Goal: Task Accomplishment & Management: Complete application form

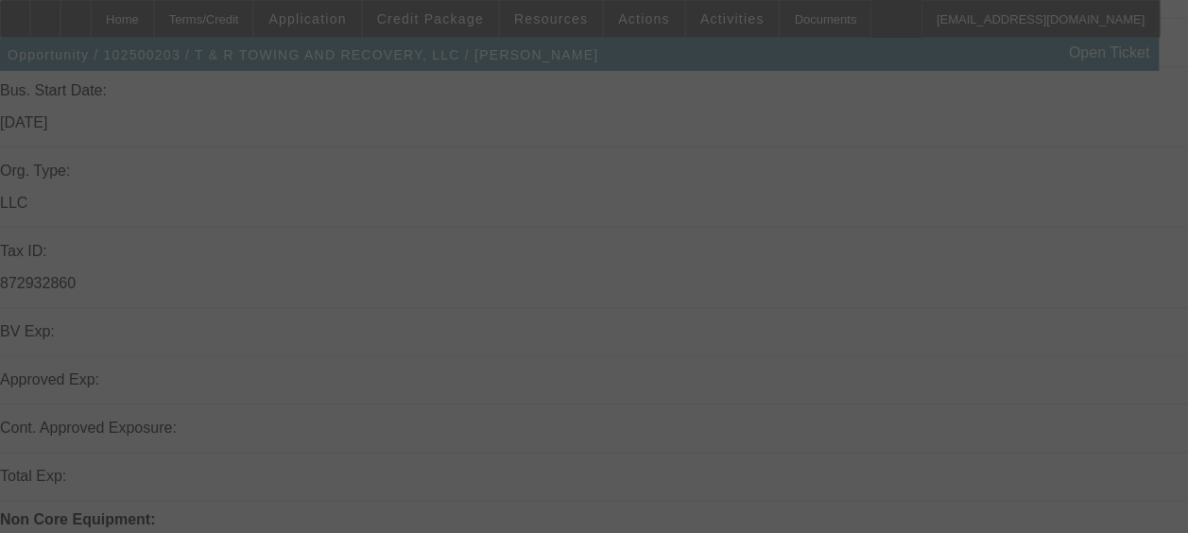
scroll to position [377, 0]
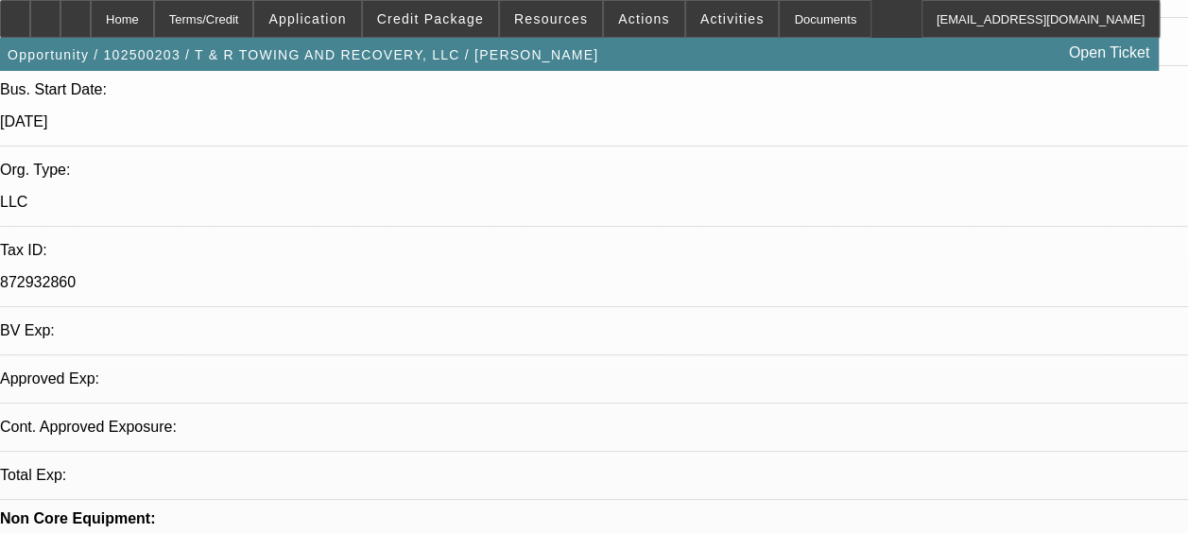
select select "0"
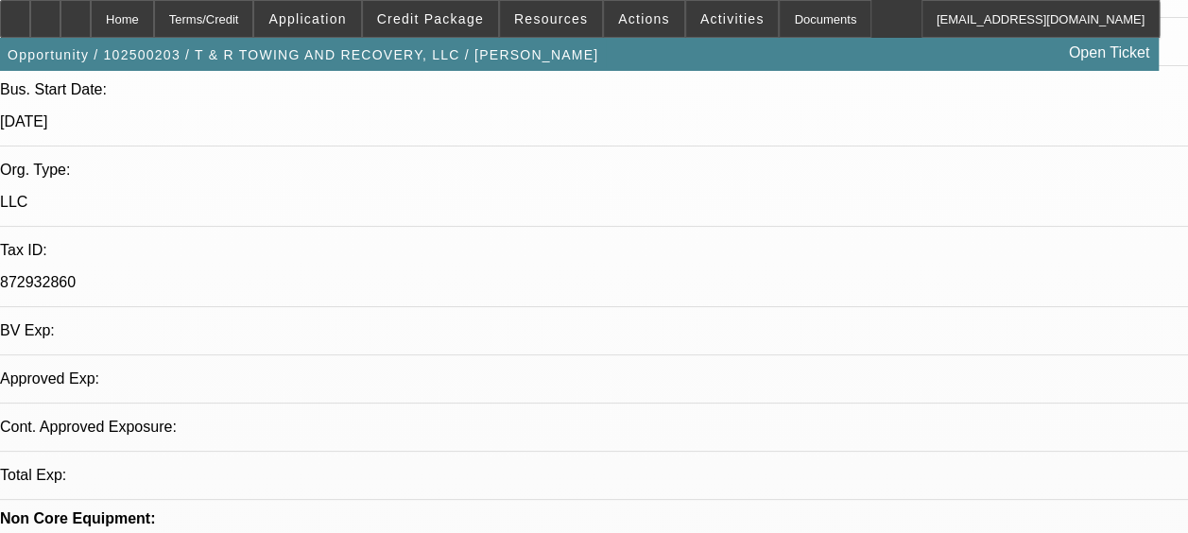
select select "0"
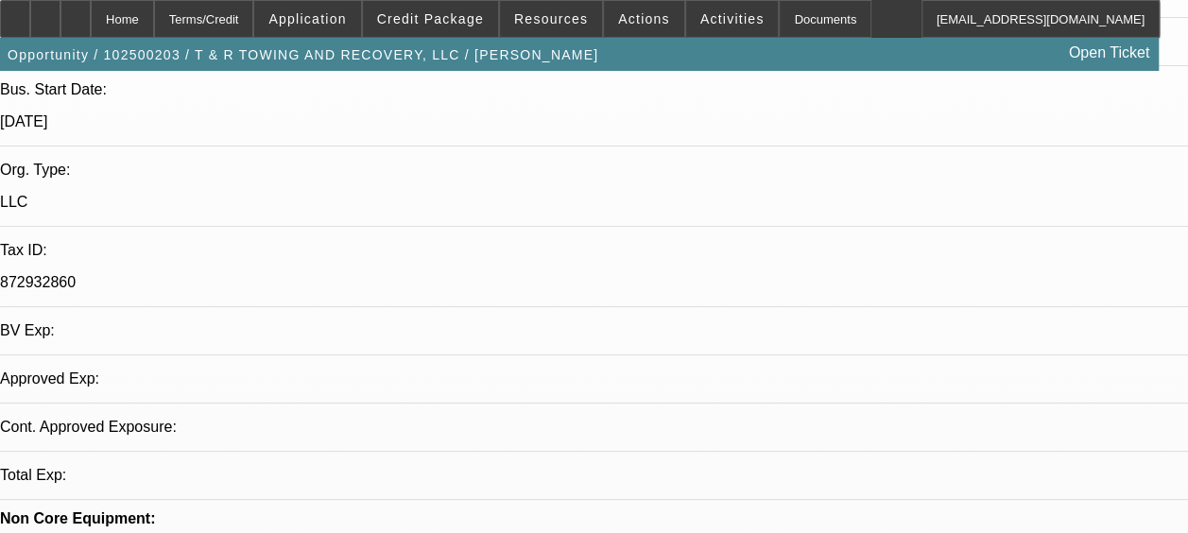
select select "0"
select select "0.1"
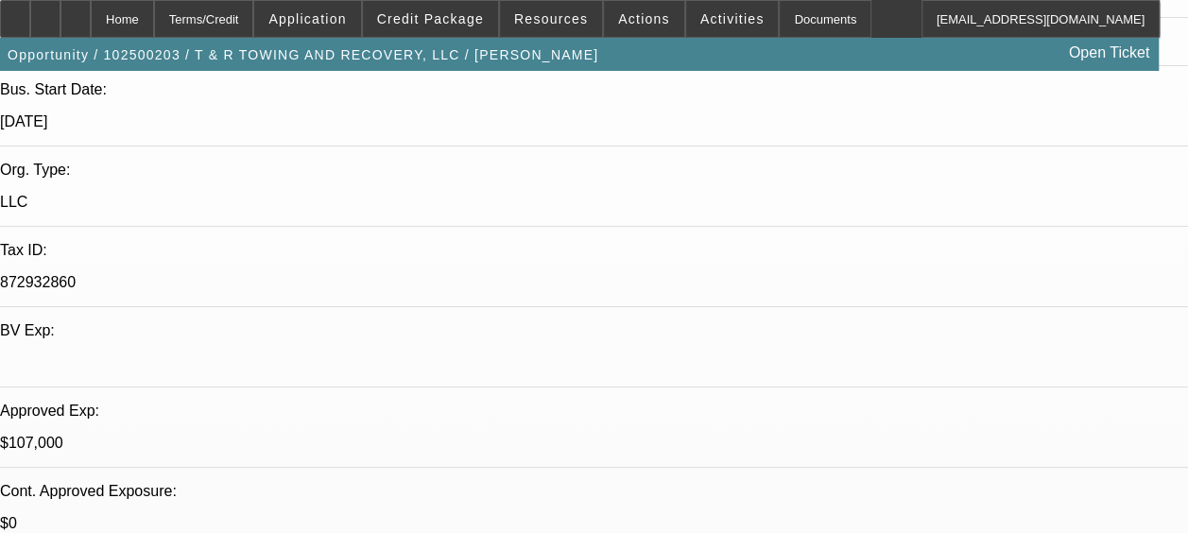
select select "1"
select select "3"
select select "6"
select select "1"
select select "3"
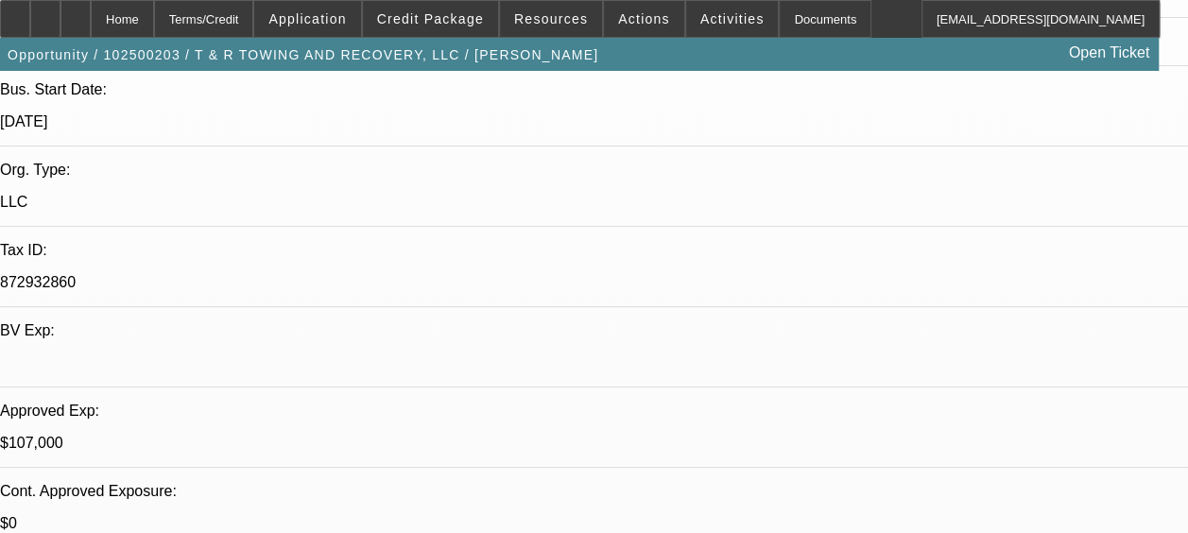
select select "6"
select select "1"
select select "3"
select select "6"
select select "1"
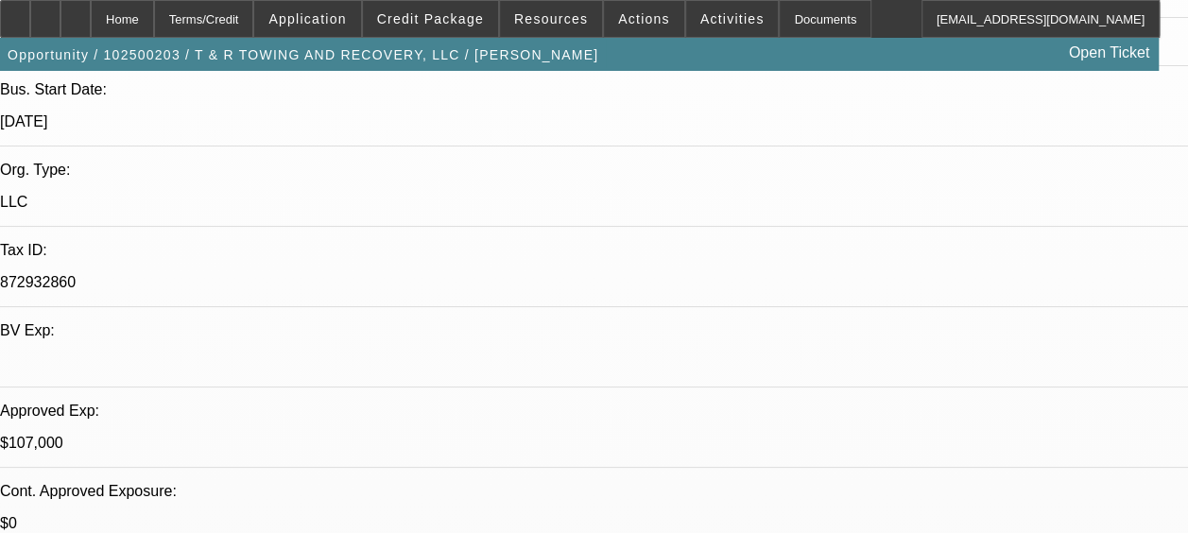
select select "3"
select select "4"
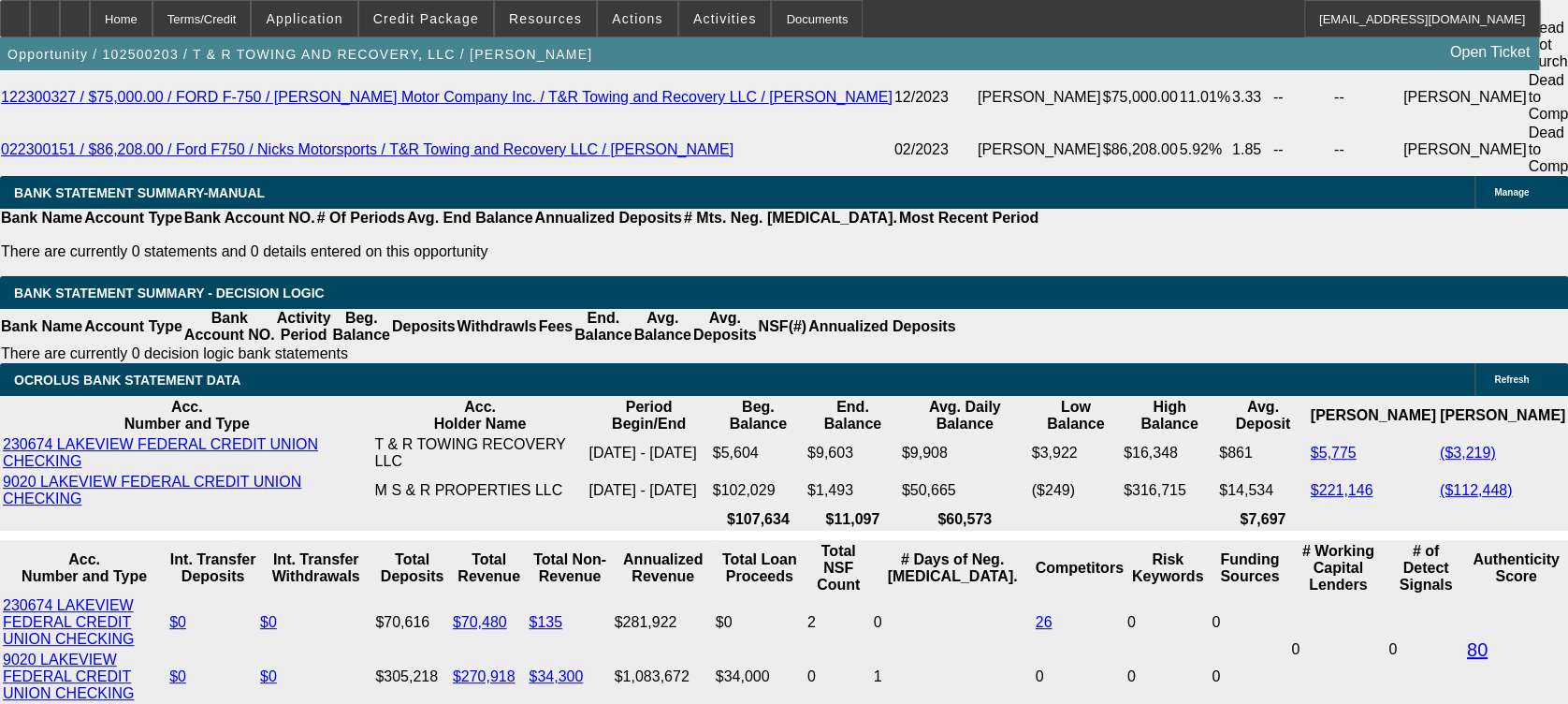
scroll to position [3301, 0]
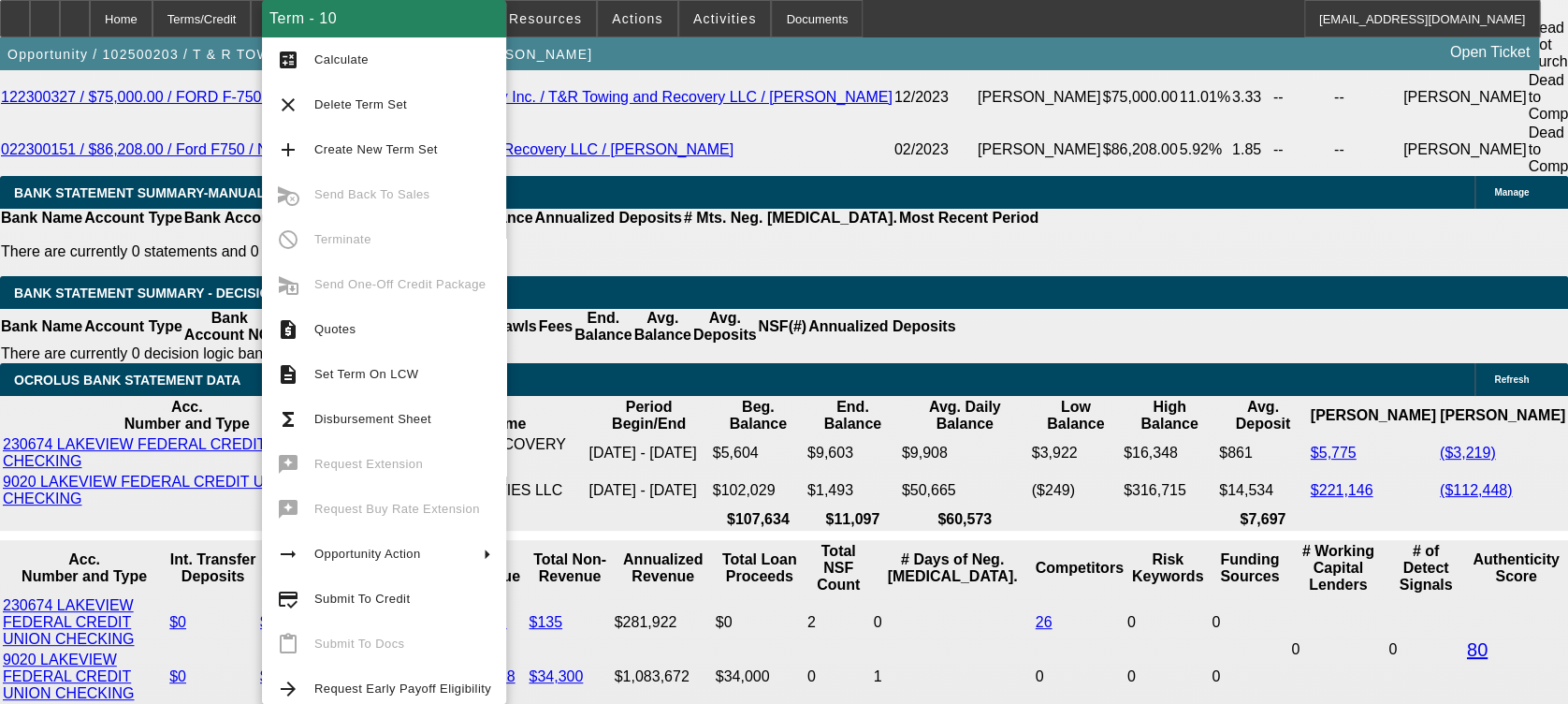
drag, startPoint x: 419, startPoint y: 145, endPoint x: 639, endPoint y: 162, distance: 220.7
click at [639, 162] on body "Home Terms/Credit Application Credit Package Resources Actions Activities Docum…" at bounding box center [784, 443] width 1568 height 7489
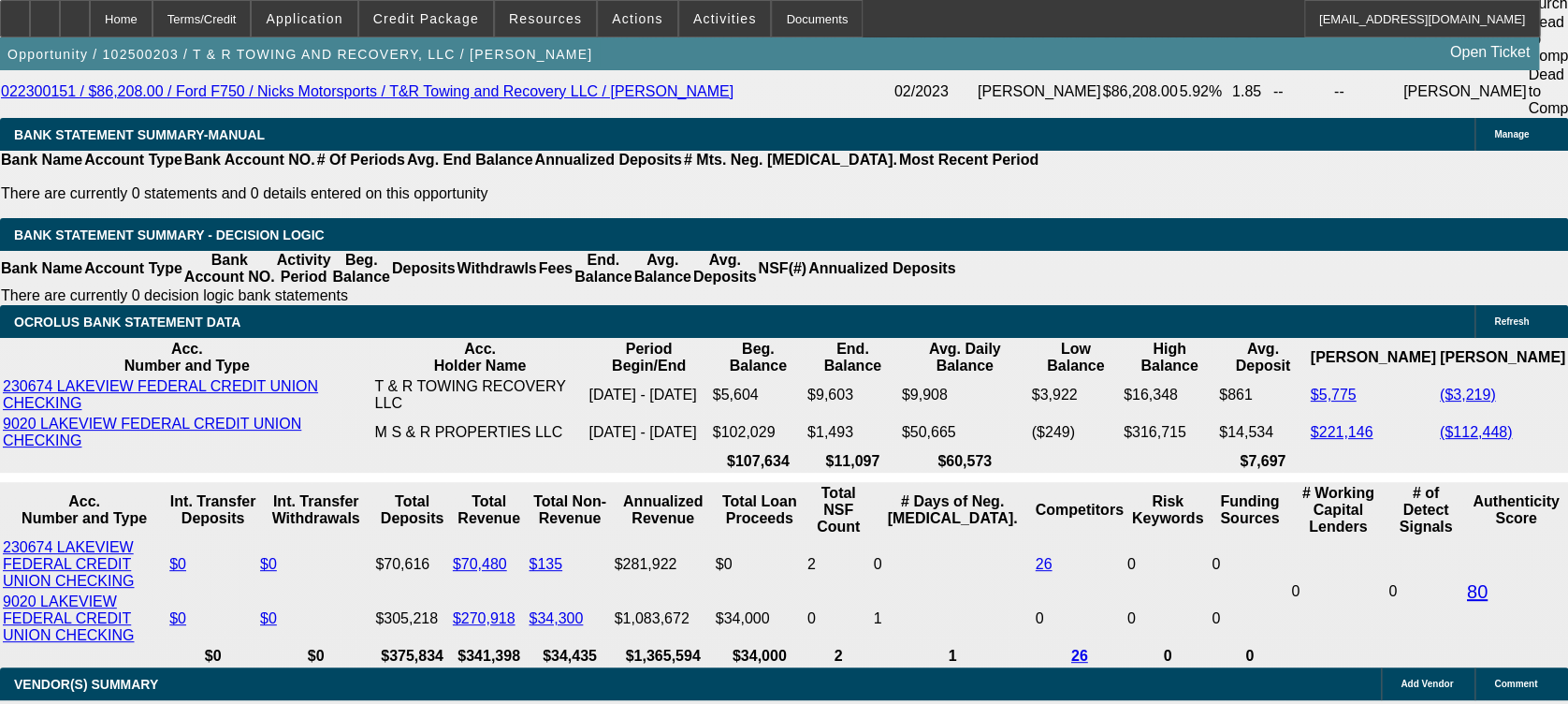
scroll to position [3359, 0]
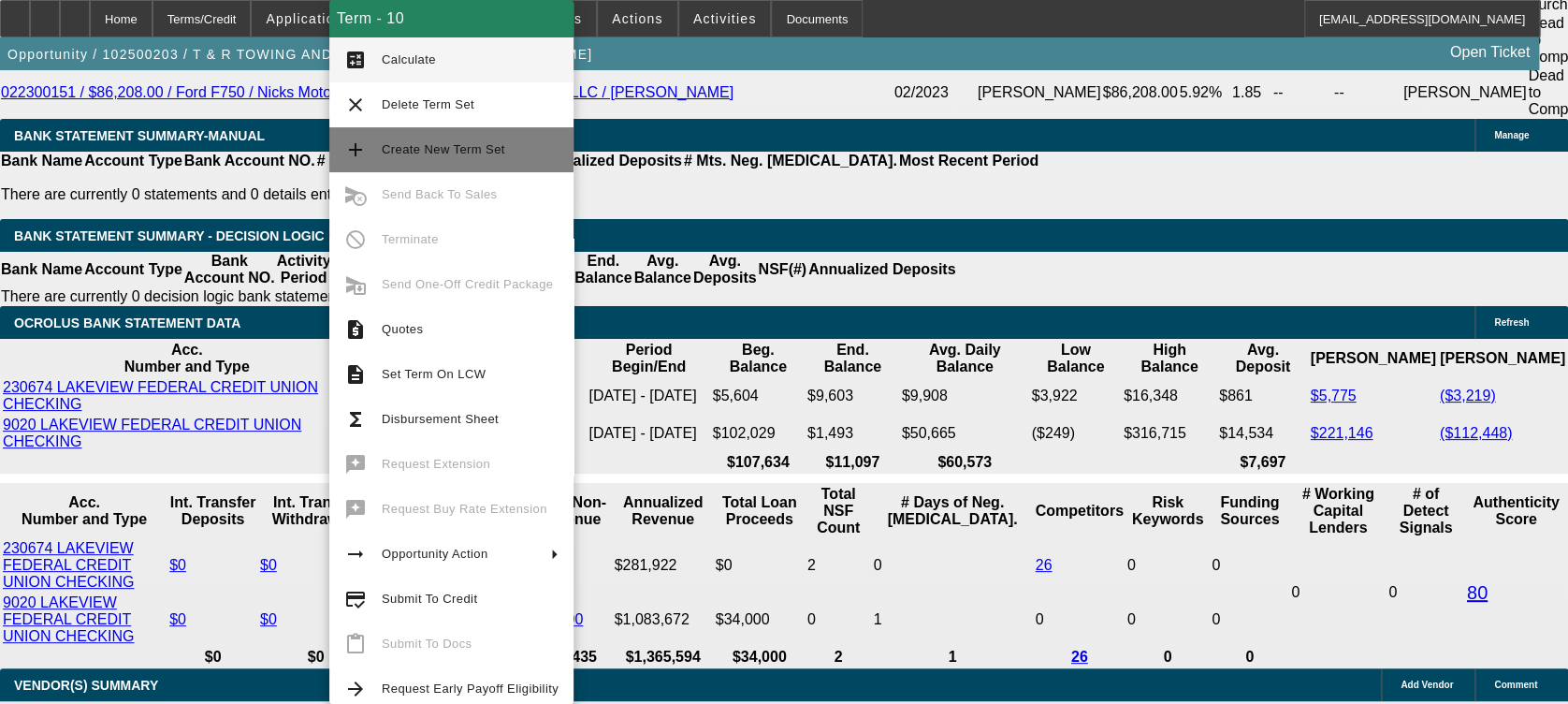
click at [508, 151] on span "Create New Term Set" at bounding box center [470, 150] width 177 height 23
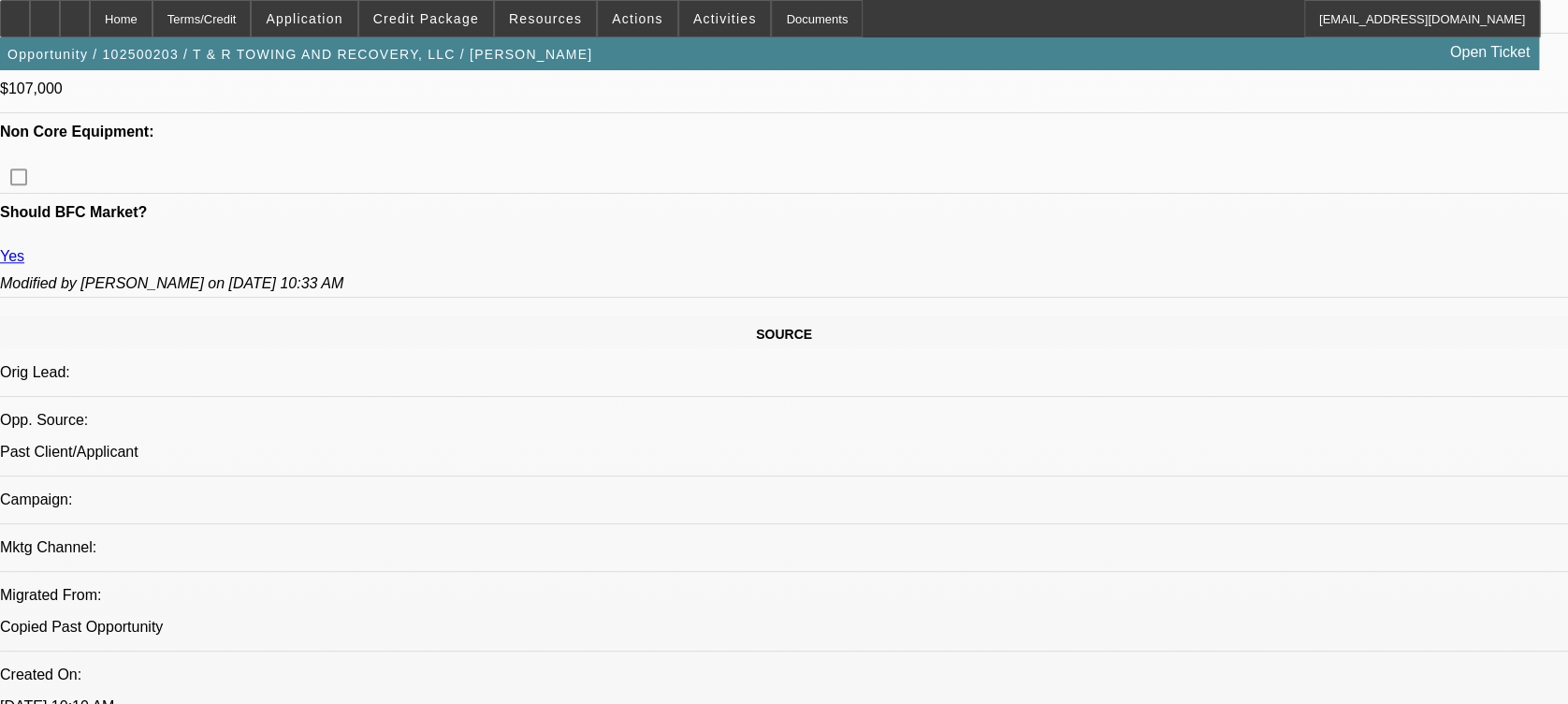
select select "0"
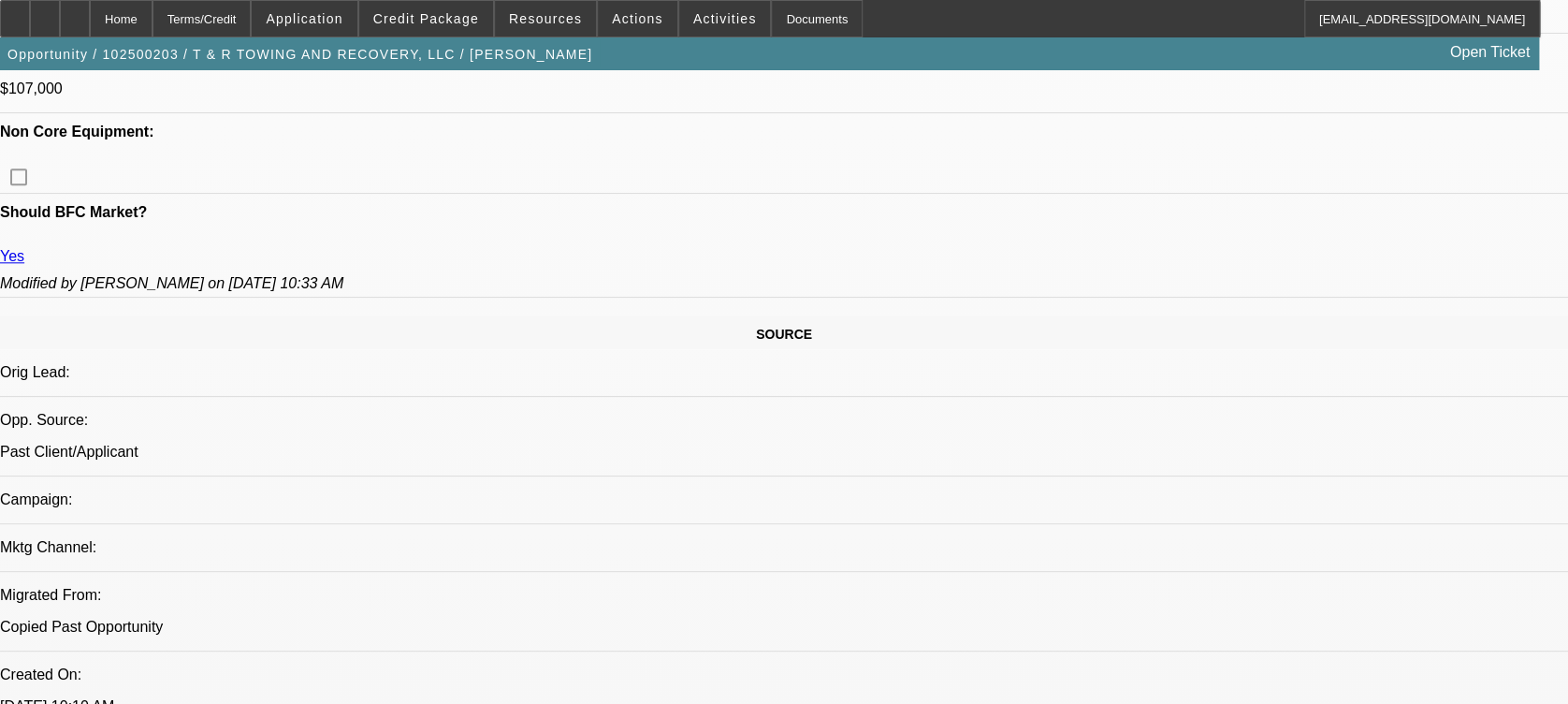
select select "0"
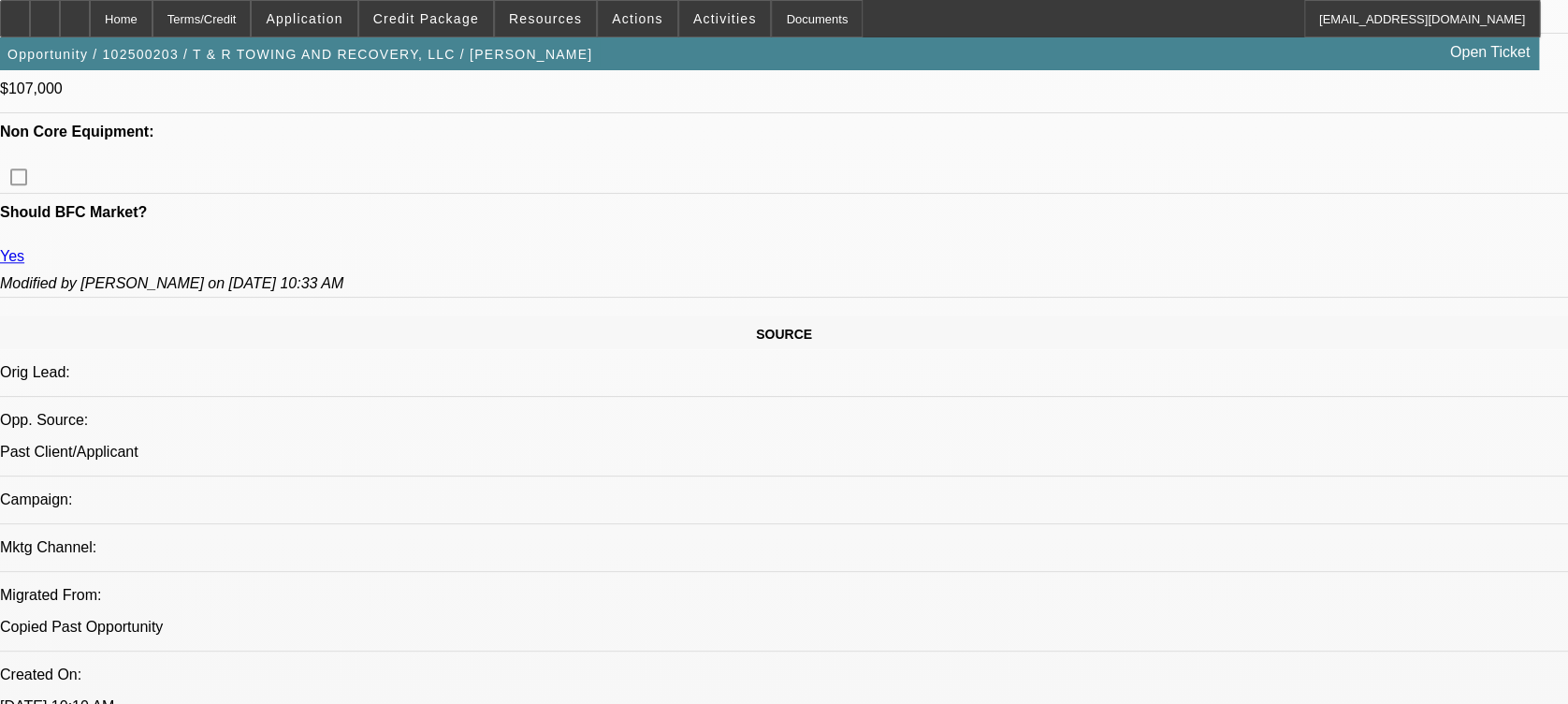
select select "0"
select select "1"
select select "3"
select select "6"
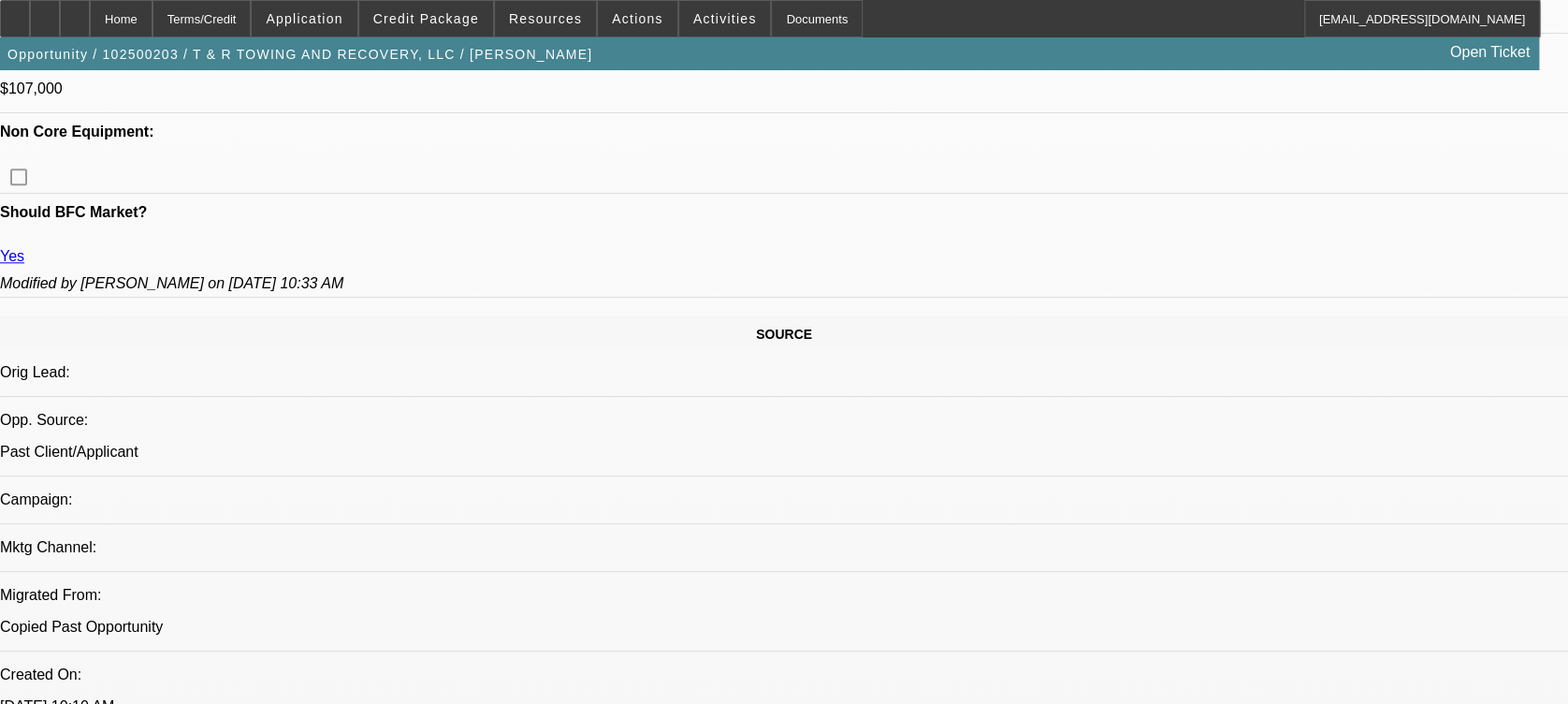
select select "1"
select select "3"
select select "6"
select select "1"
select select "3"
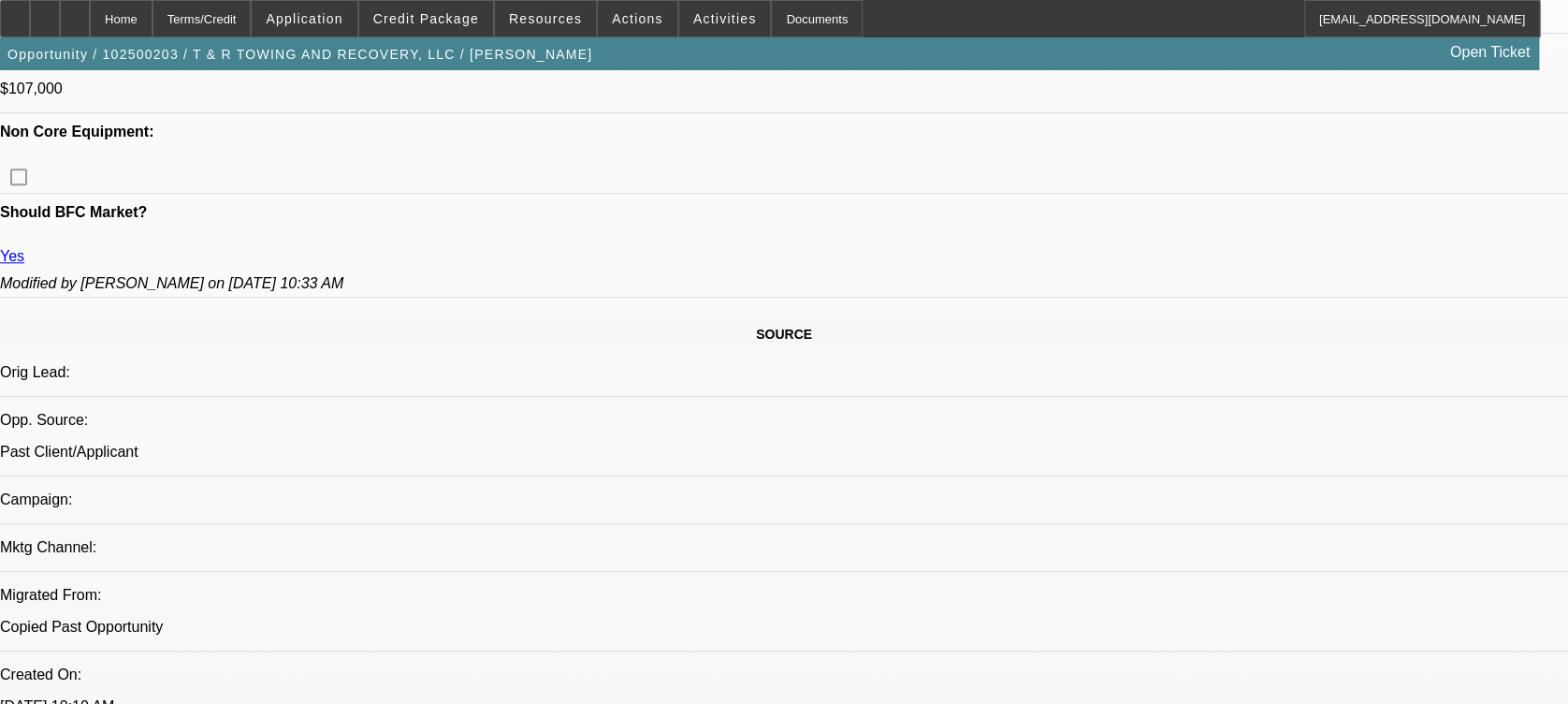
select select "6"
select select "1"
select select "3"
select select "6"
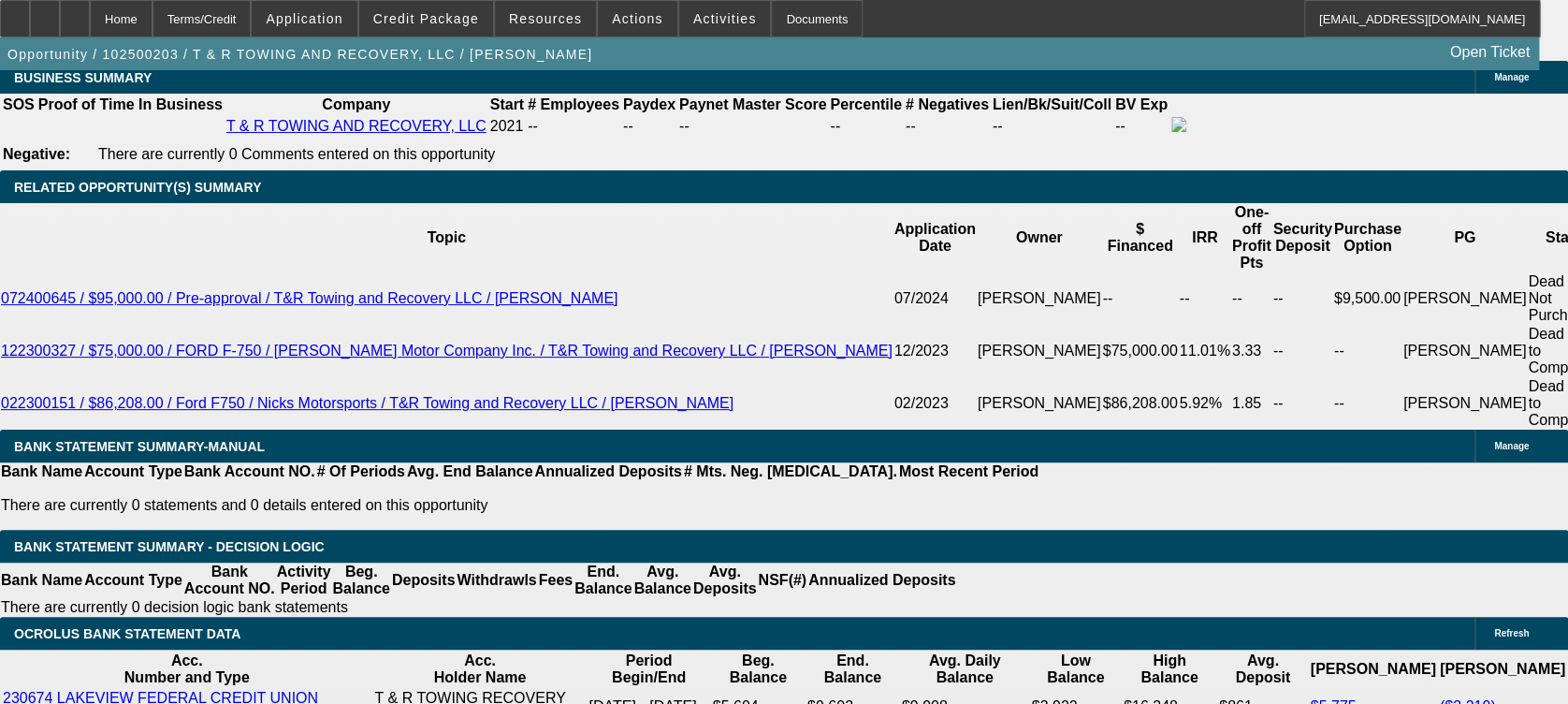
scroll to position [3198, 0]
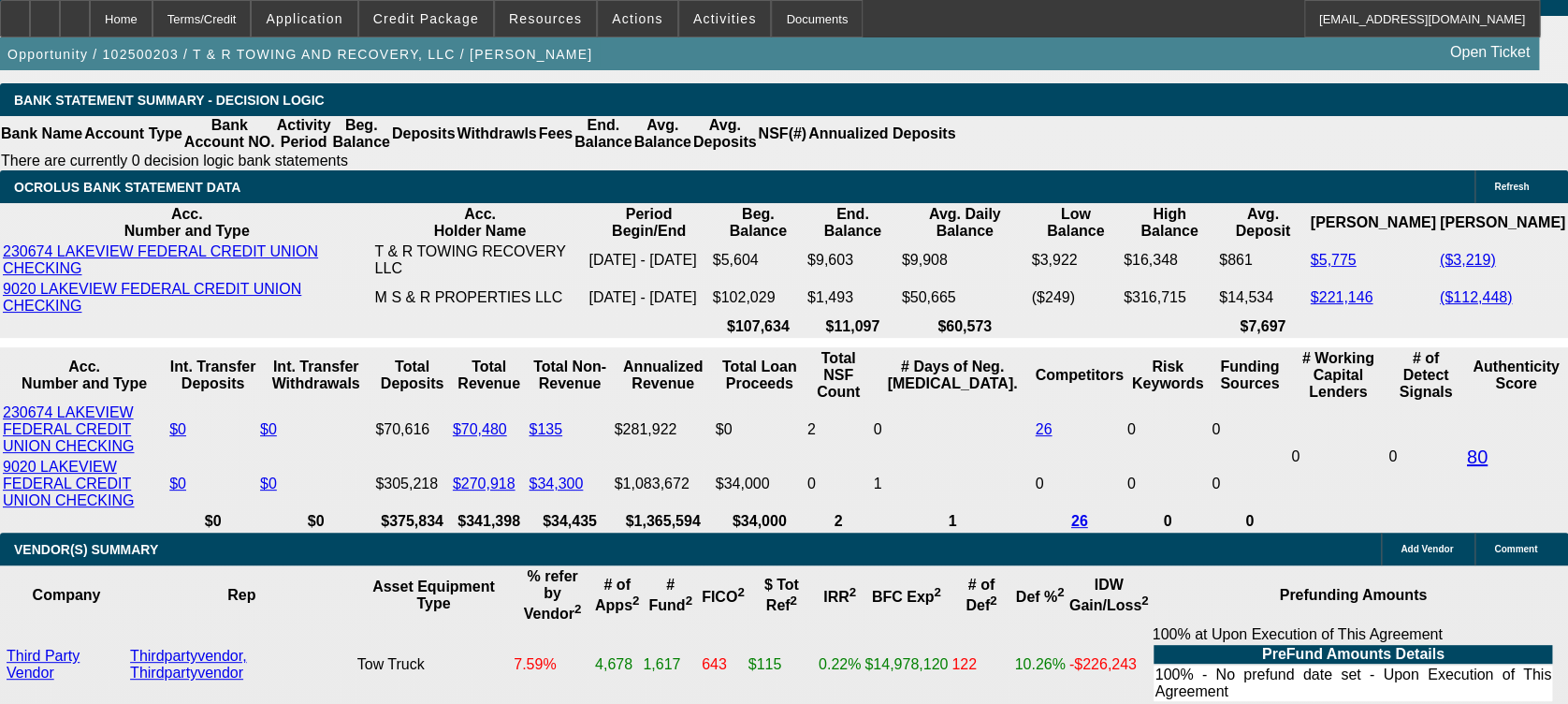
scroll to position [3500, 0]
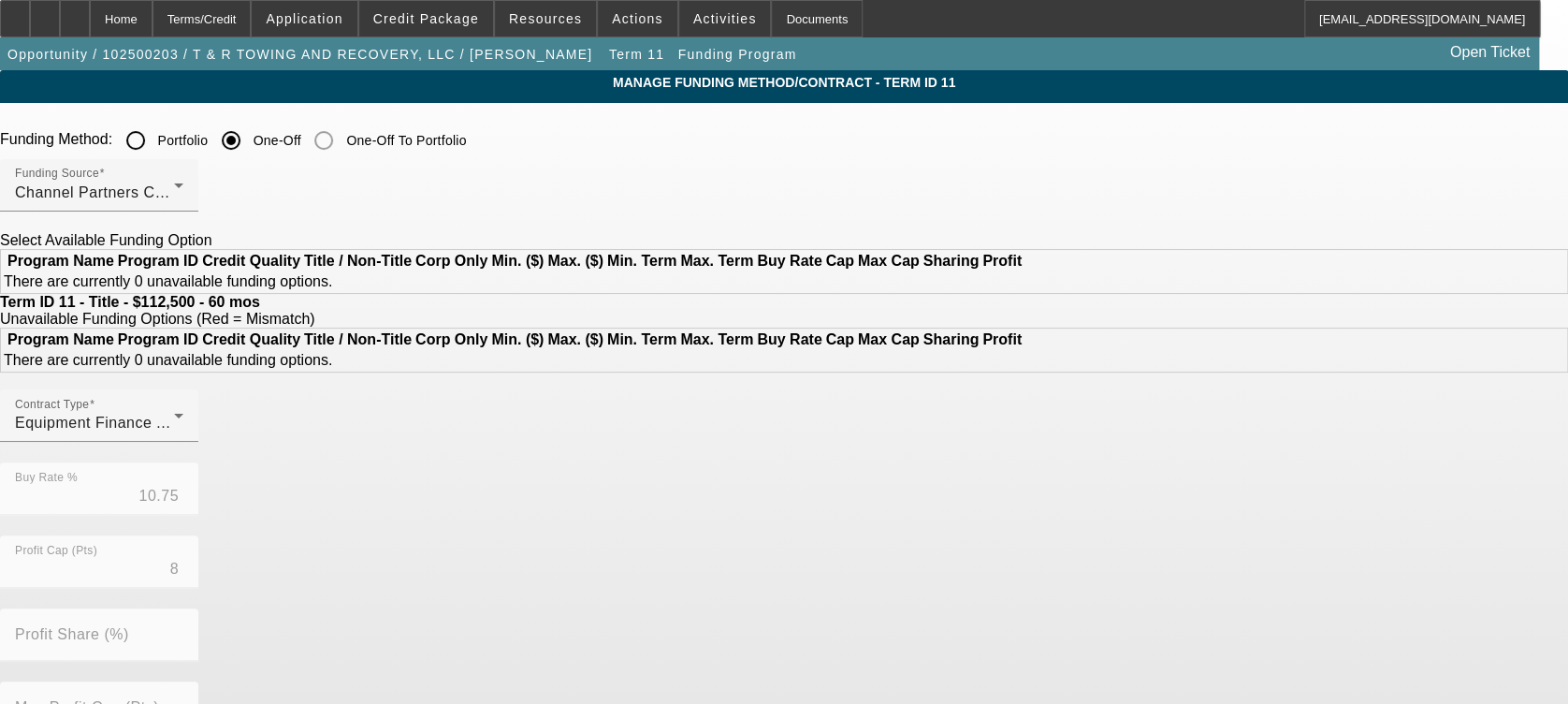
scroll to position [112, 0]
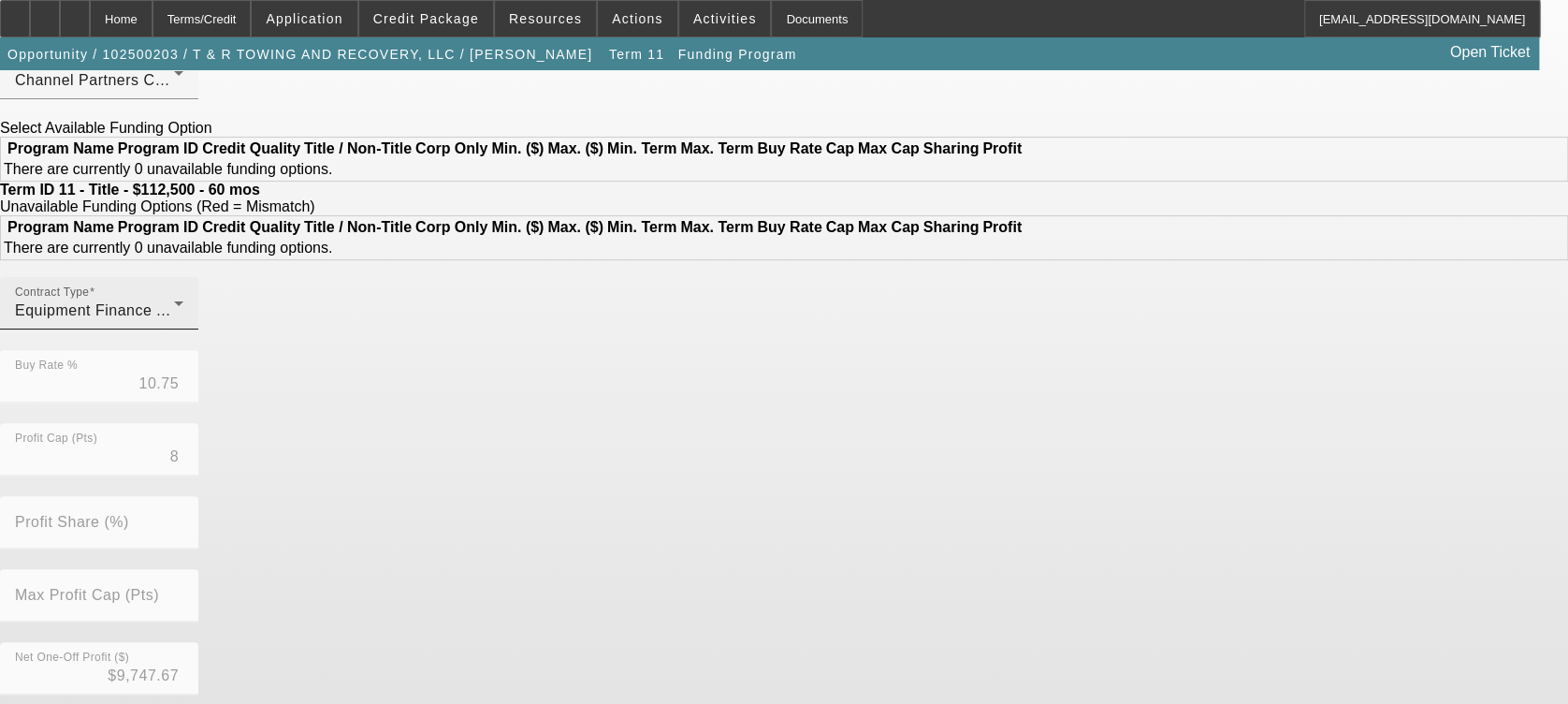
click at [233, 318] on span "Equipment Finance Agreement" at bounding box center [124, 310] width 218 height 16
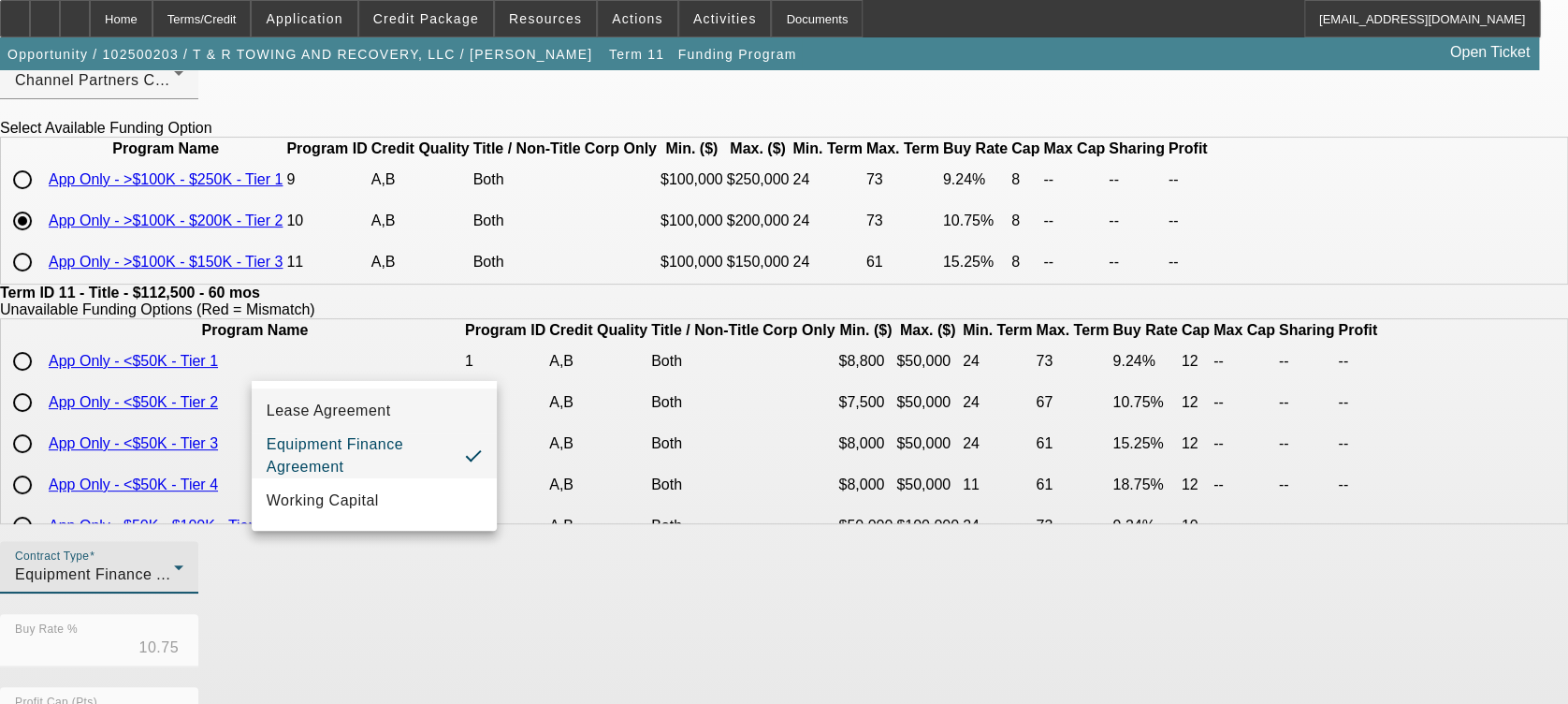
click at [419, 405] on mat-option "Lease Agreement" at bounding box center [374, 410] width 245 height 45
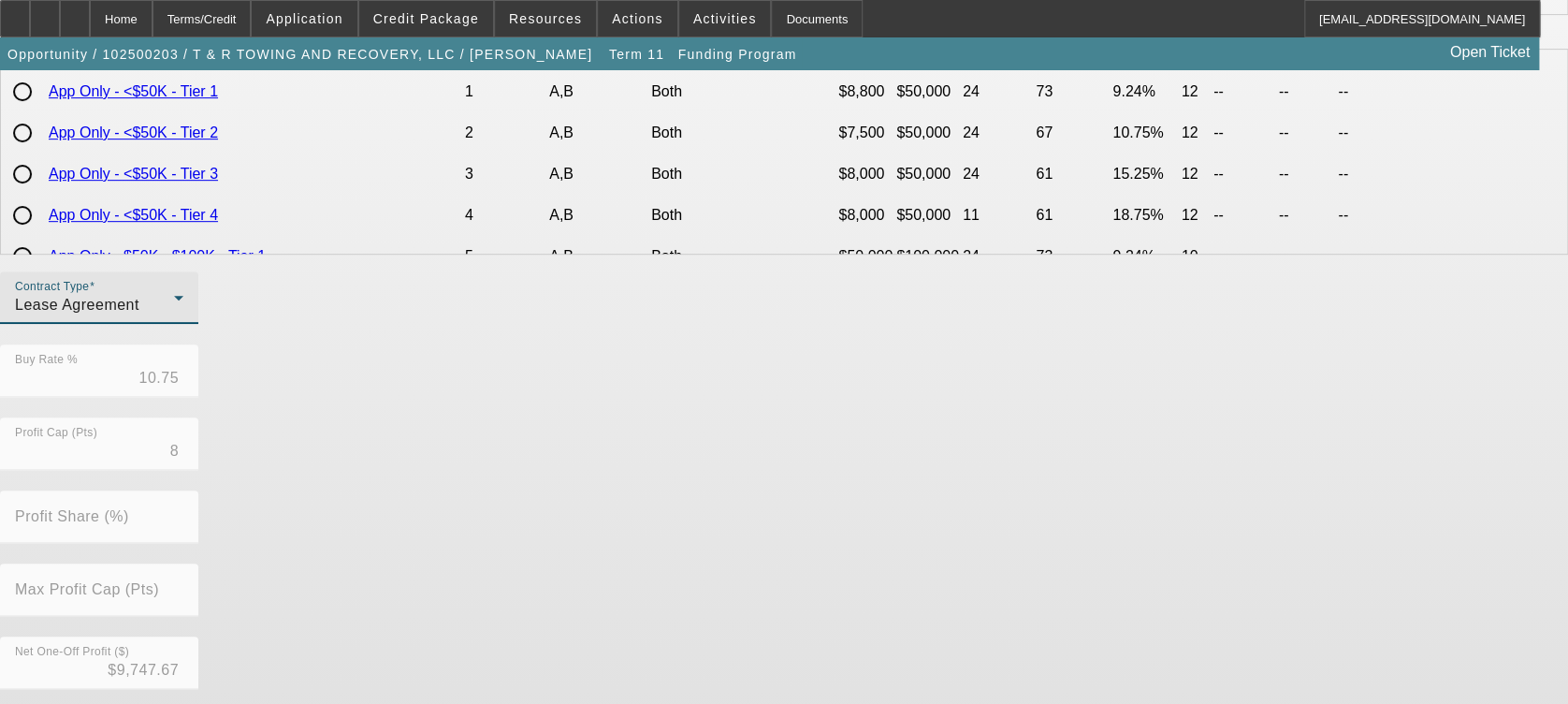
scroll to position [572, 0]
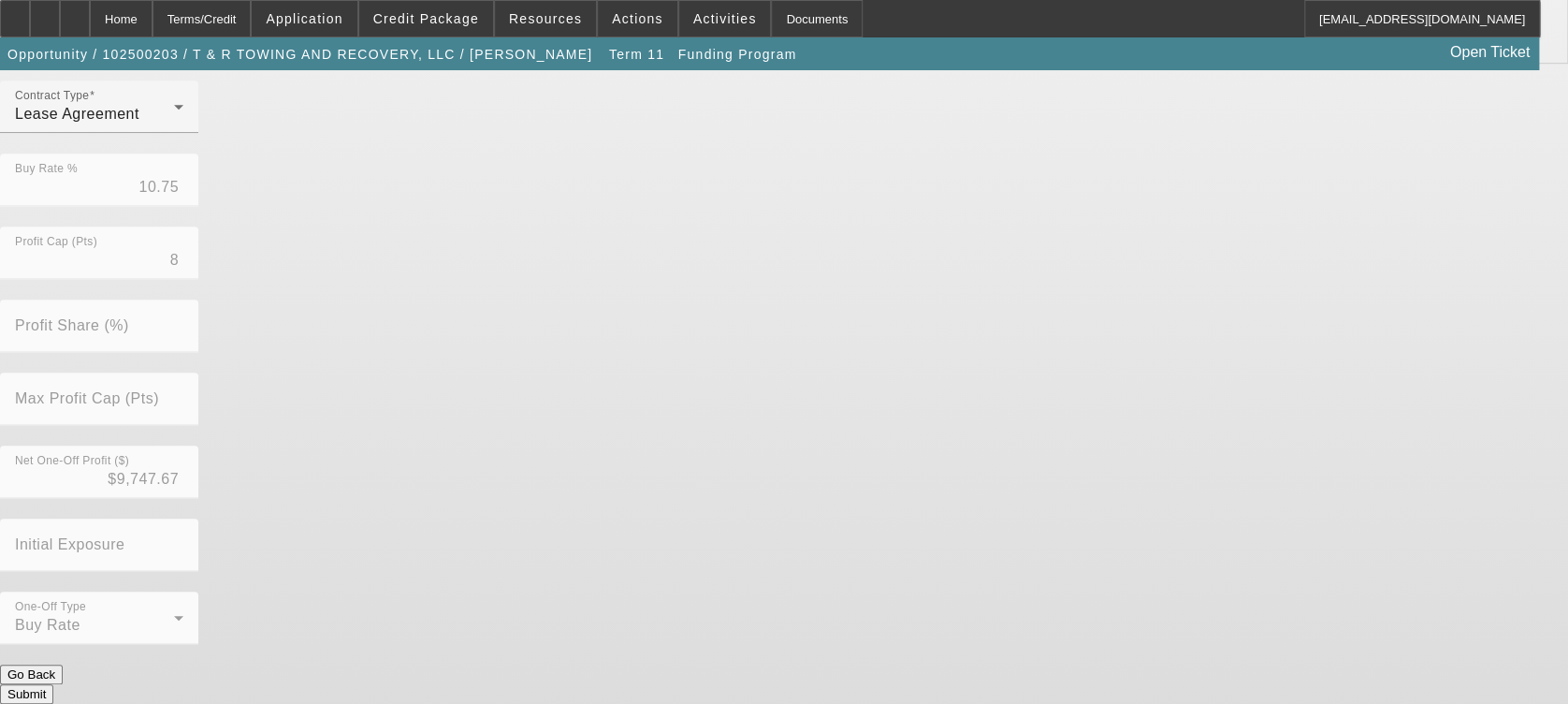
click at [53, 684] on button "Submit" at bounding box center [27, 694] width 53 height 20
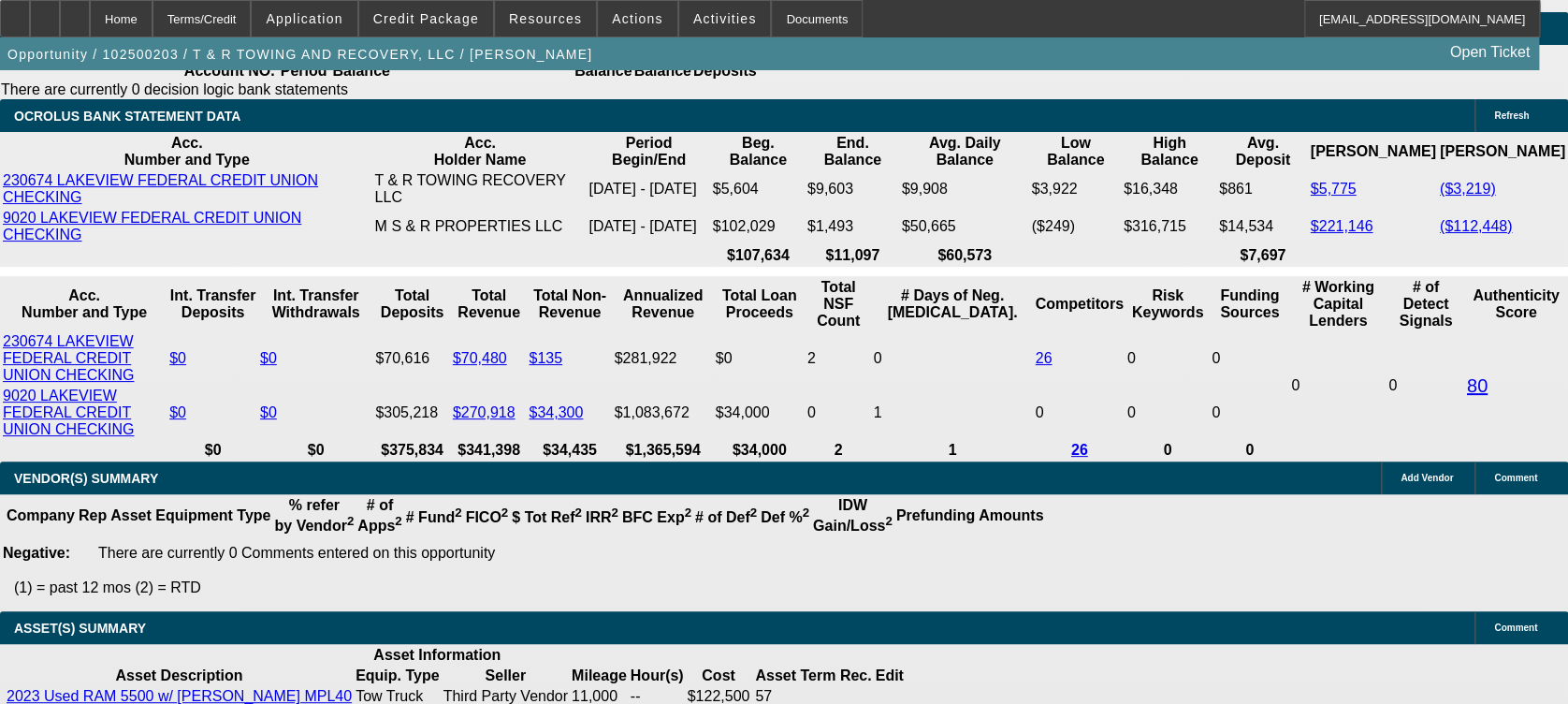
select select "0"
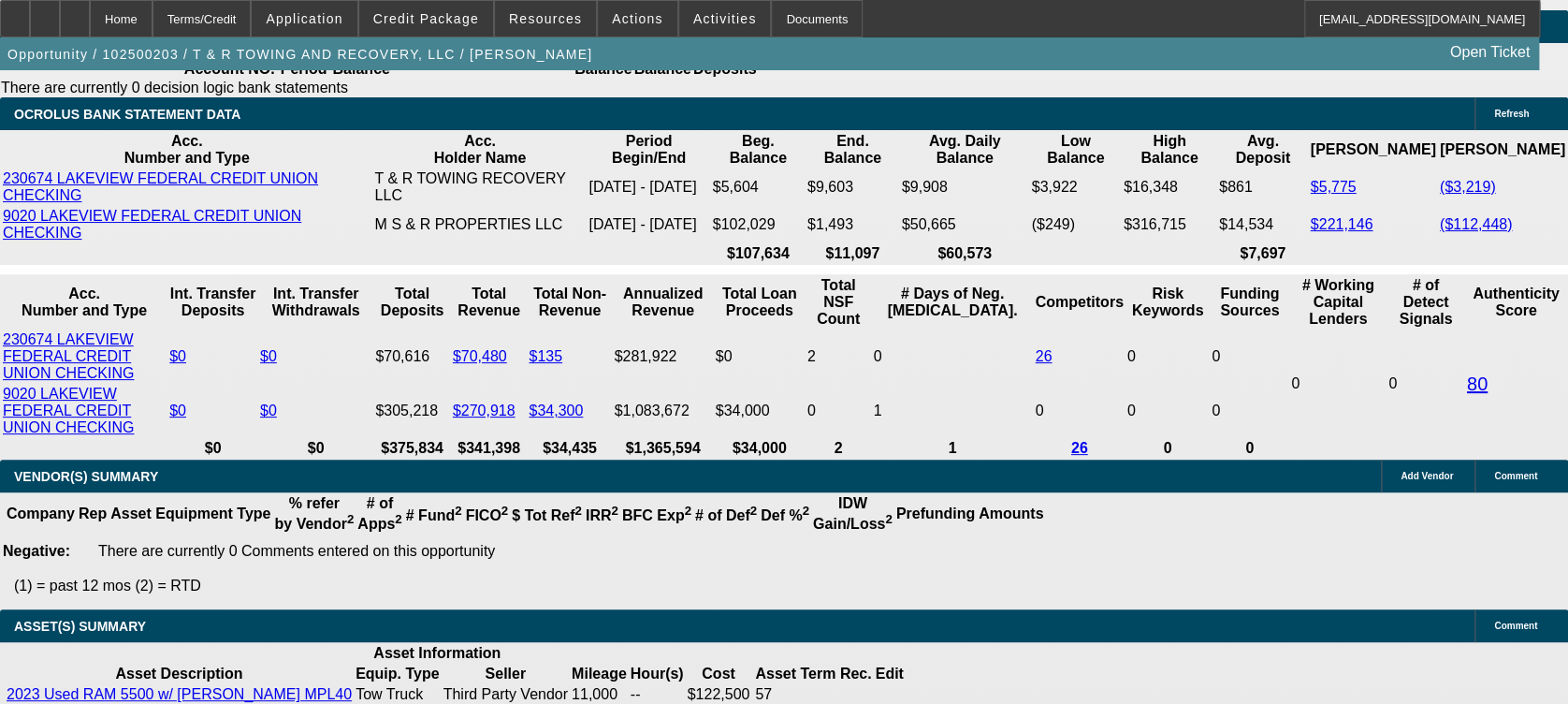
select select "0"
select select "3"
select select "0"
select select "6"
select select "0"
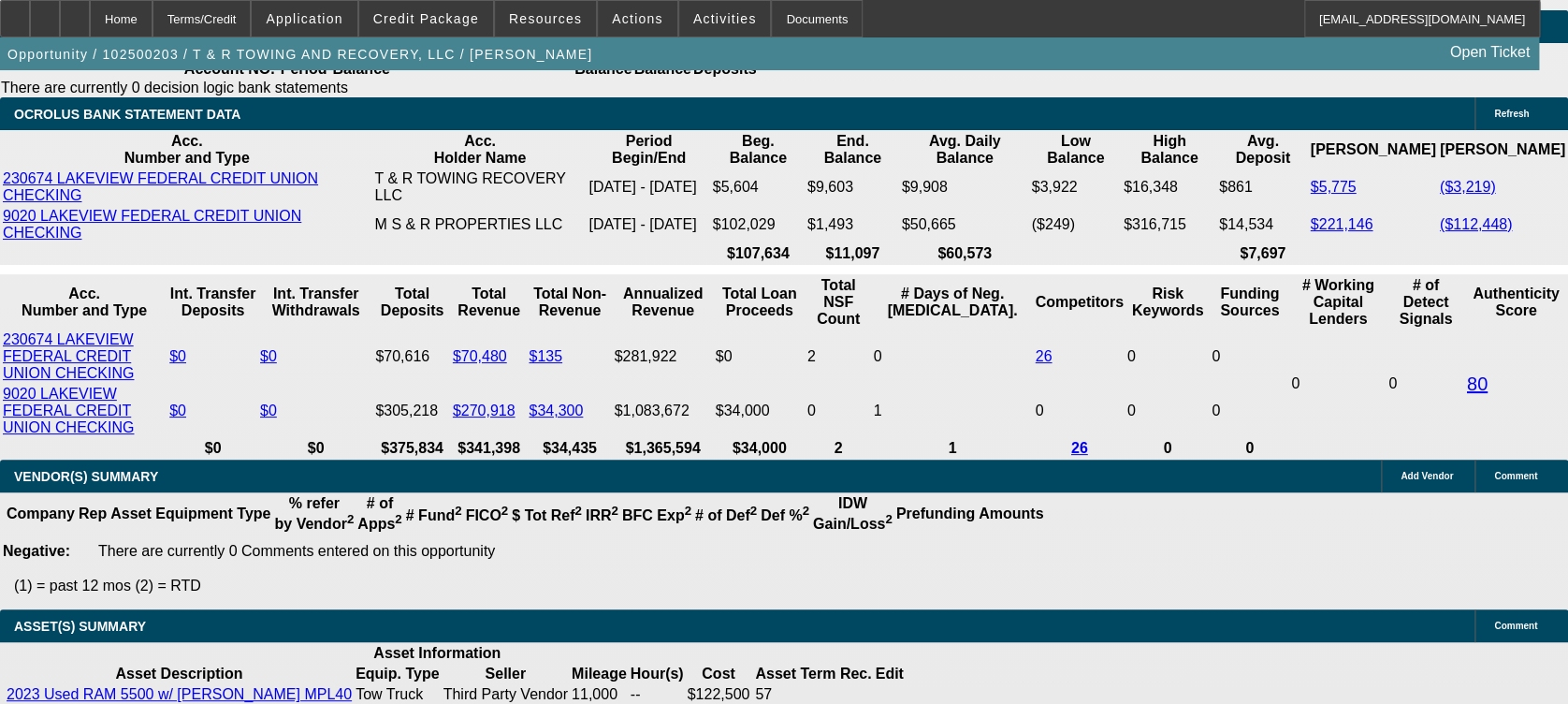
select select "0"
select select "3"
select select "0"
select select "6"
select select "0"
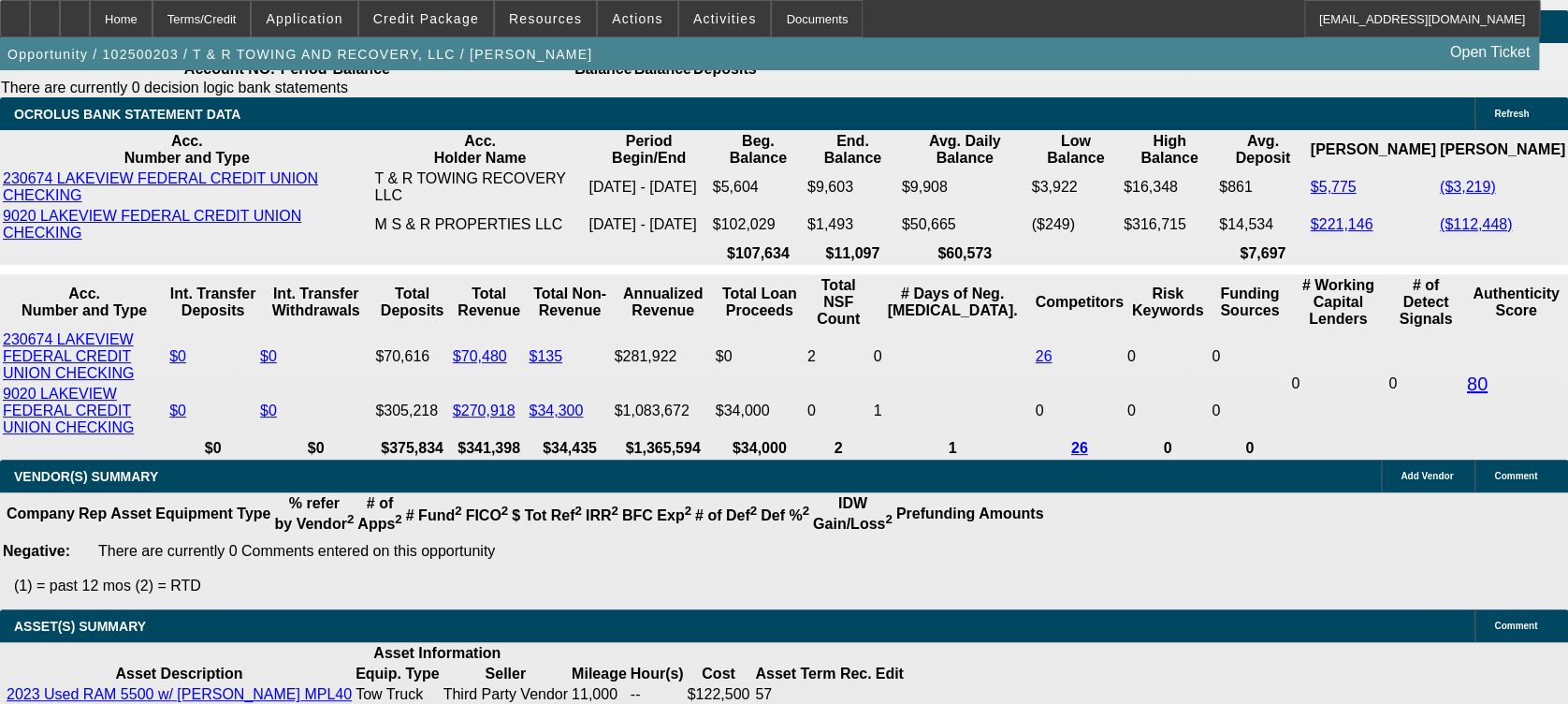
select select "0"
select select "3"
select select "0"
select select "6"
select select "0"
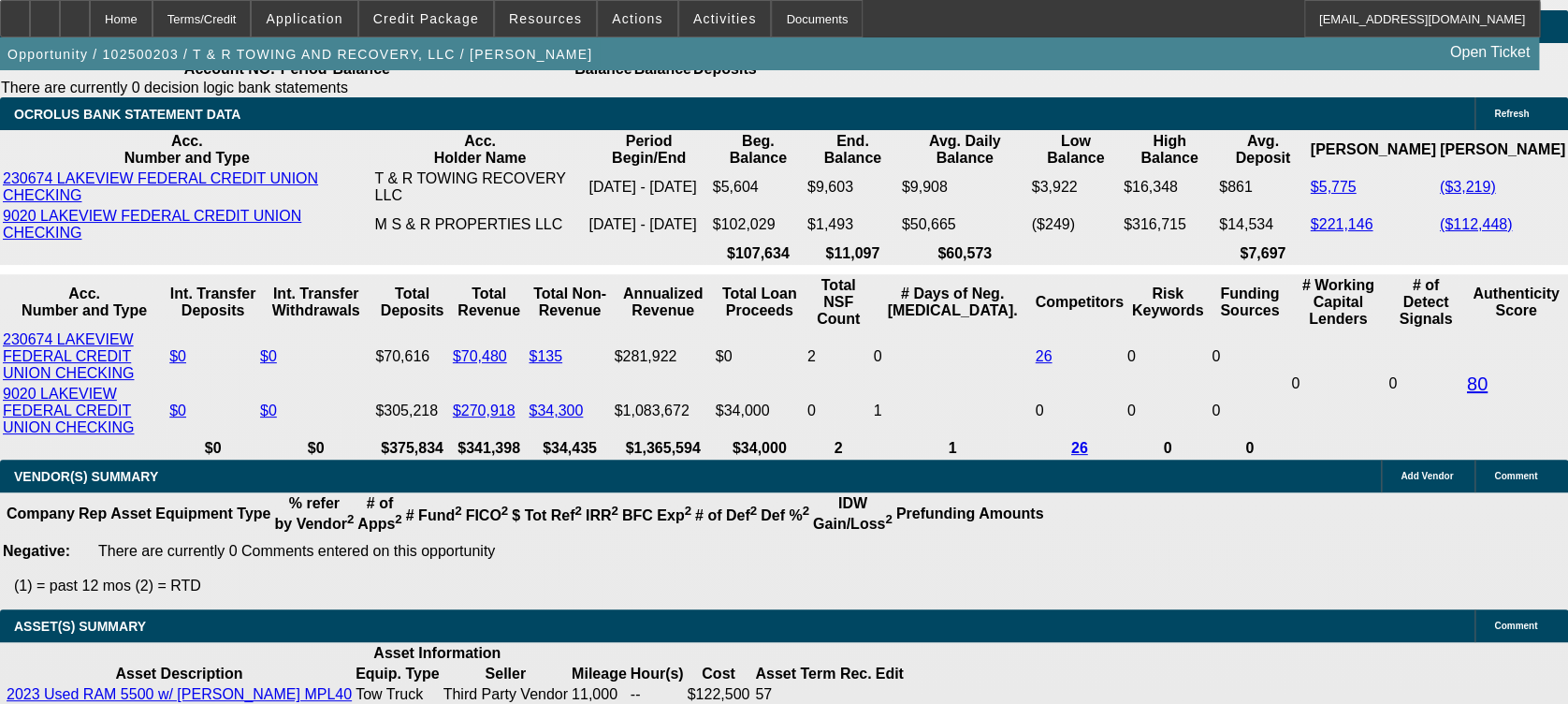
select select "0"
select select "3"
select select "0"
select select "6"
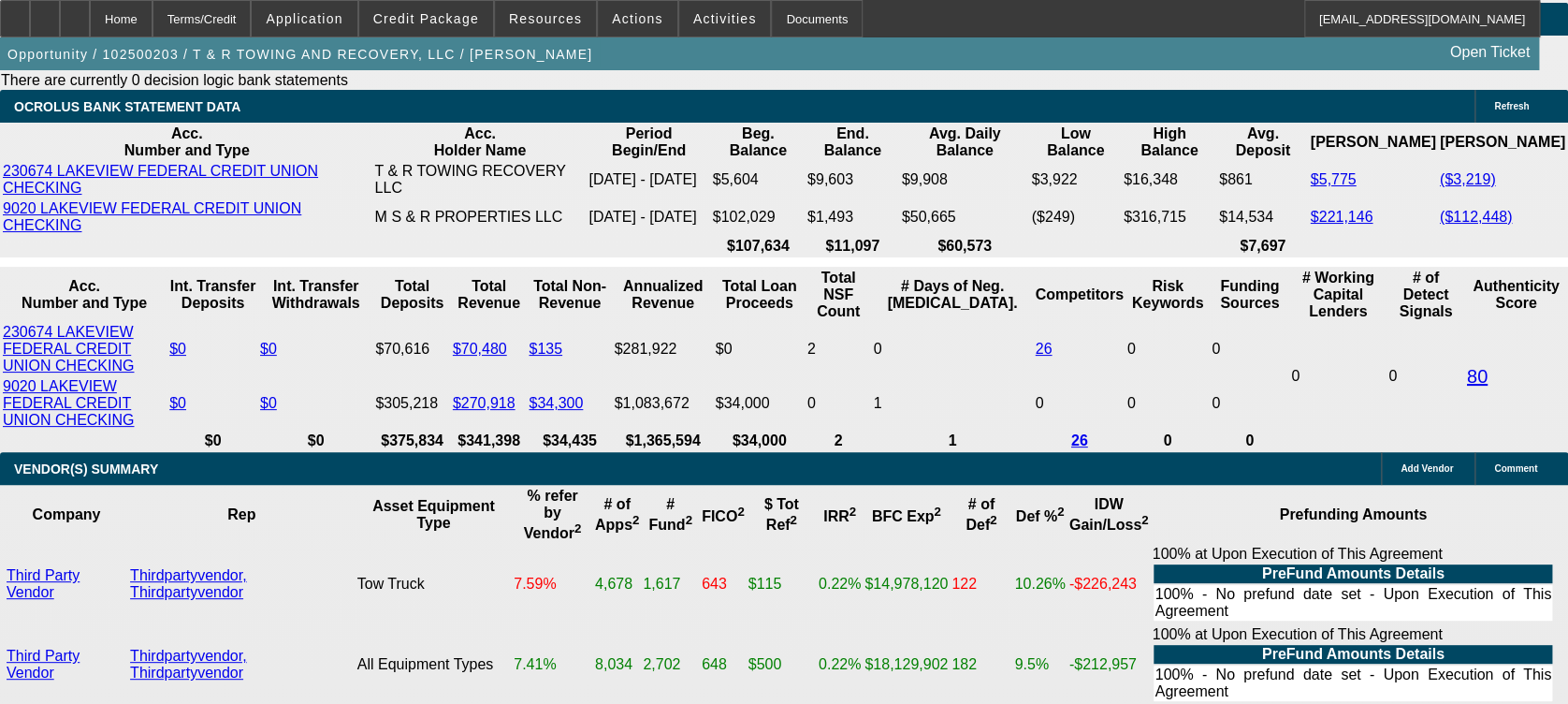
scroll to position [3575, 0]
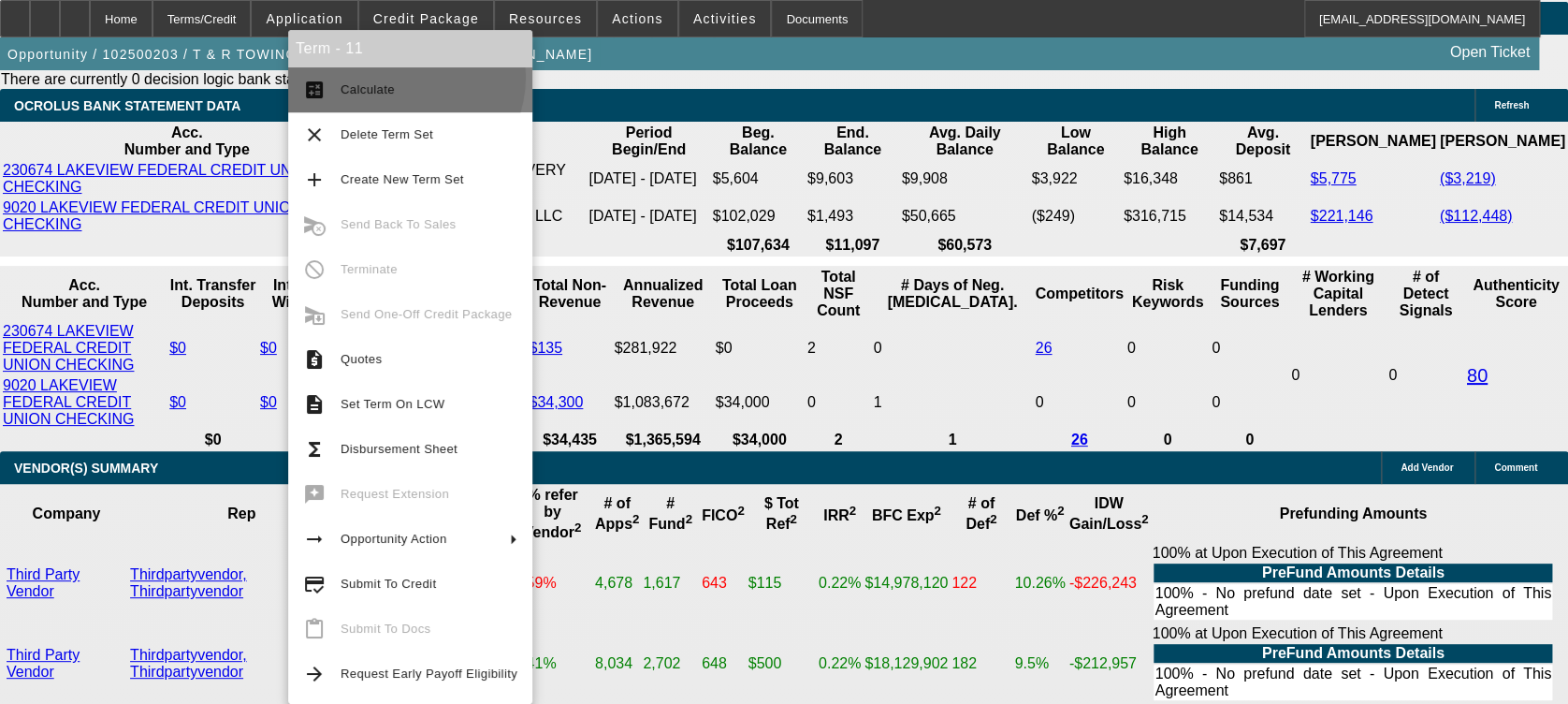
click at [404, 77] on button "calculate Calculate" at bounding box center [410, 89] width 245 height 45
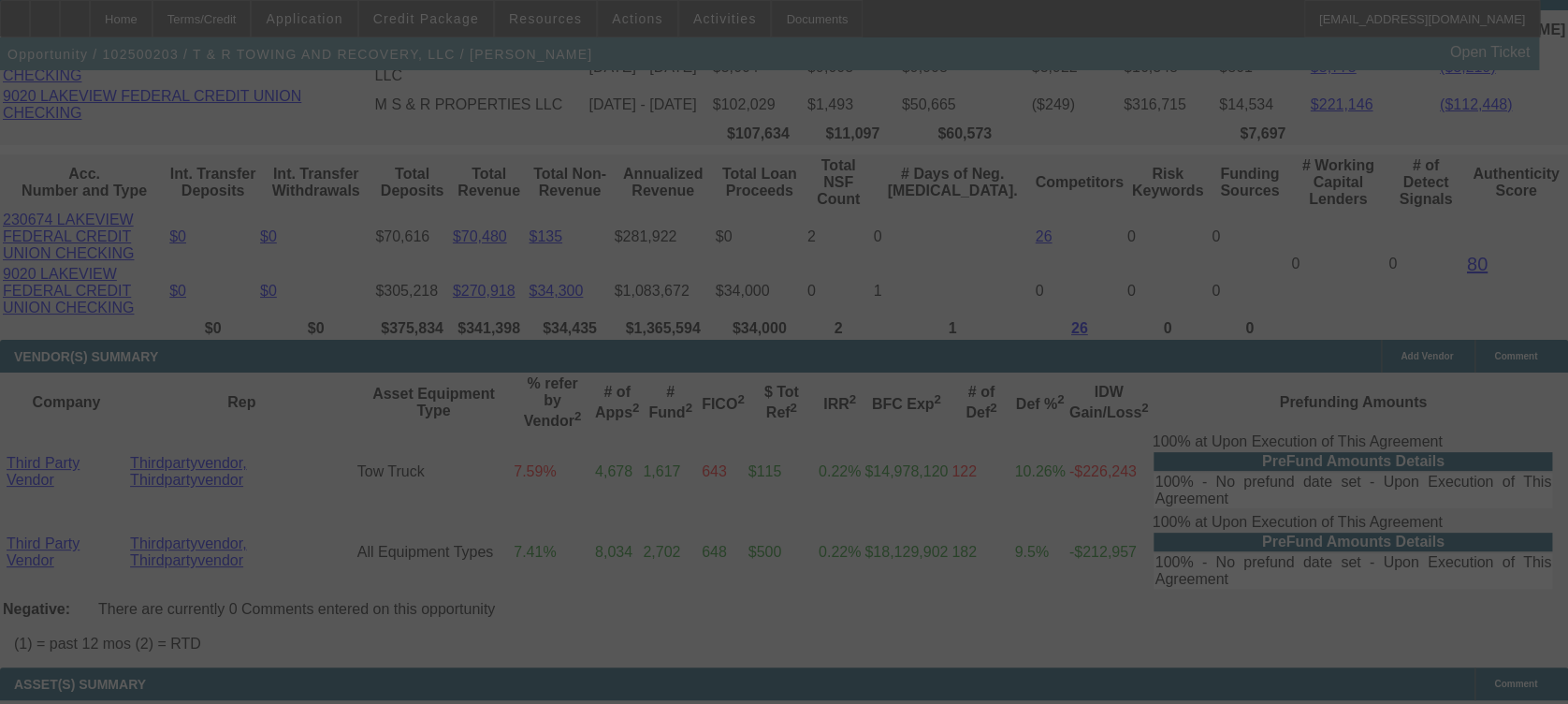
scroll to position [3627, 0]
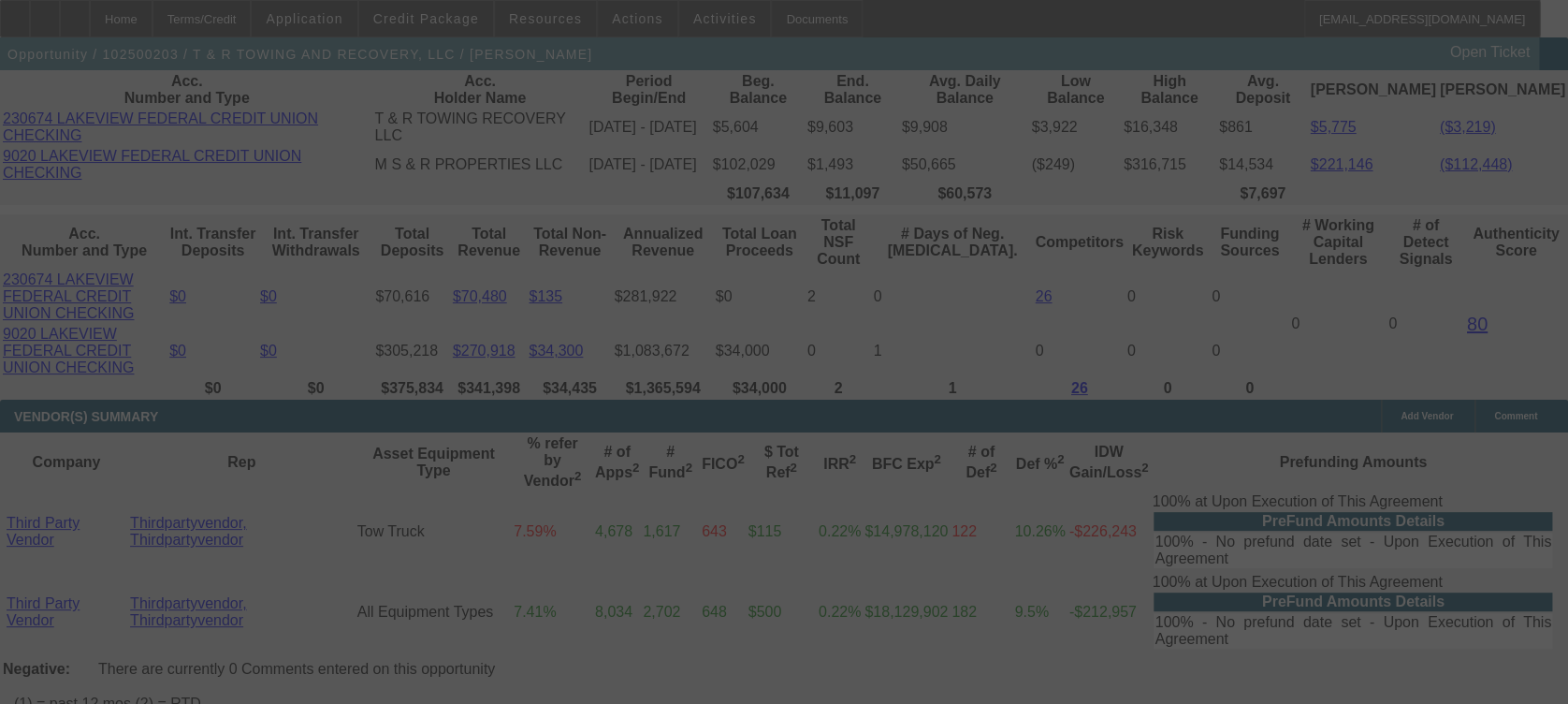
select select "0"
select select "3"
select select "0"
select select "6"
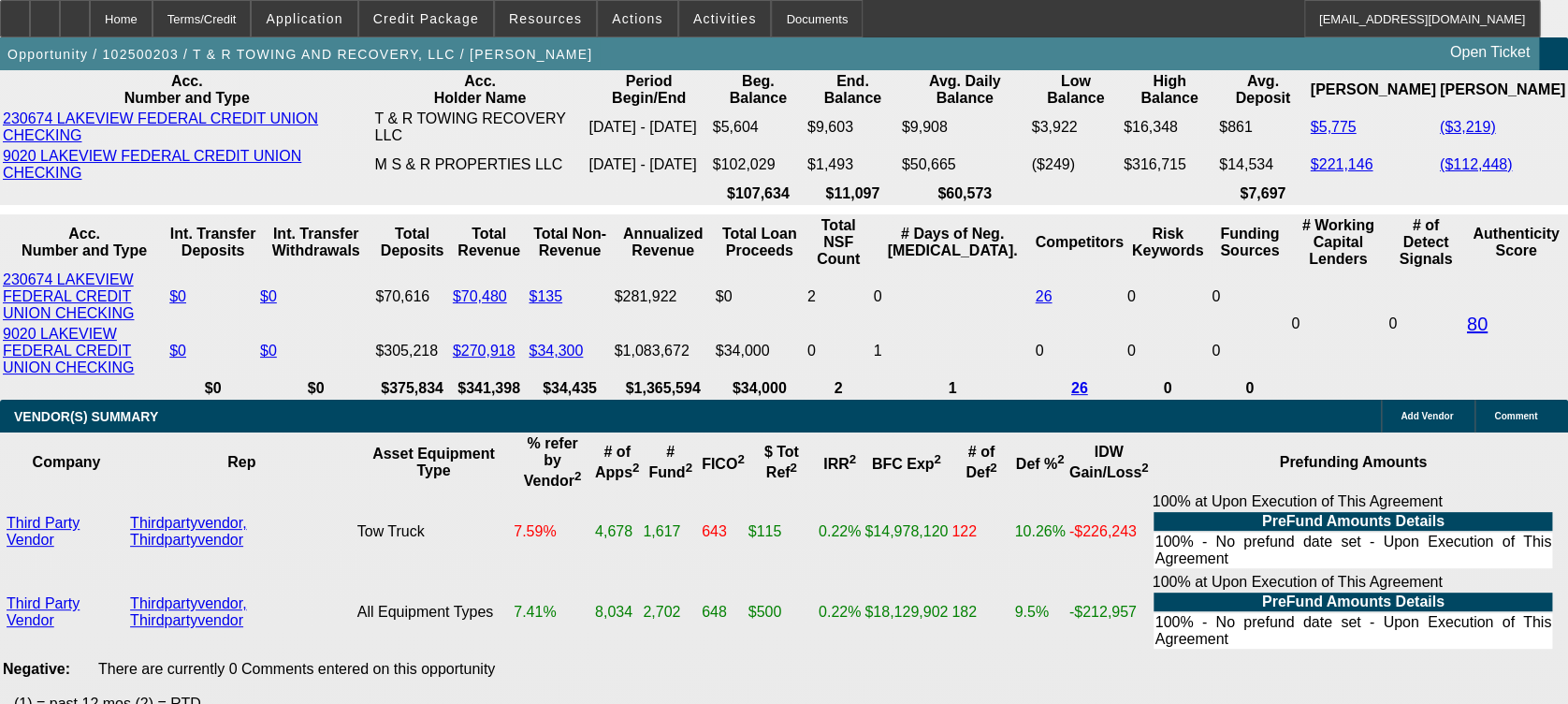
select select "0.1"
type input "$12,250.00"
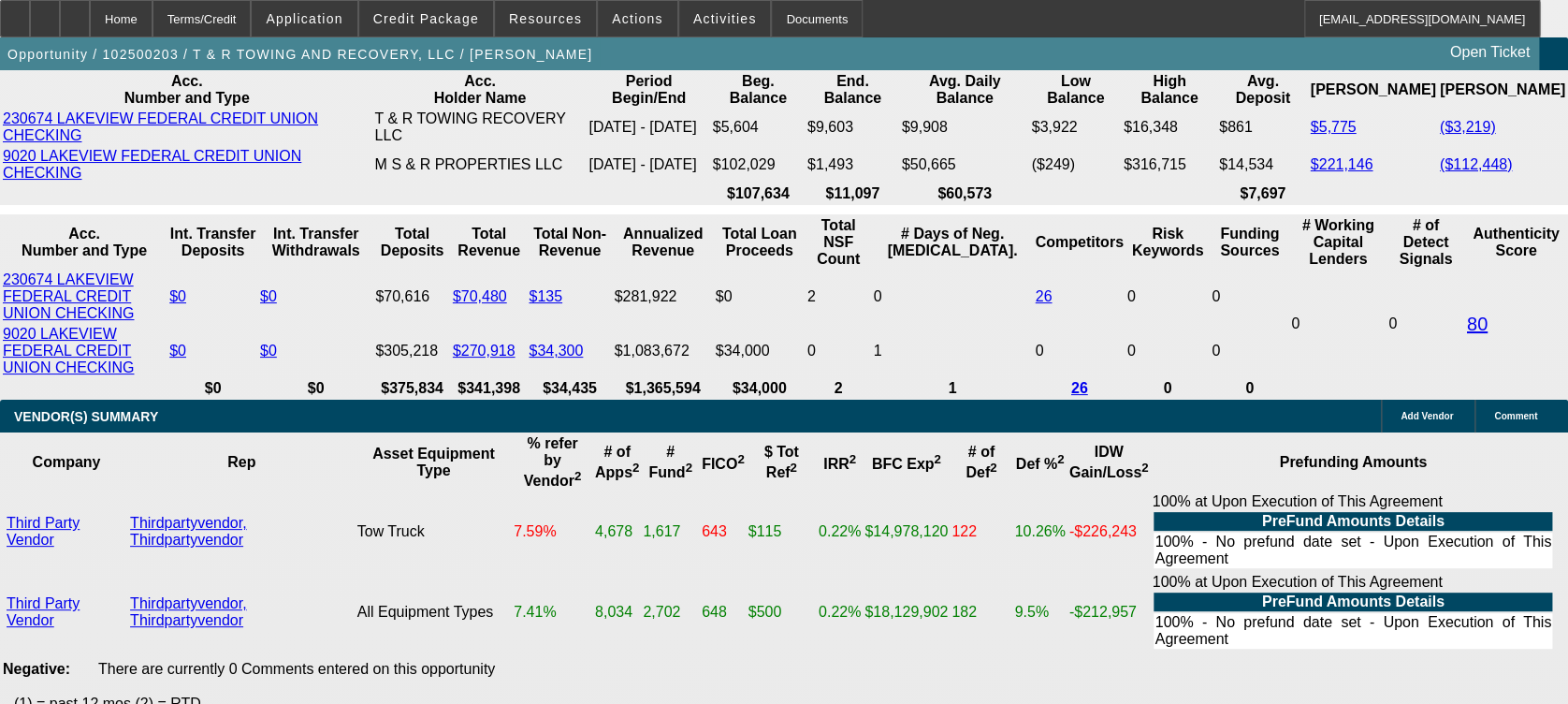
type input "UNKNOWN"
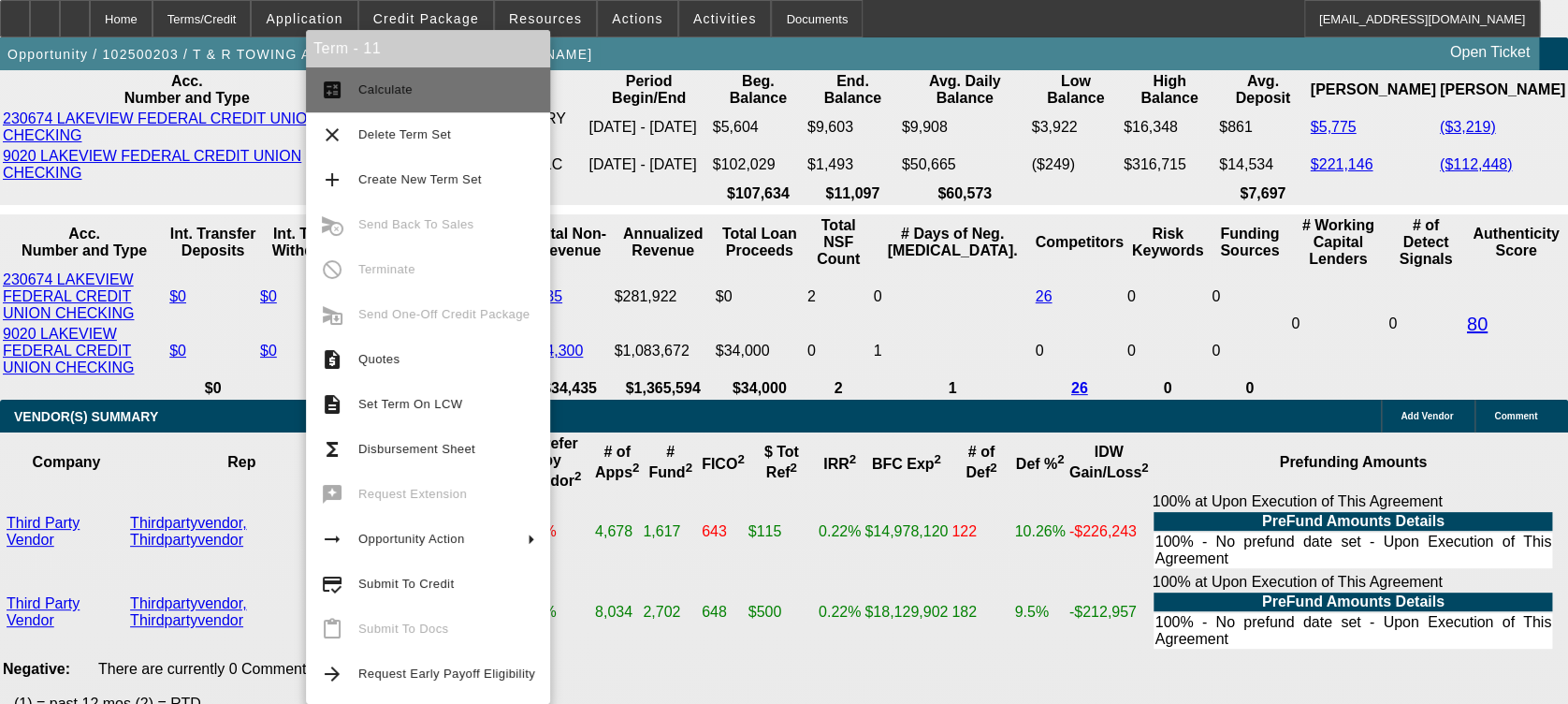
click at [461, 102] on button "calculate Calculate" at bounding box center [428, 89] width 245 height 45
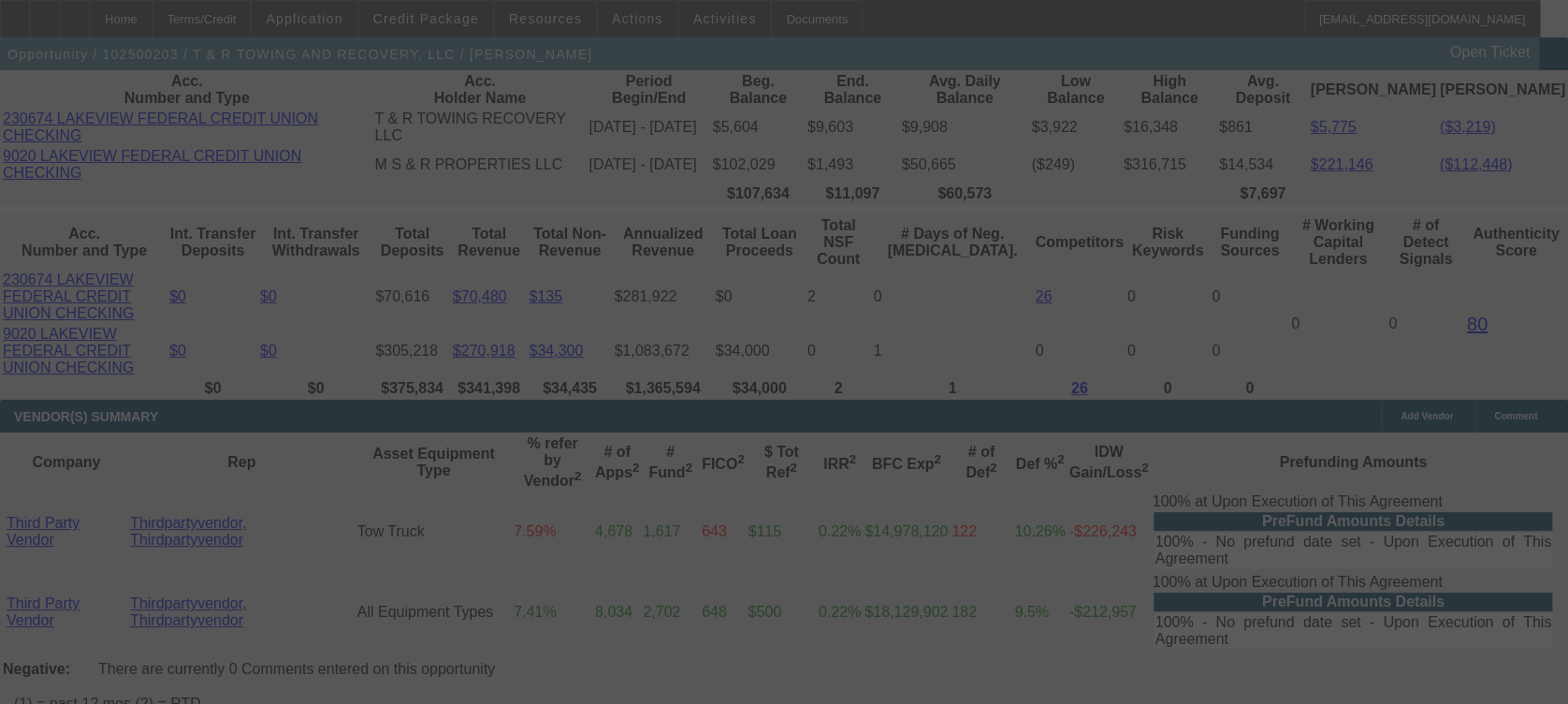
select select "0"
select select "3"
select select "0.1"
select select "6"
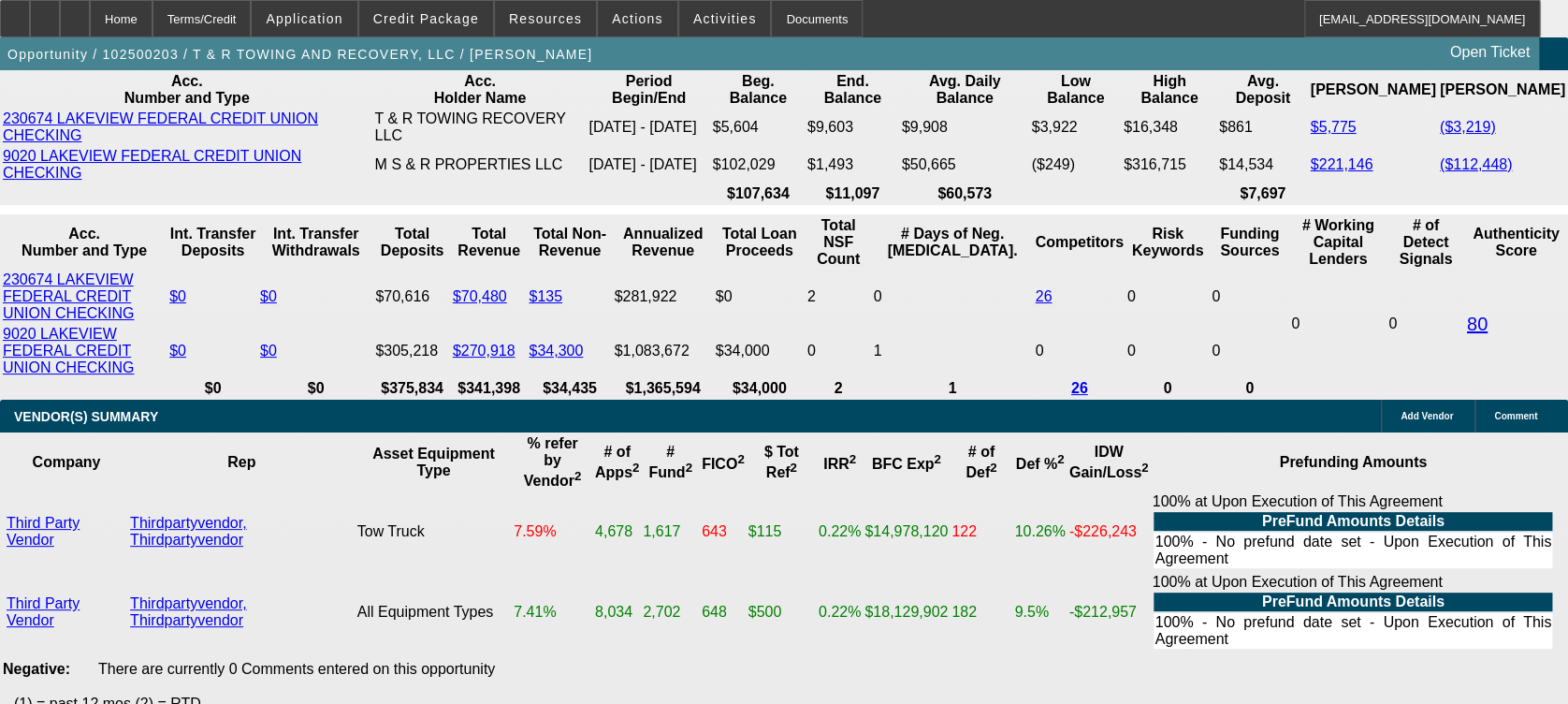
type input "14."
type input "UNKNOWN"
type input "1"
type input "$2,617.68"
type input "$1,923.05"
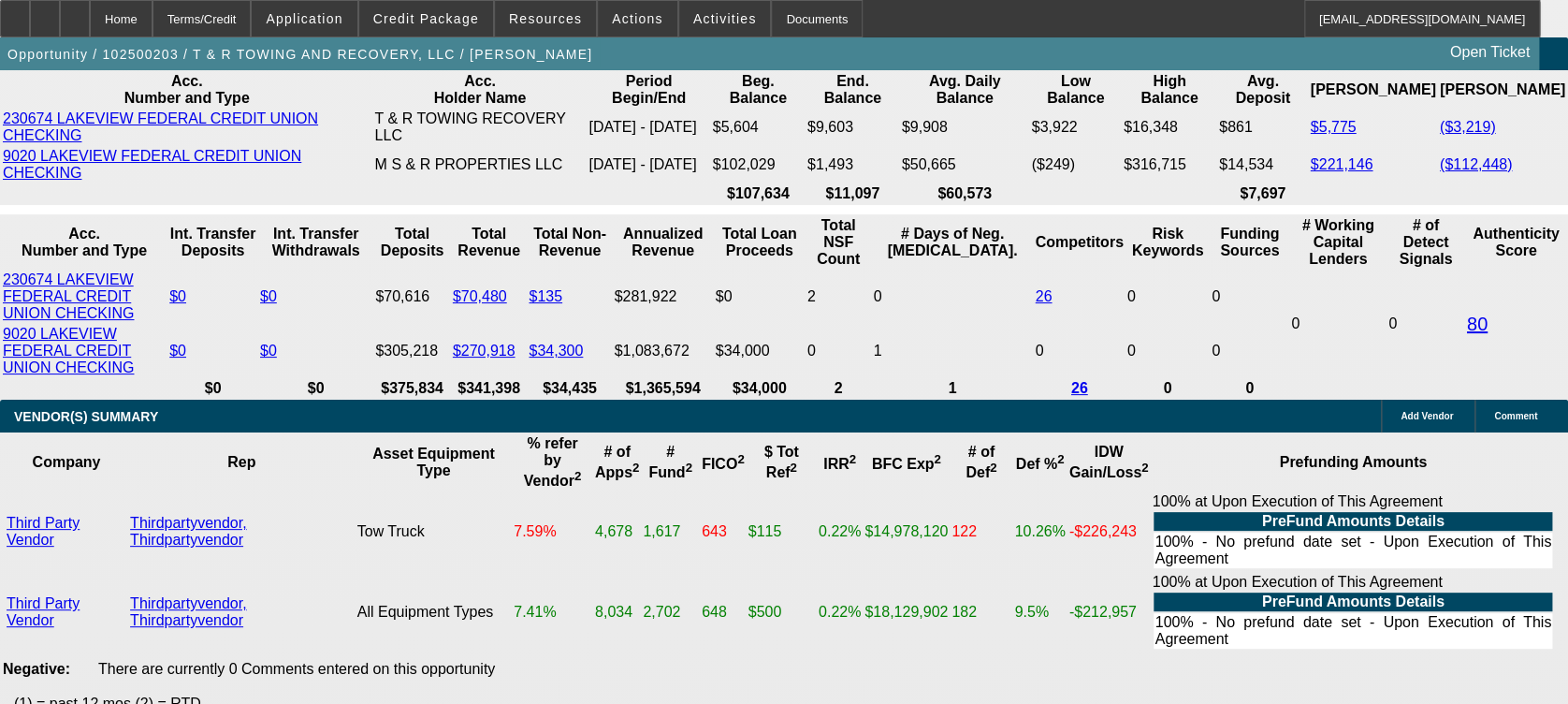
type input "141"
type input "$13,235.61"
type input "1411"
type input "1"
type input "$1,923.05"
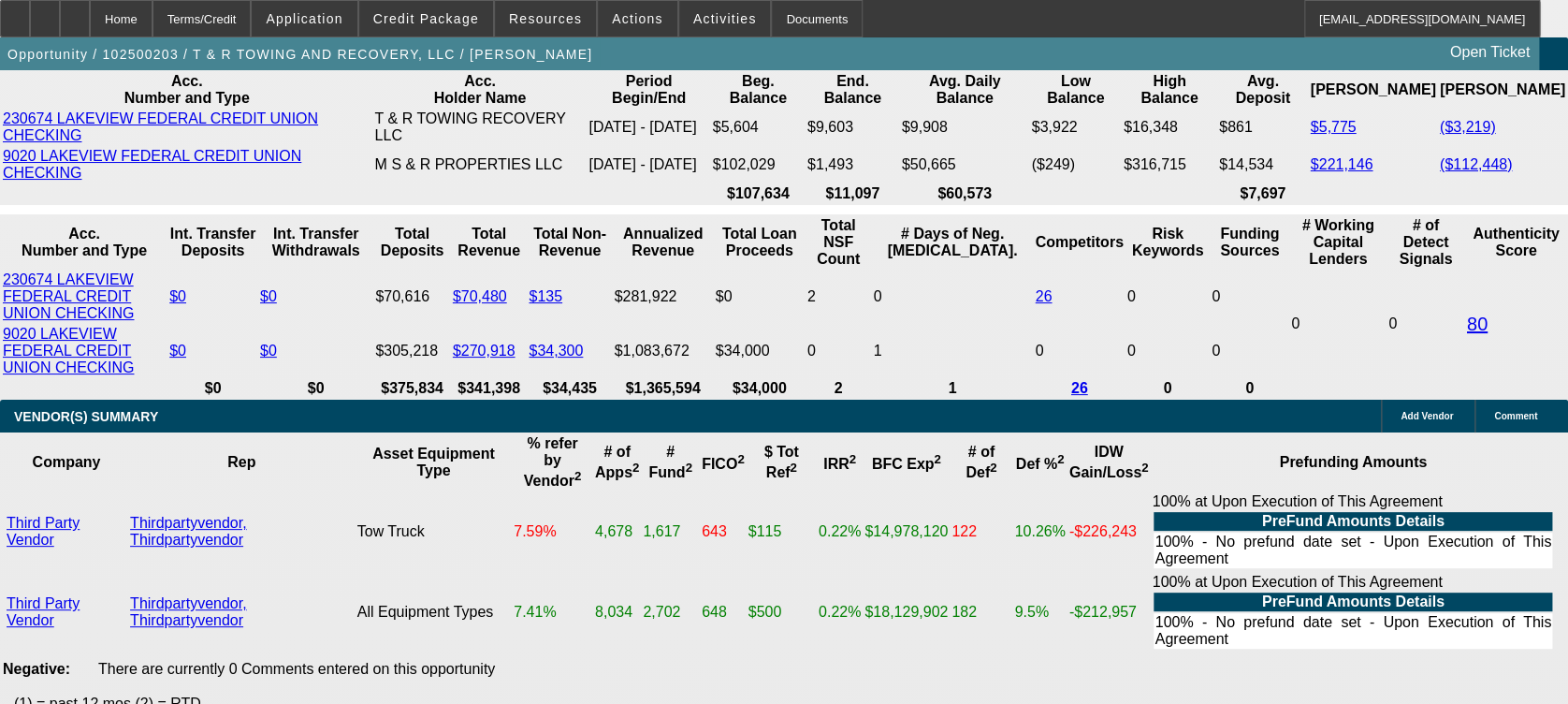
type input "11"
type input "$2,446.02"
type input "11"
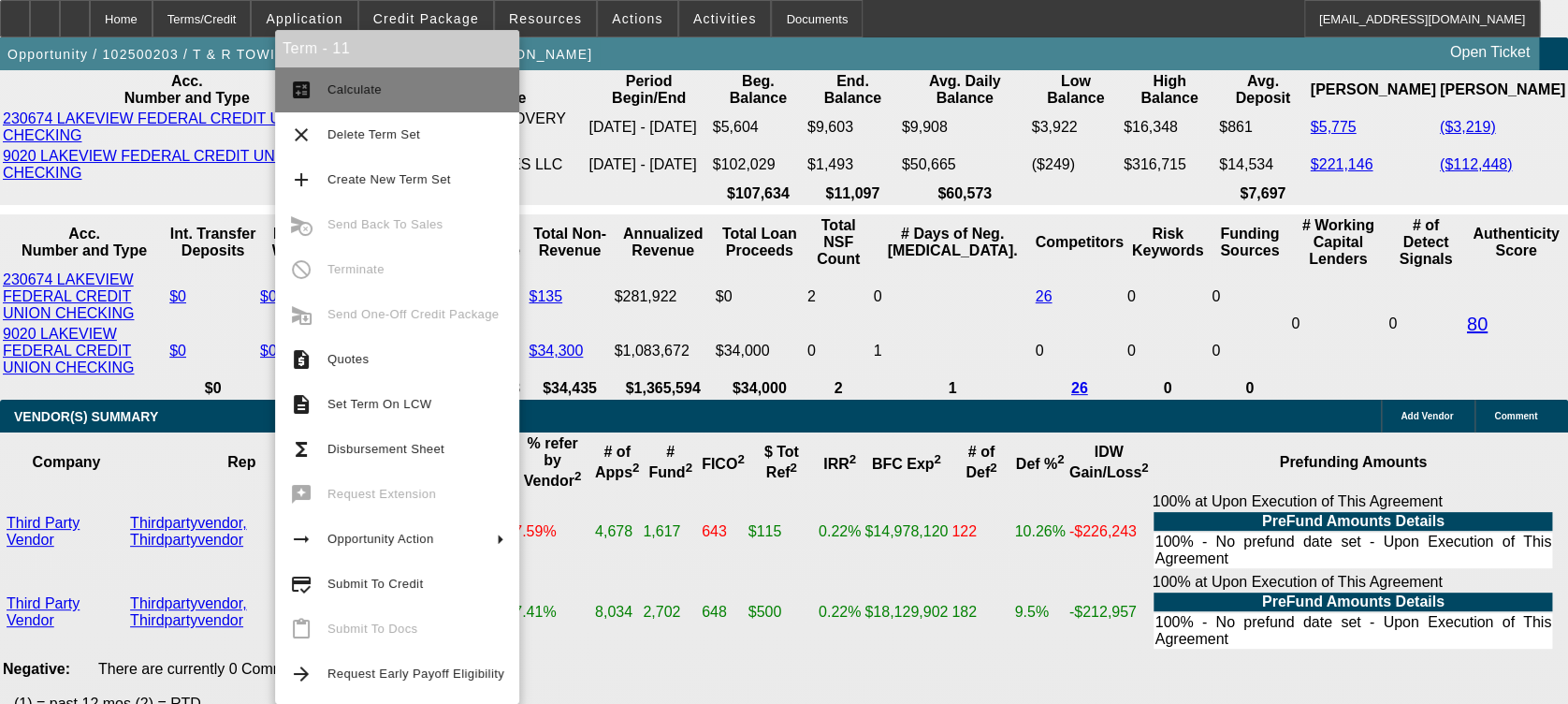
click at [397, 87] on span "Calculate" at bounding box center [416, 89] width 177 height 23
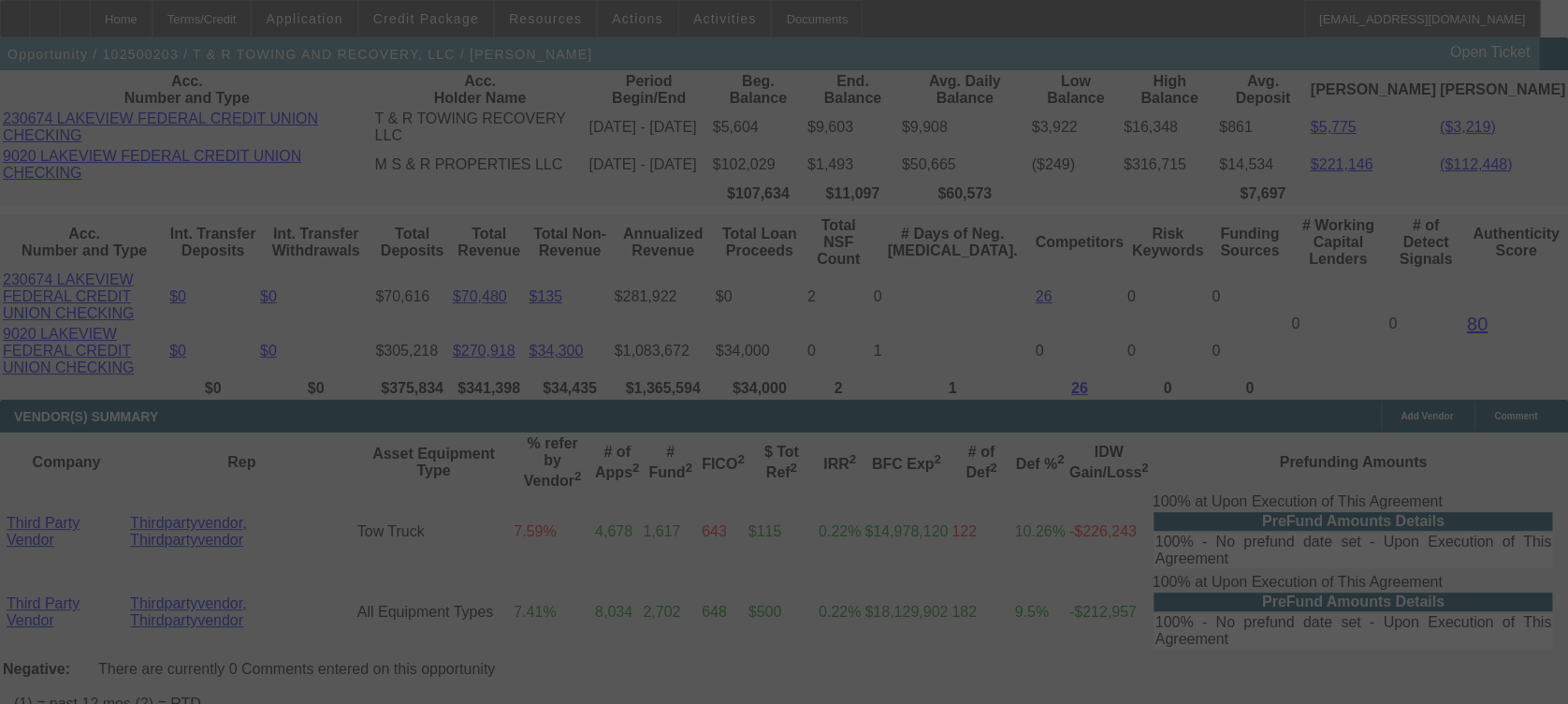
select select "0"
select select "3"
select select "0.1"
select select "6"
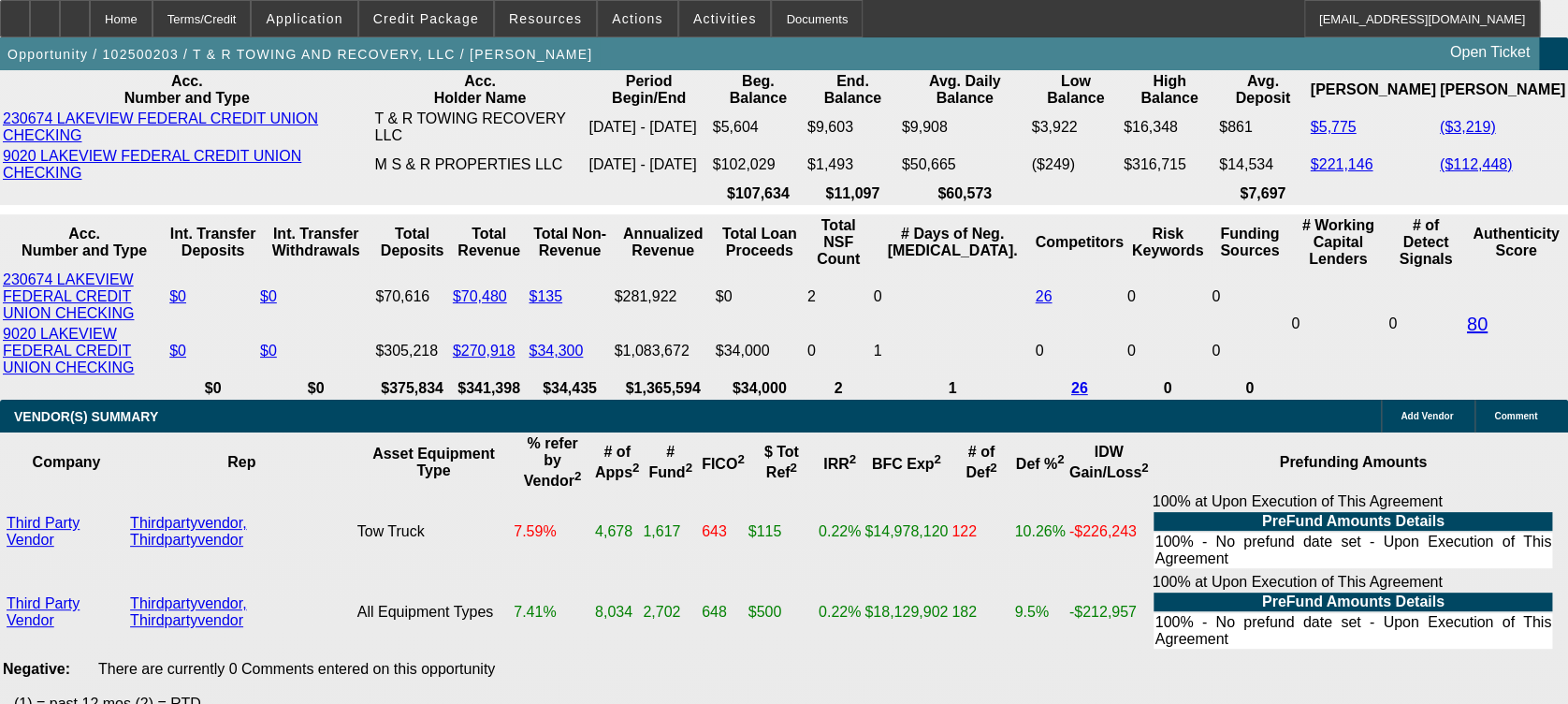
type input "24.02"
type input "UNKNOWN"
type input "2499.02"
type input "11.9"
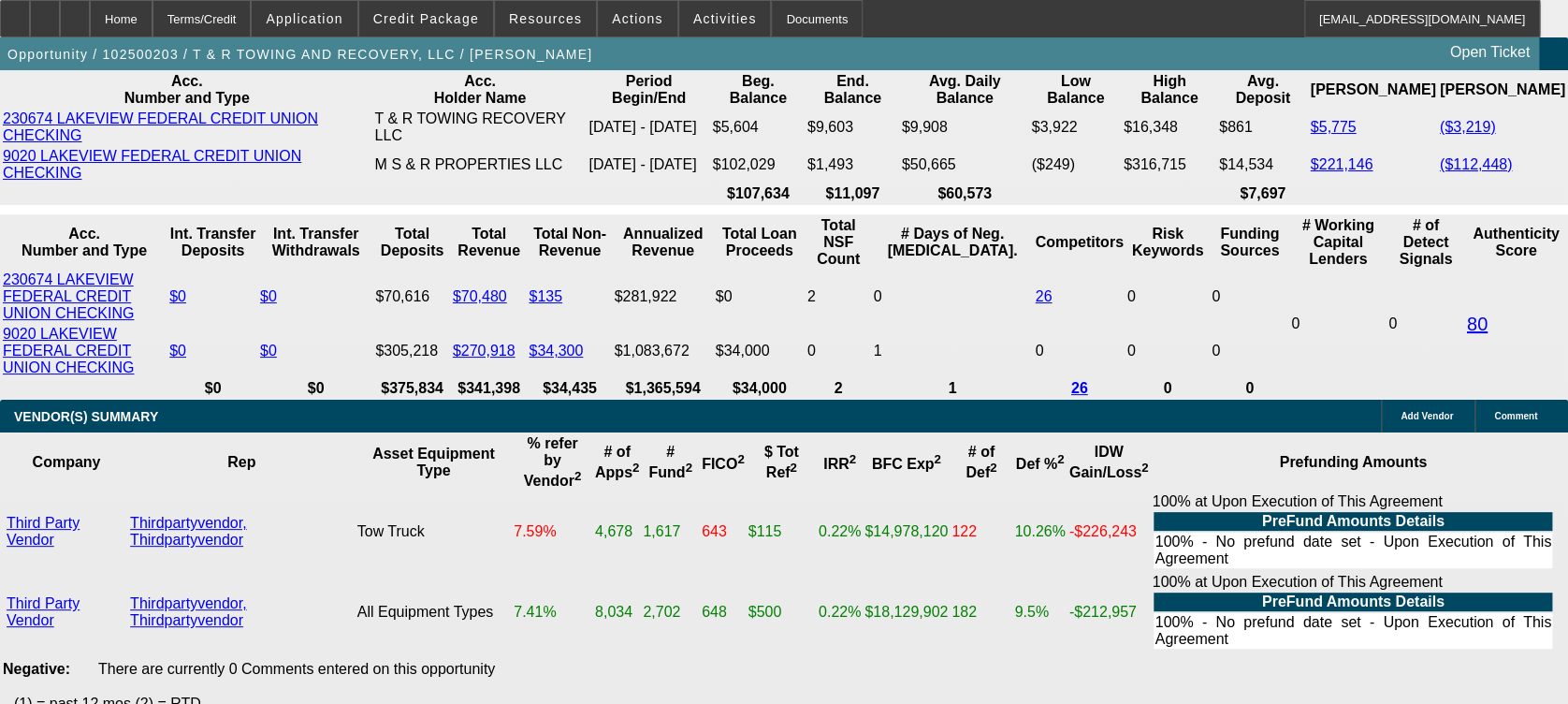
type input "$2,499.02"
type input "26.76"
type input "UNKNOWN"
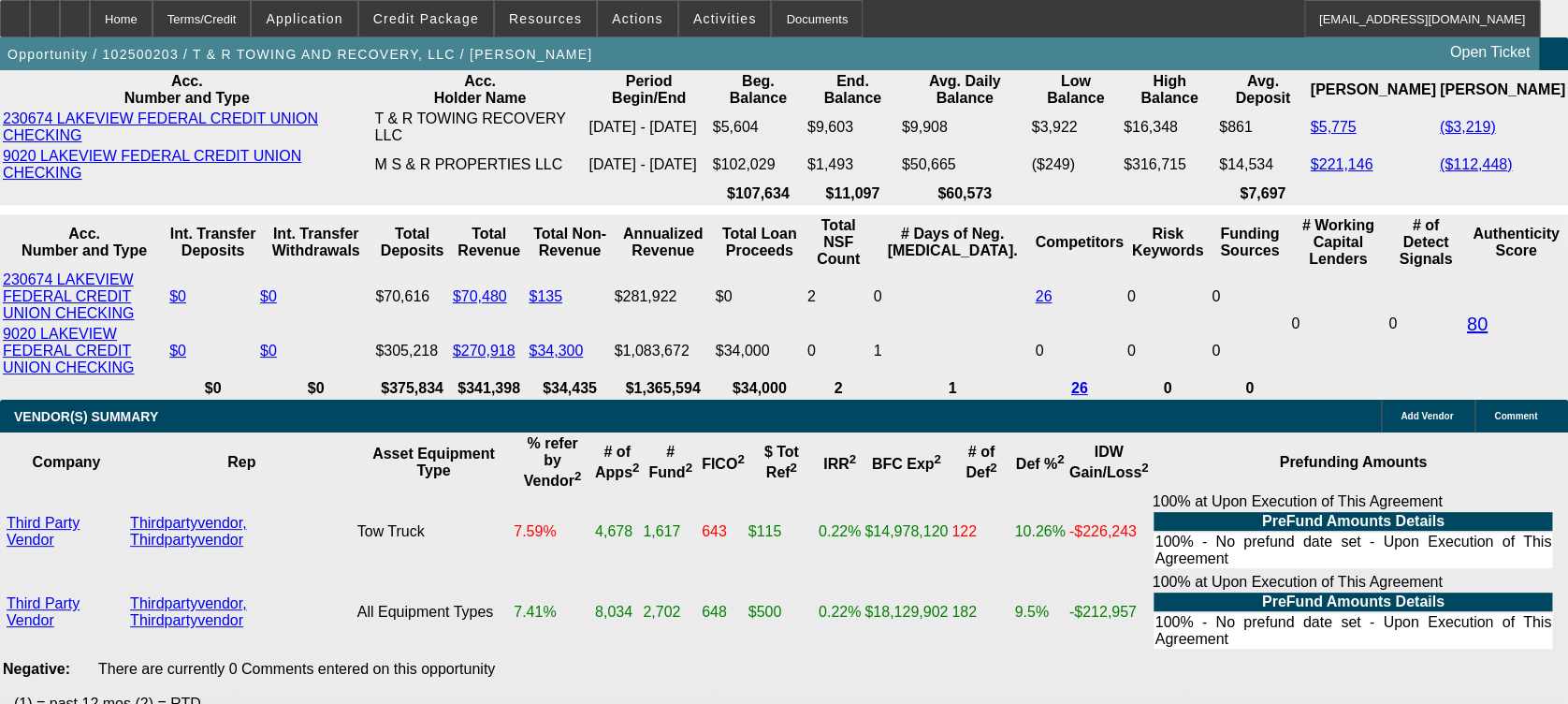
type input "2699.76"
type input "15.4"
type input "$2,699.76"
drag, startPoint x: 606, startPoint y: 279, endPoint x: 747, endPoint y: 275, distance: 141.1
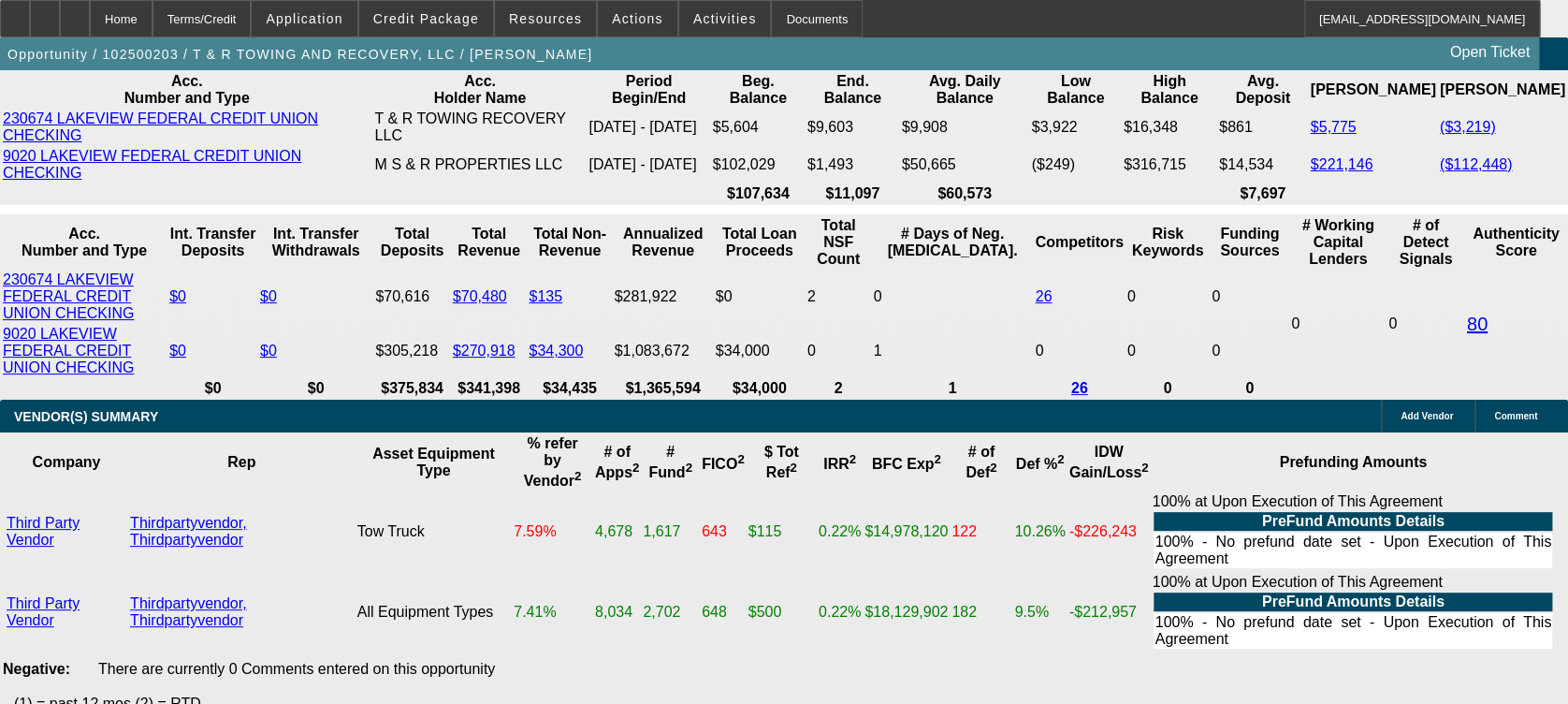
type input "1"
type input "$1,923.05"
type input "14"
type input "$2,617.68"
type input "14"
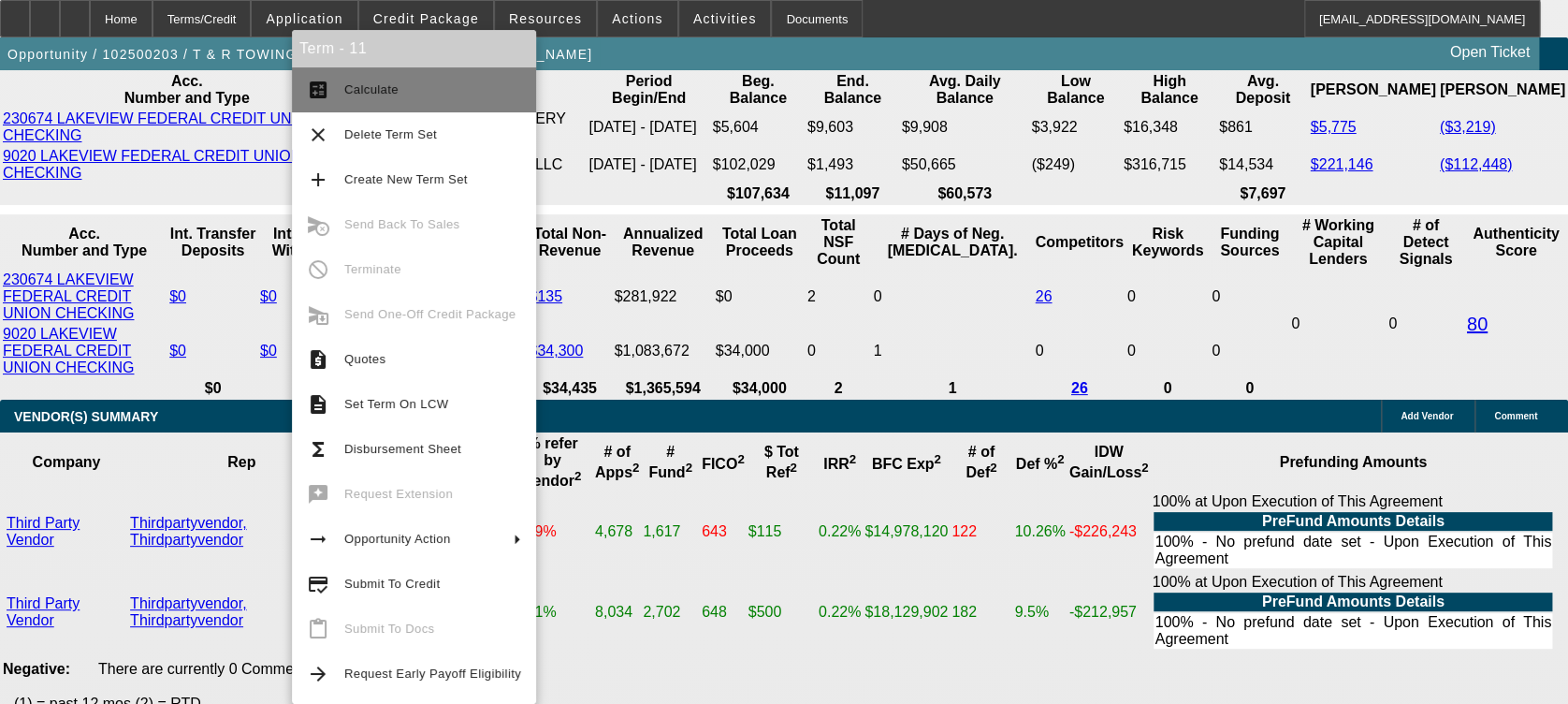
click at [325, 97] on mat-icon "calculate" at bounding box center [318, 89] width 23 height 23
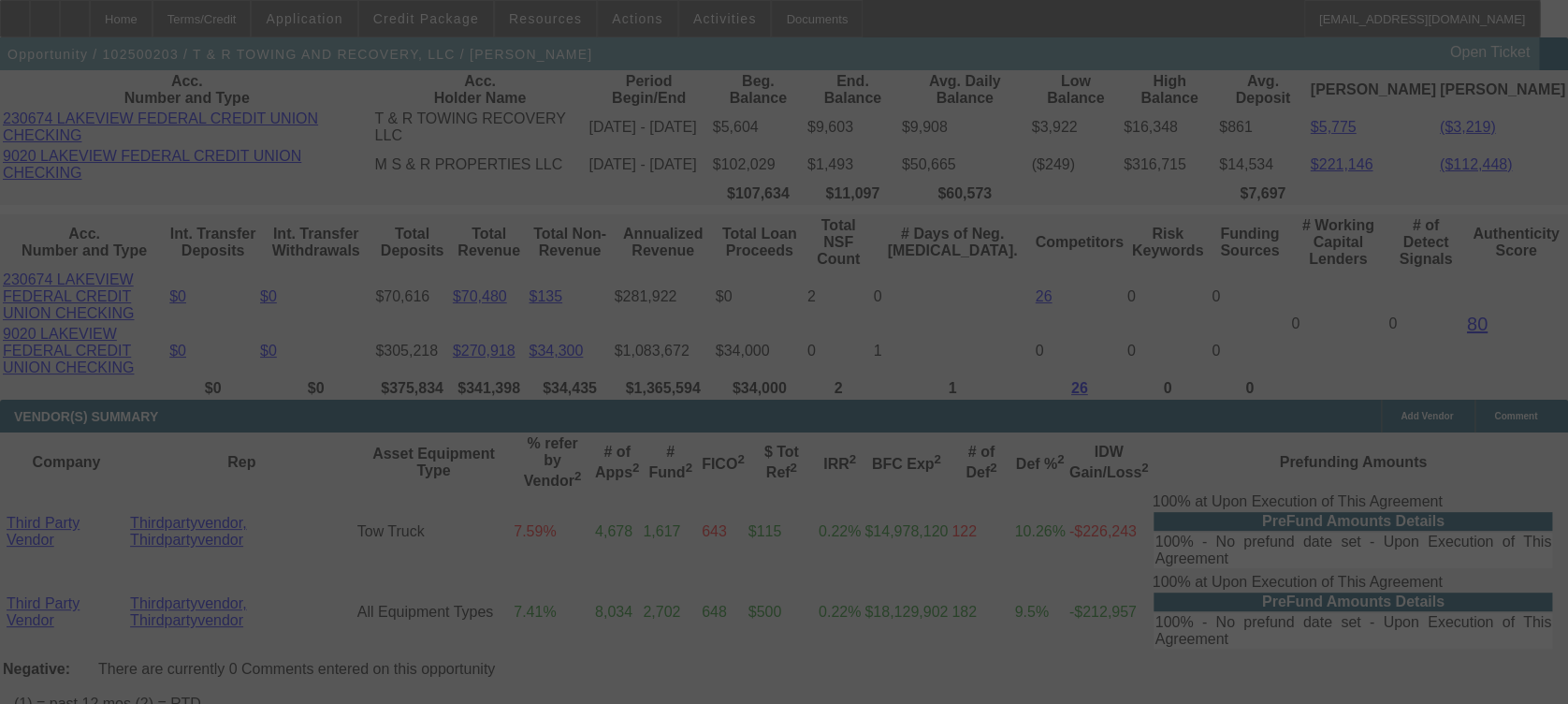
select select "0"
select select "3"
select select "0.1"
select select "6"
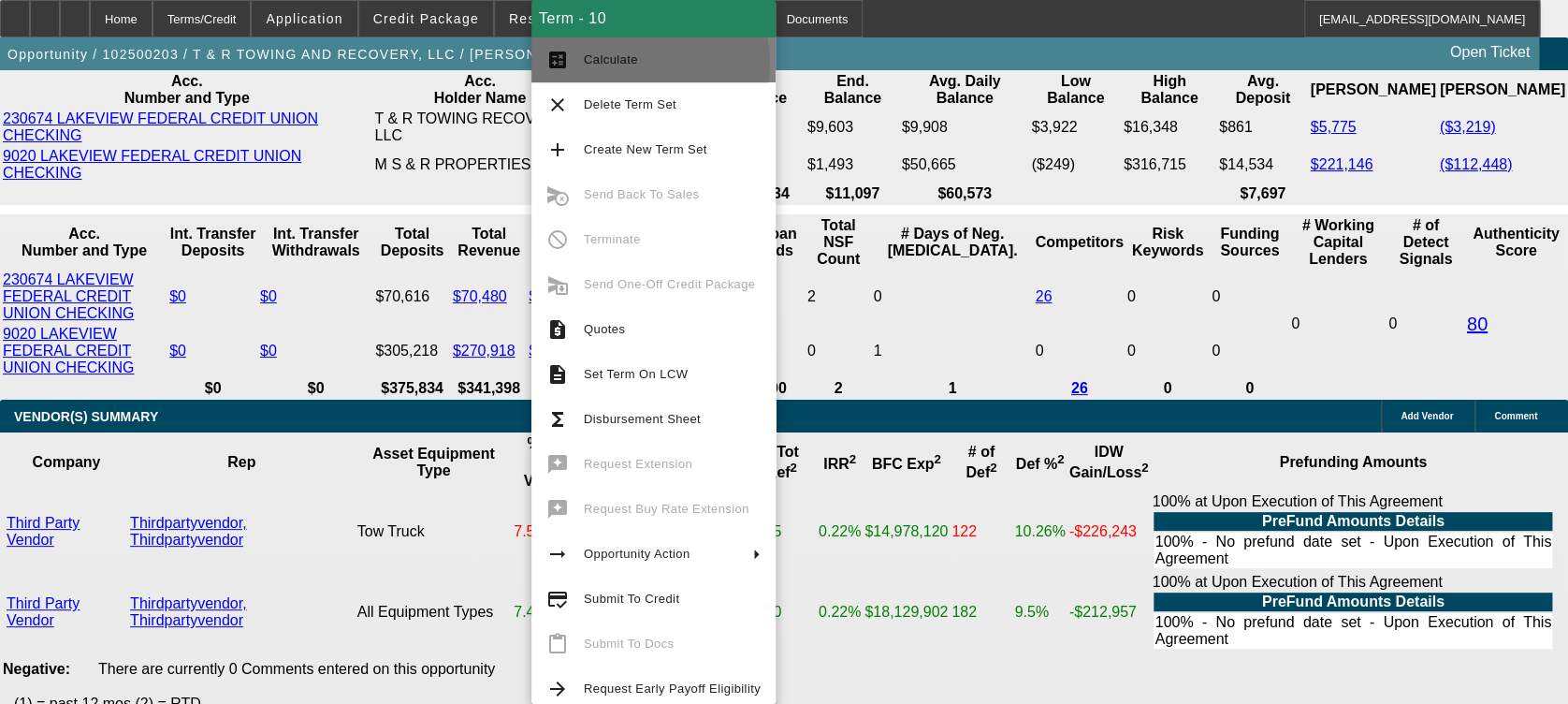
click at [649, 62] on span "Calculate" at bounding box center [672, 59] width 177 height 23
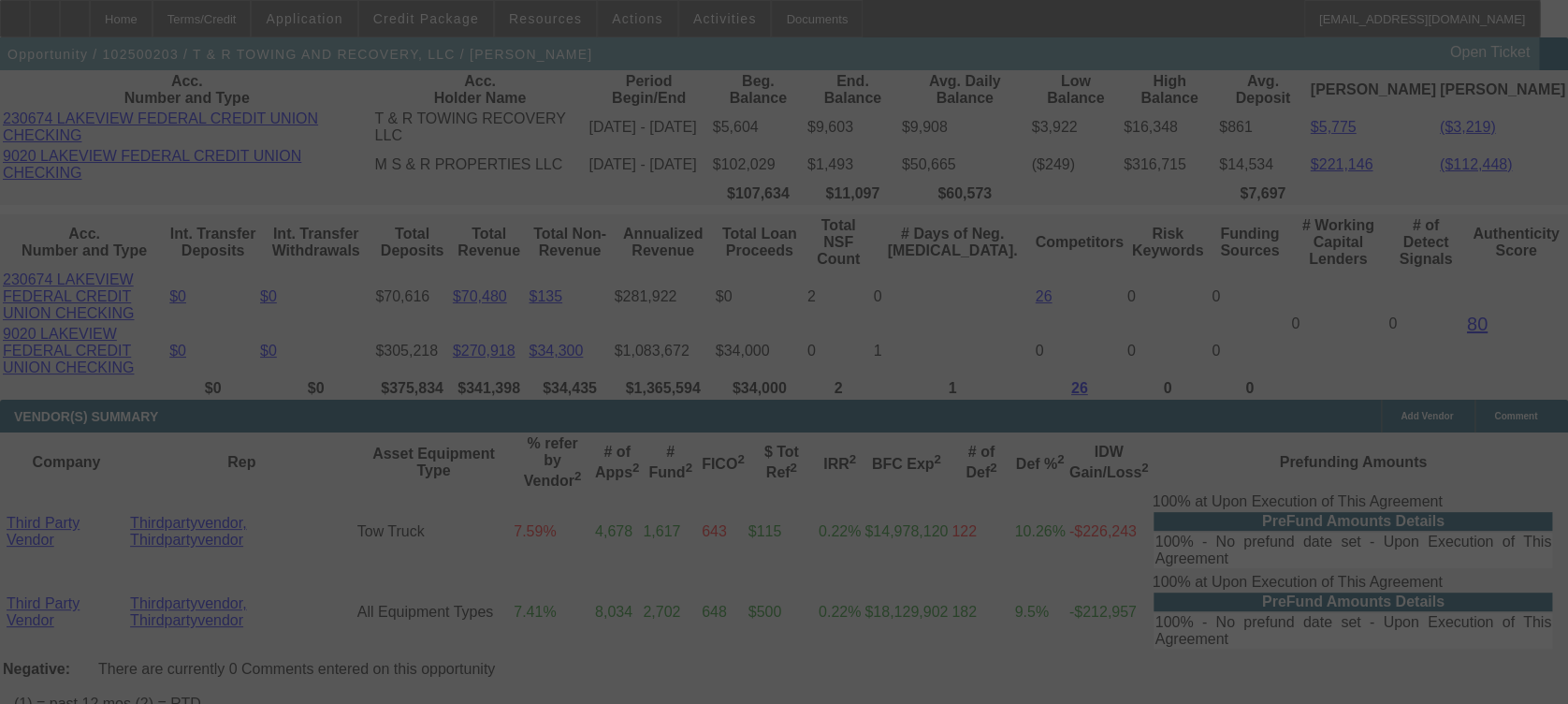
select select "0"
select select "3"
select select "0"
select select "6"
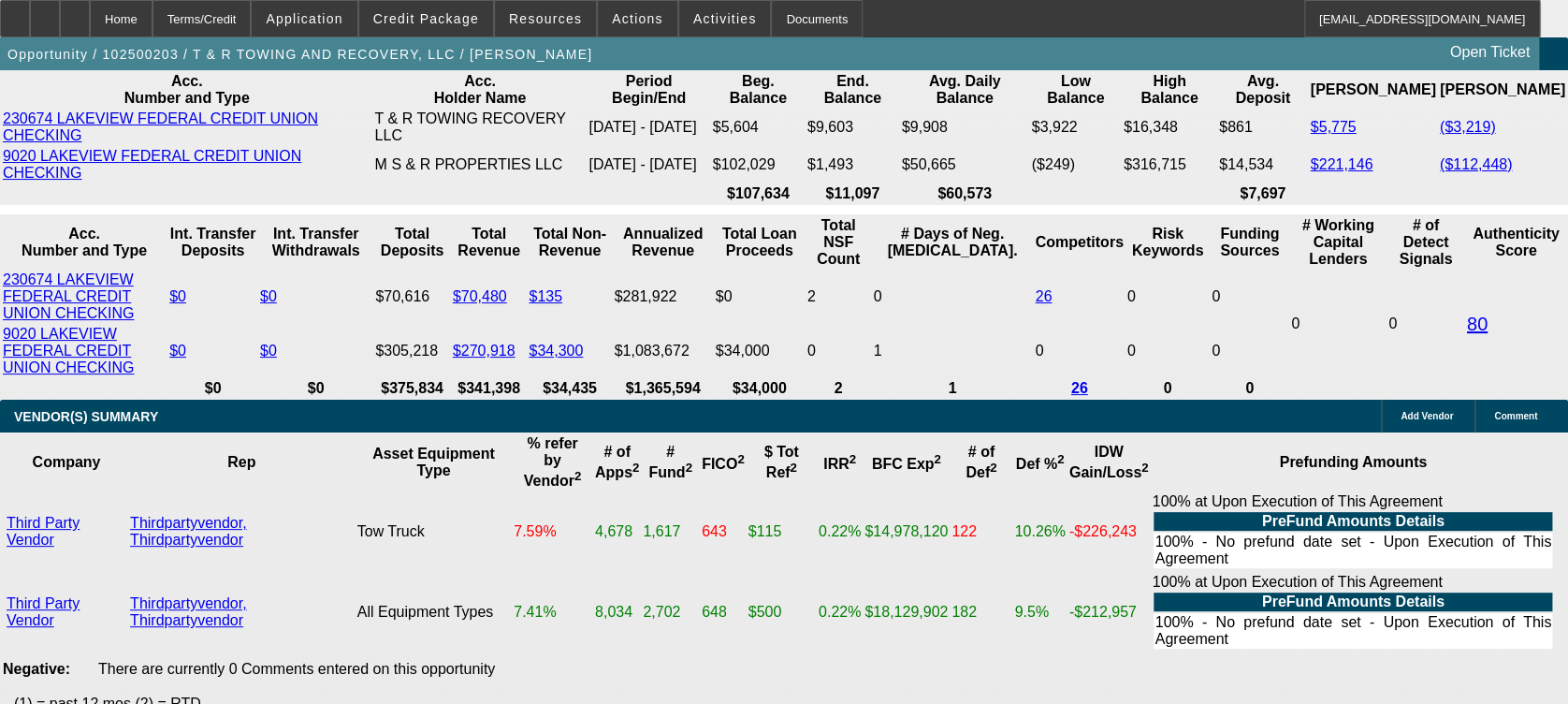
type input "249.02"
type input "UNKNOWN"
type input "2469.02"
type input "11.4"
type input "$2,469.02"
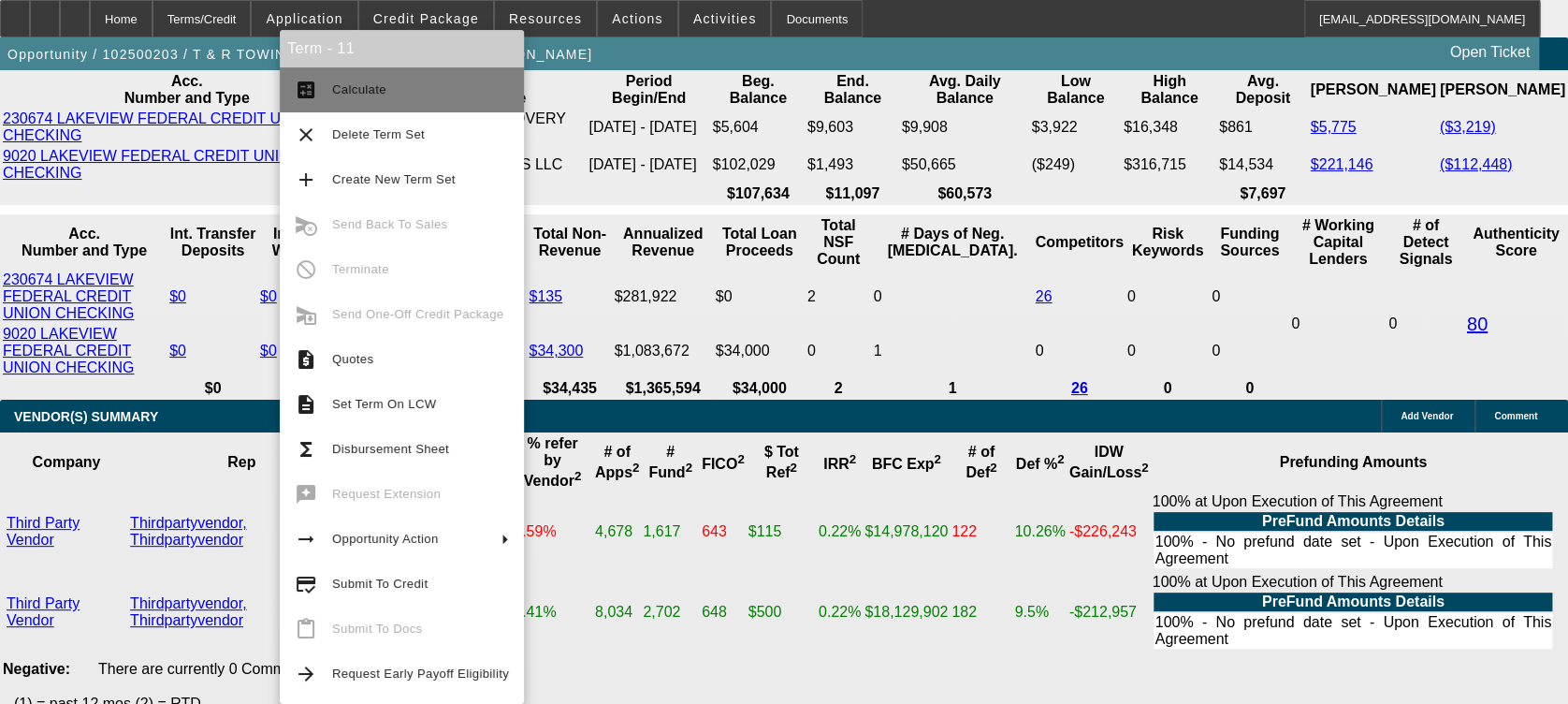
click at [429, 97] on span "Calculate" at bounding box center [421, 89] width 177 height 23
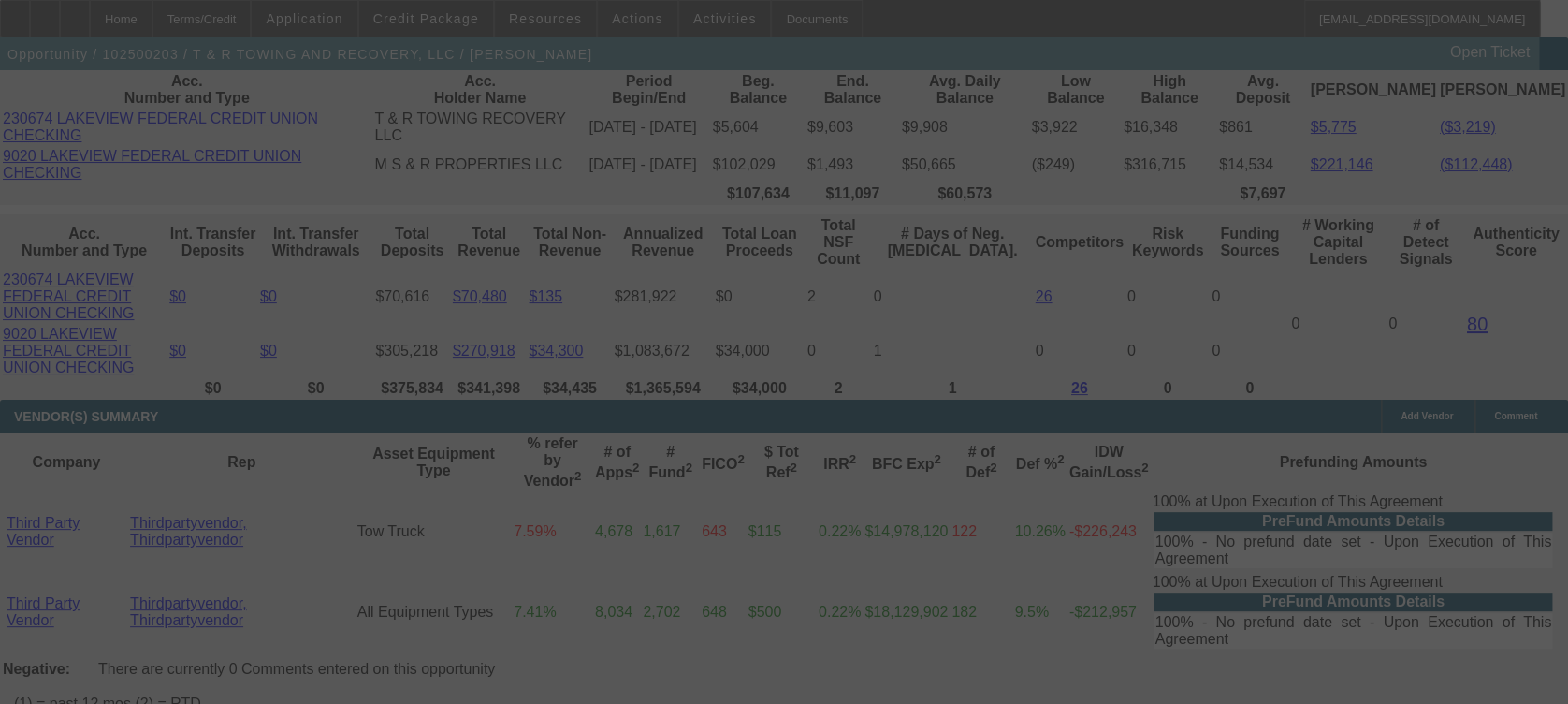
select select "0"
select select "3"
select select "0.1"
select select "6"
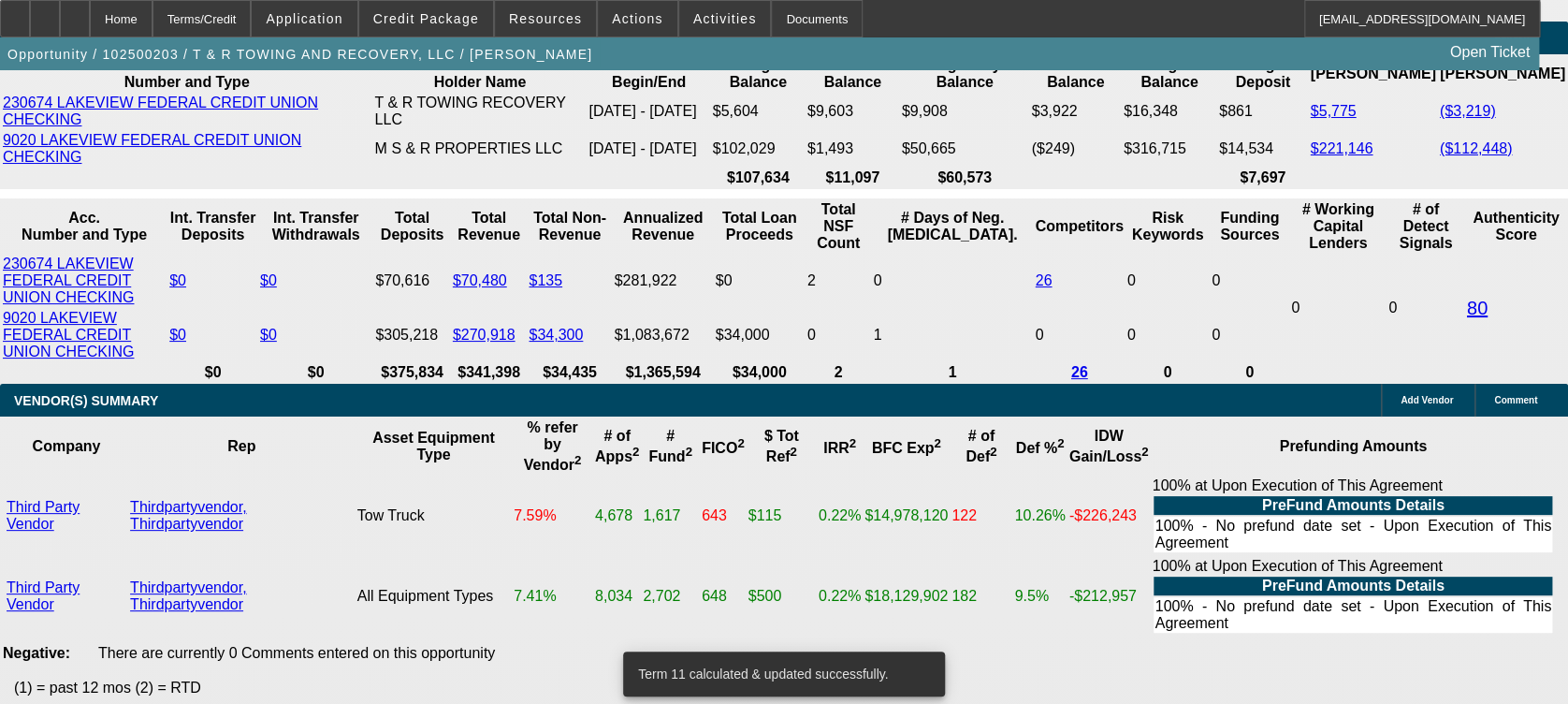
scroll to position [3647, 0]
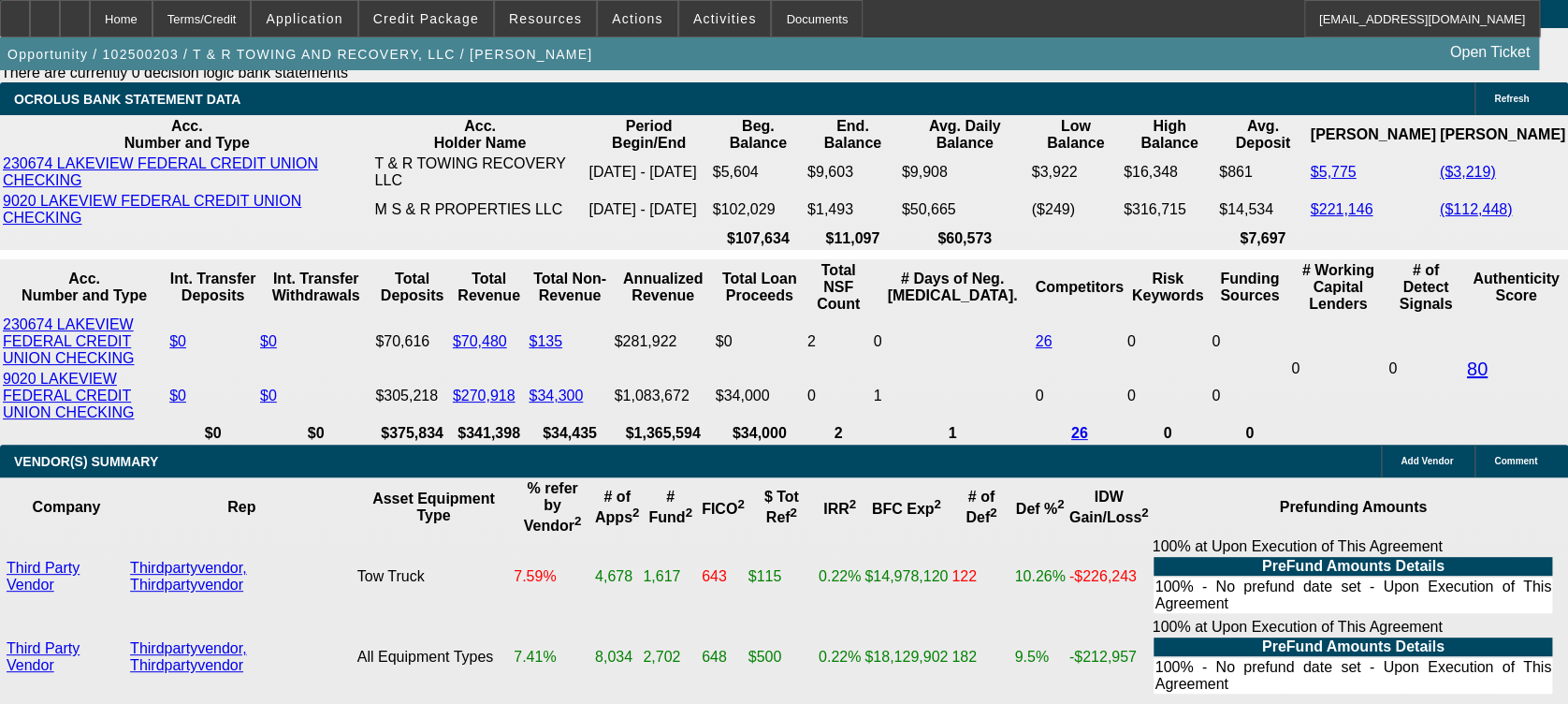
scroll to position [3580, 0]
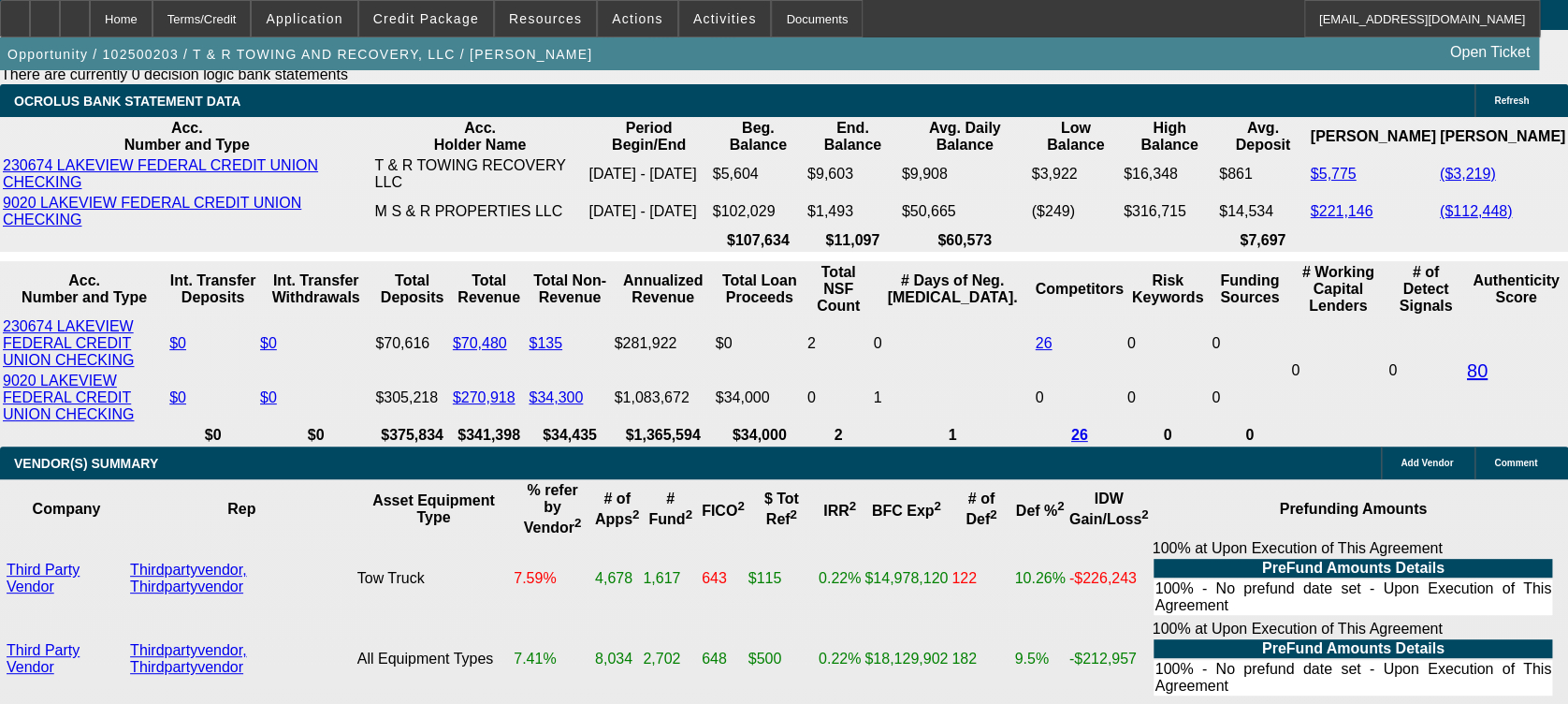
type input "2469.0"
type input "UNKNOWN"
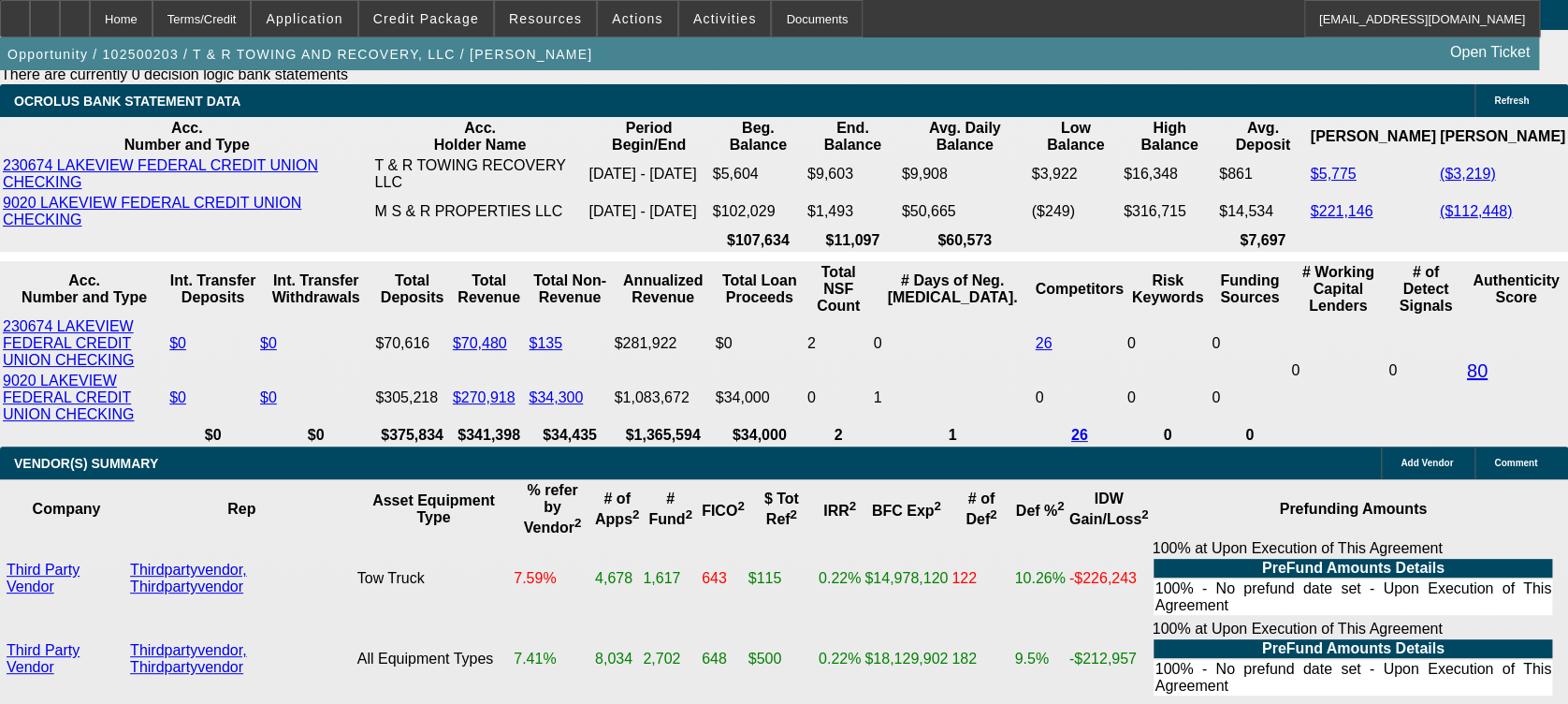
type input "$2,469.00"
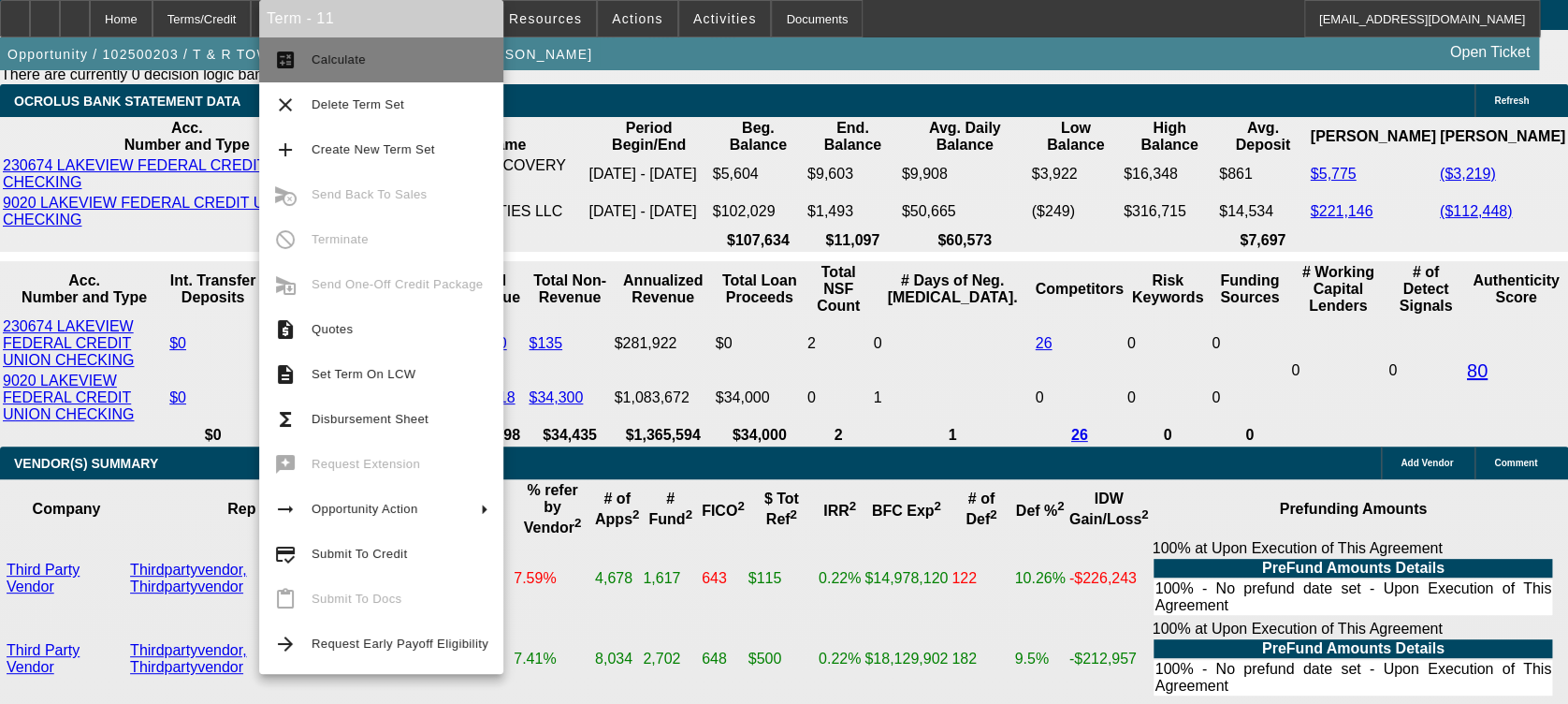
click at [349, 58] on span "Calculate" at bounding box center [339, 59] width 54 height 14
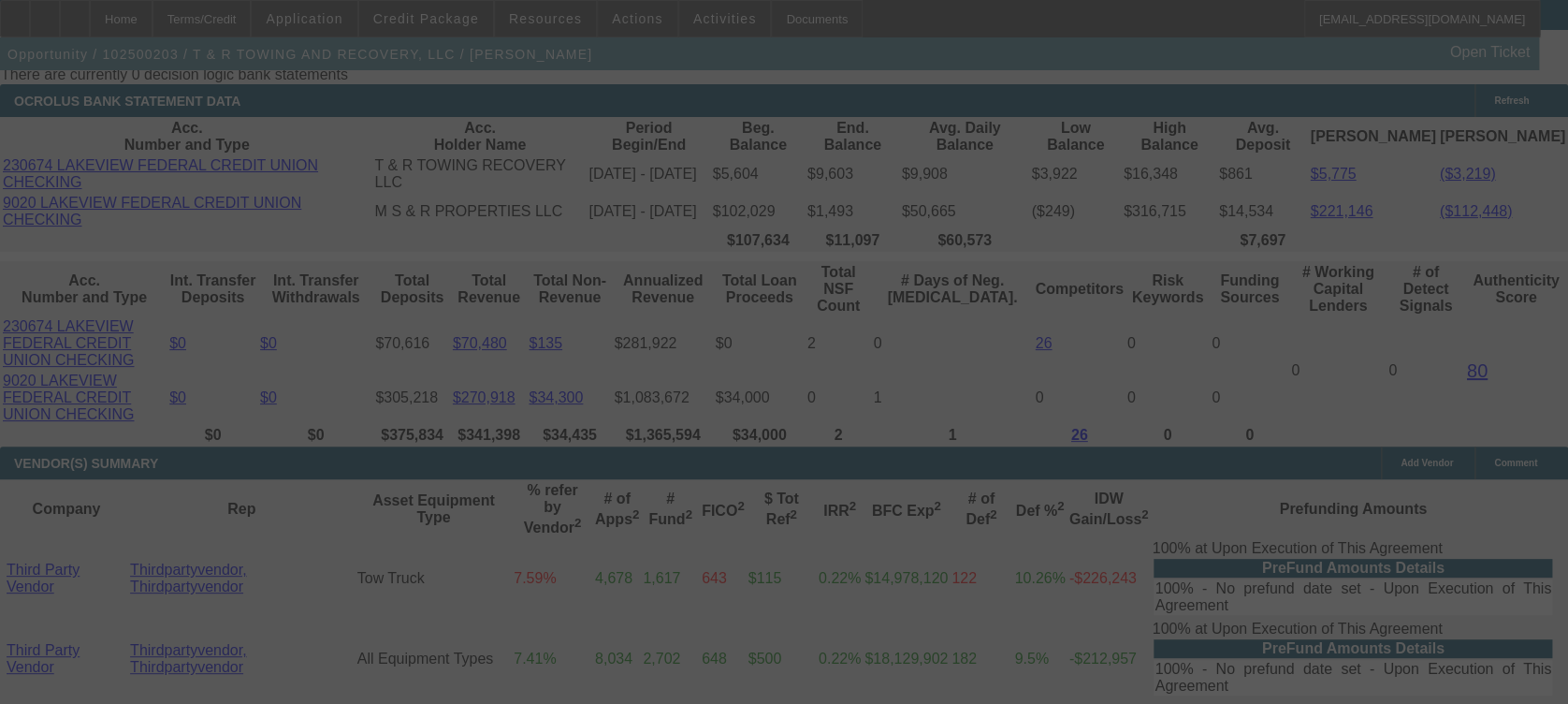
select select "0"
select select "3"
select select "0.1"
select select "6"
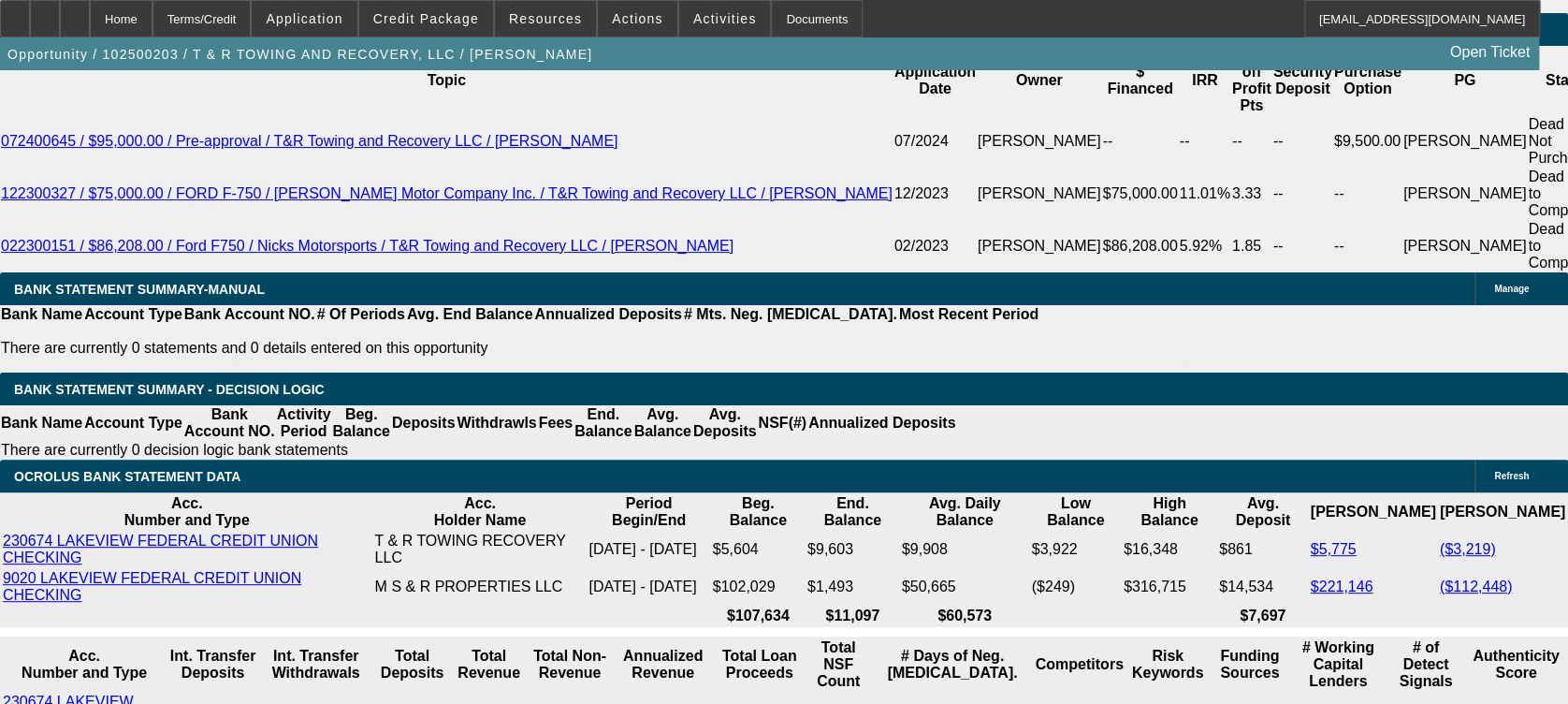
scroll to position [3186, 0]
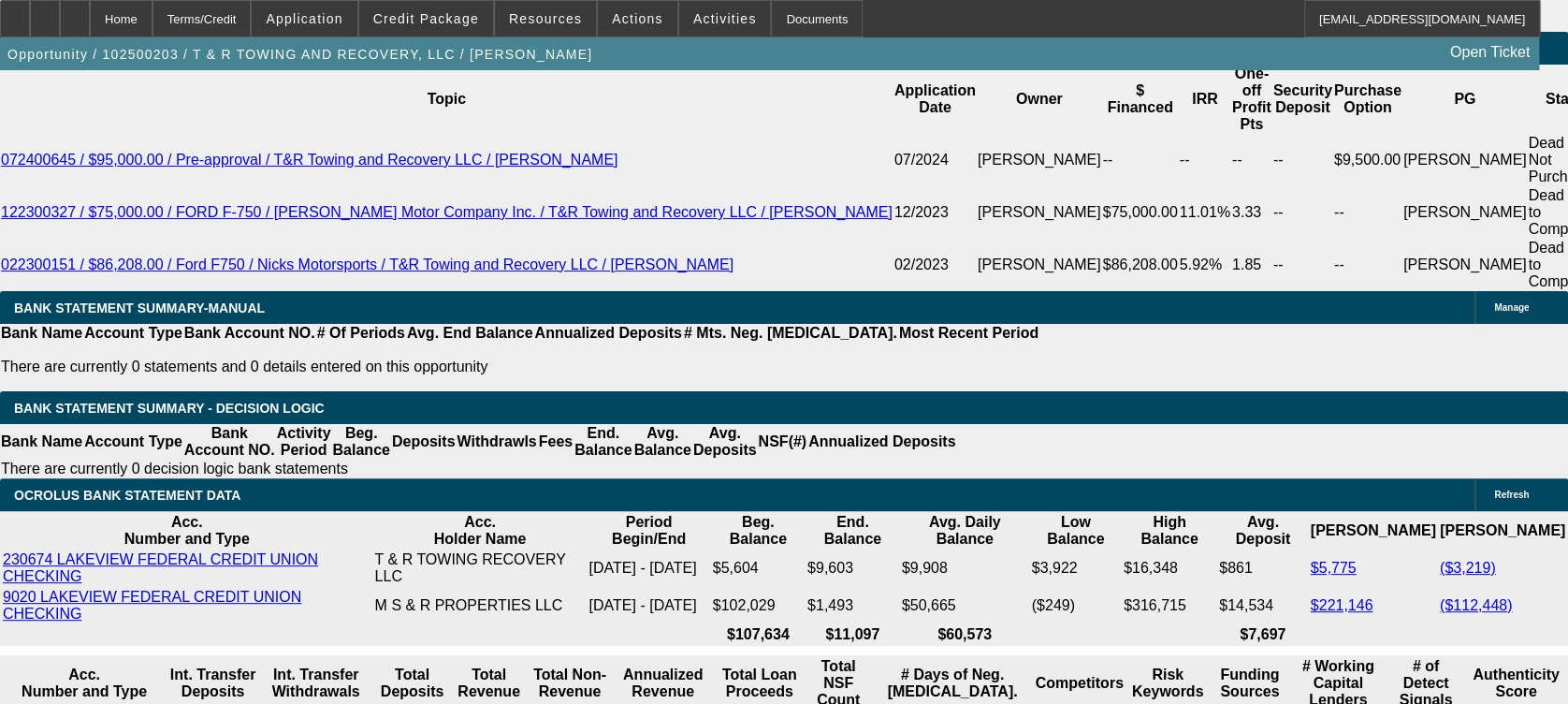
select select "0"
select select "3"
select select "0.1"
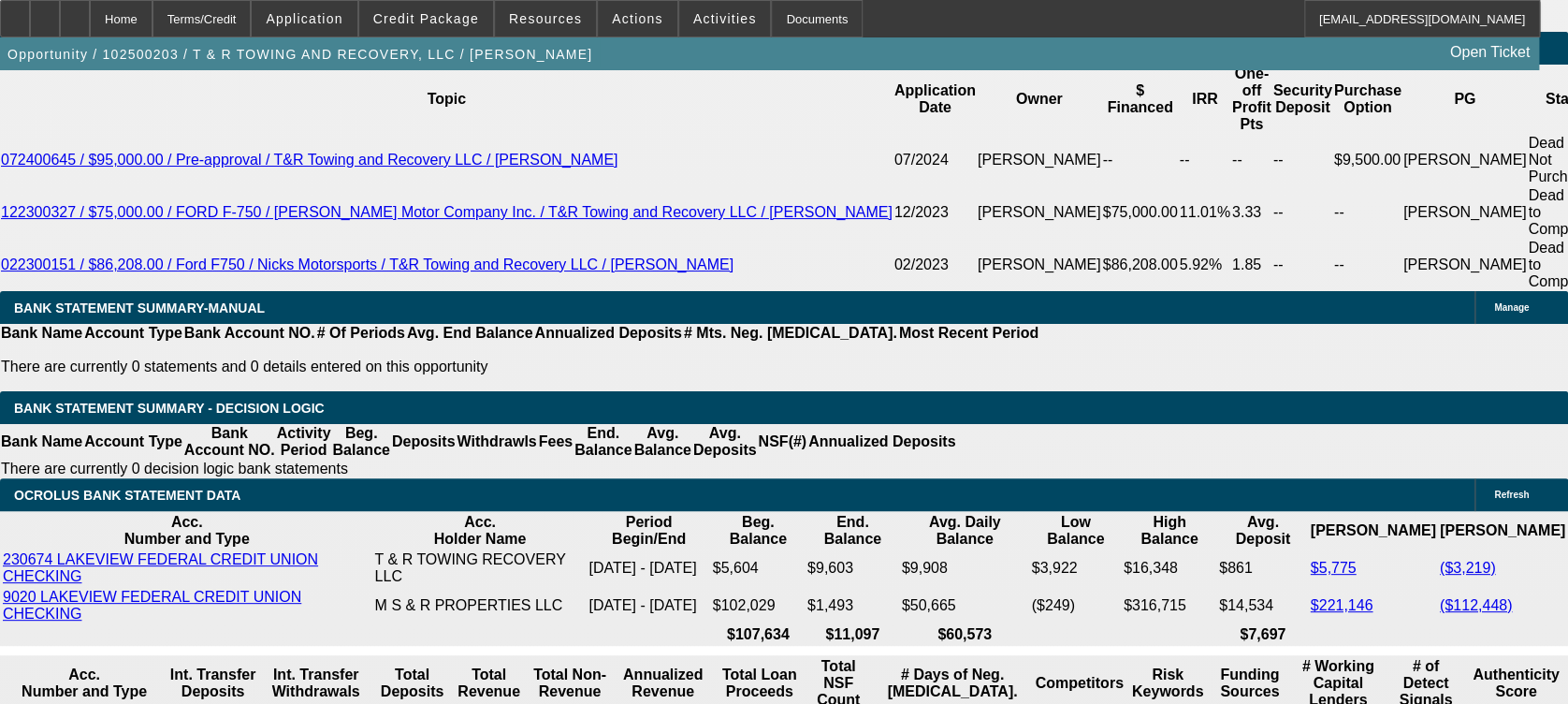
select select "4"
select select "0"
select select "3"
select select "0.1"
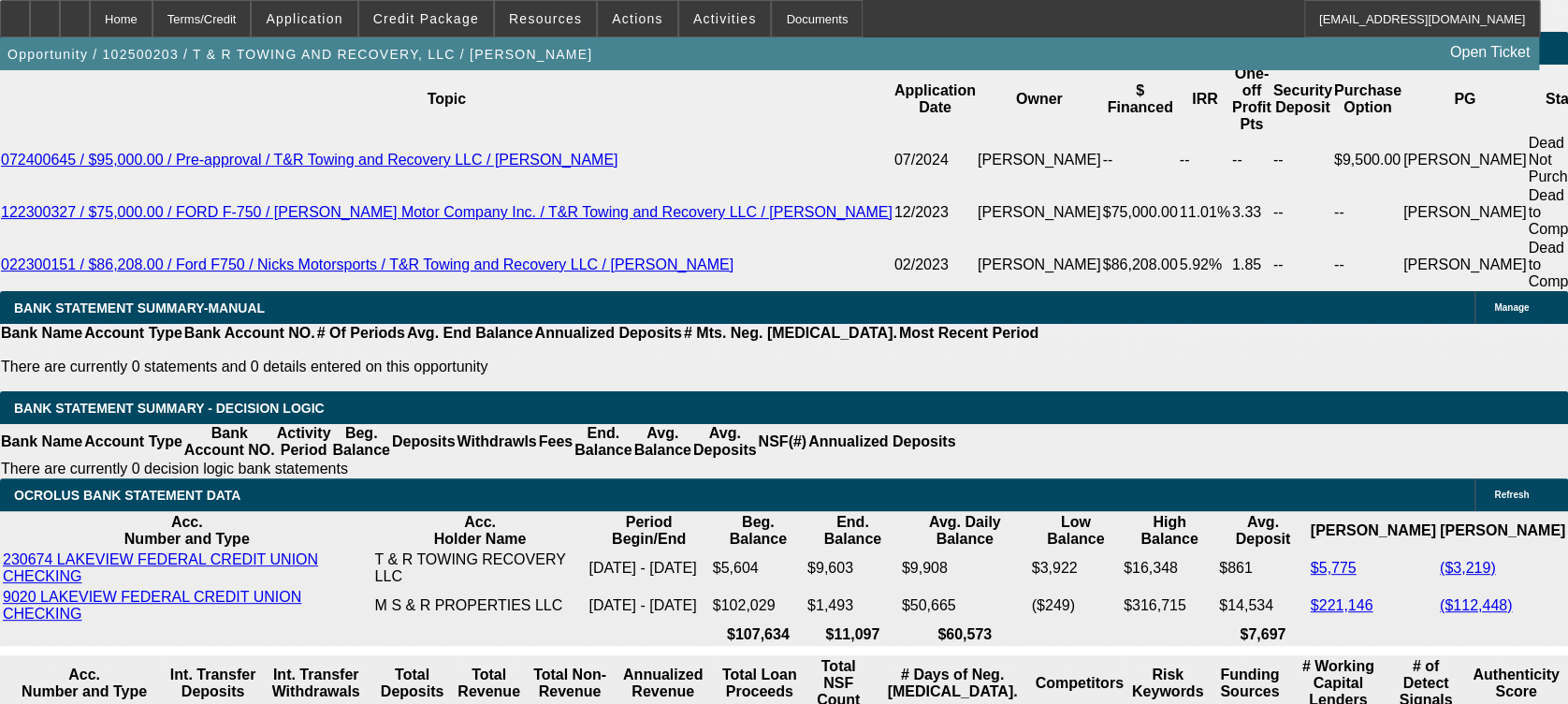
select select "4"
select select "0"
select select "2"
select select "0.1"
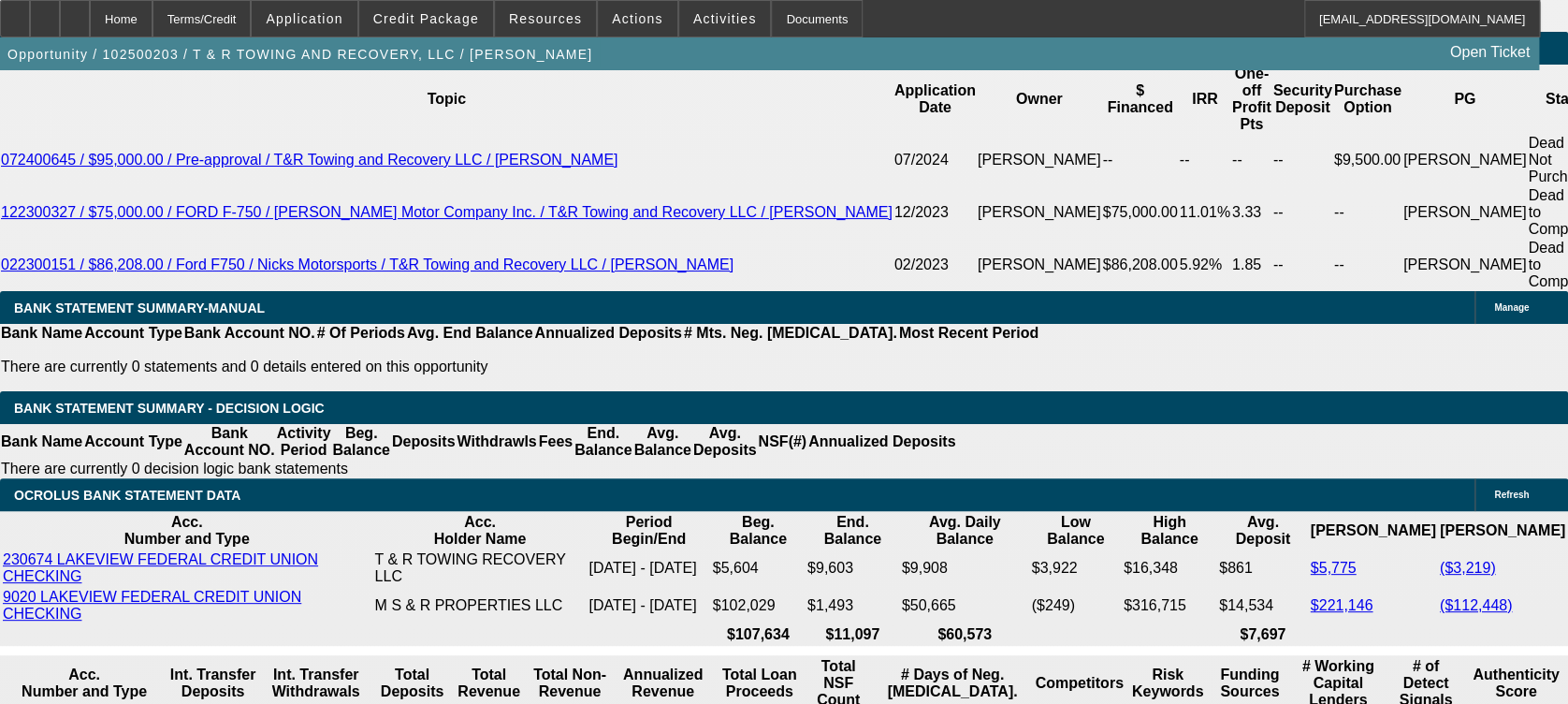
select select "4"
select select "0"
select select "2"
select select "0.1"
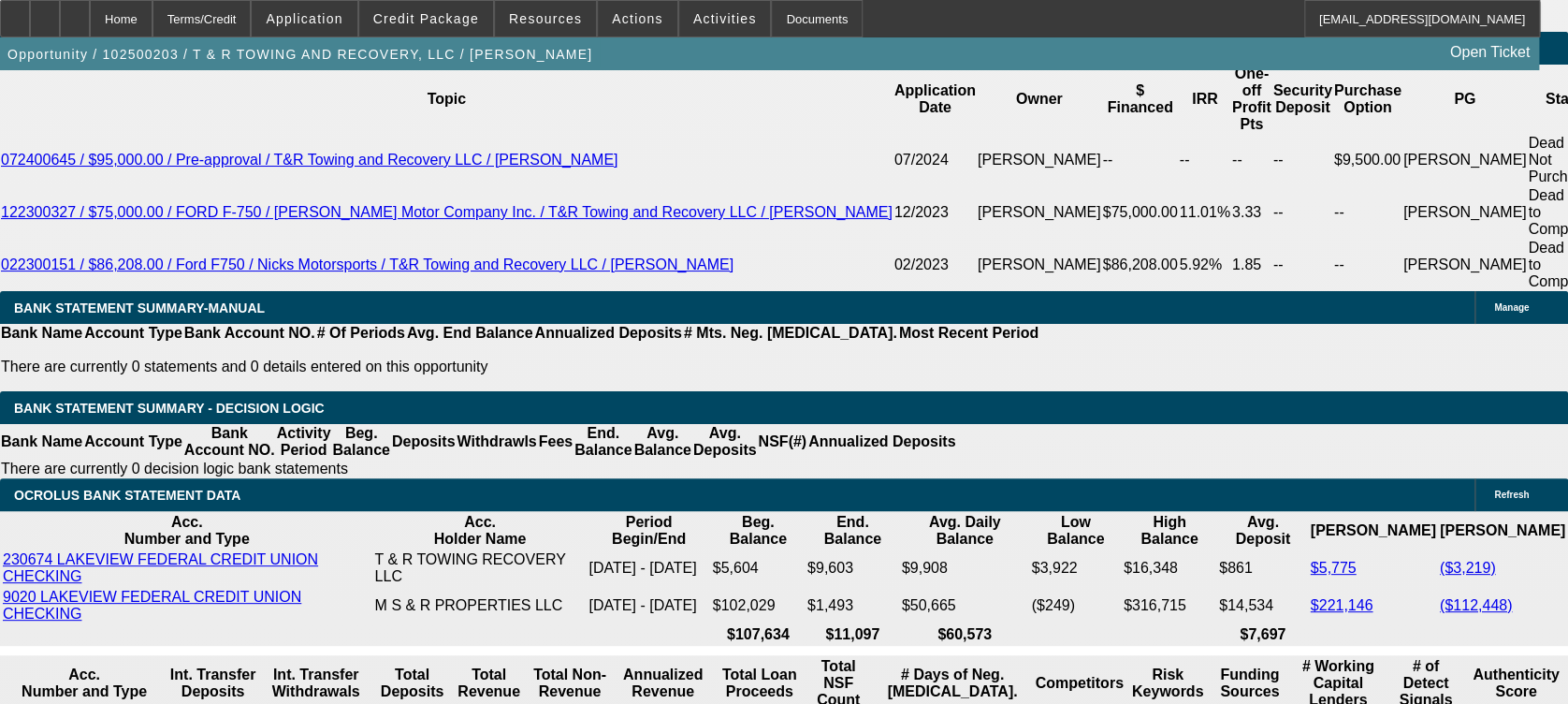
select select "4"
select select "0"
select select "2"
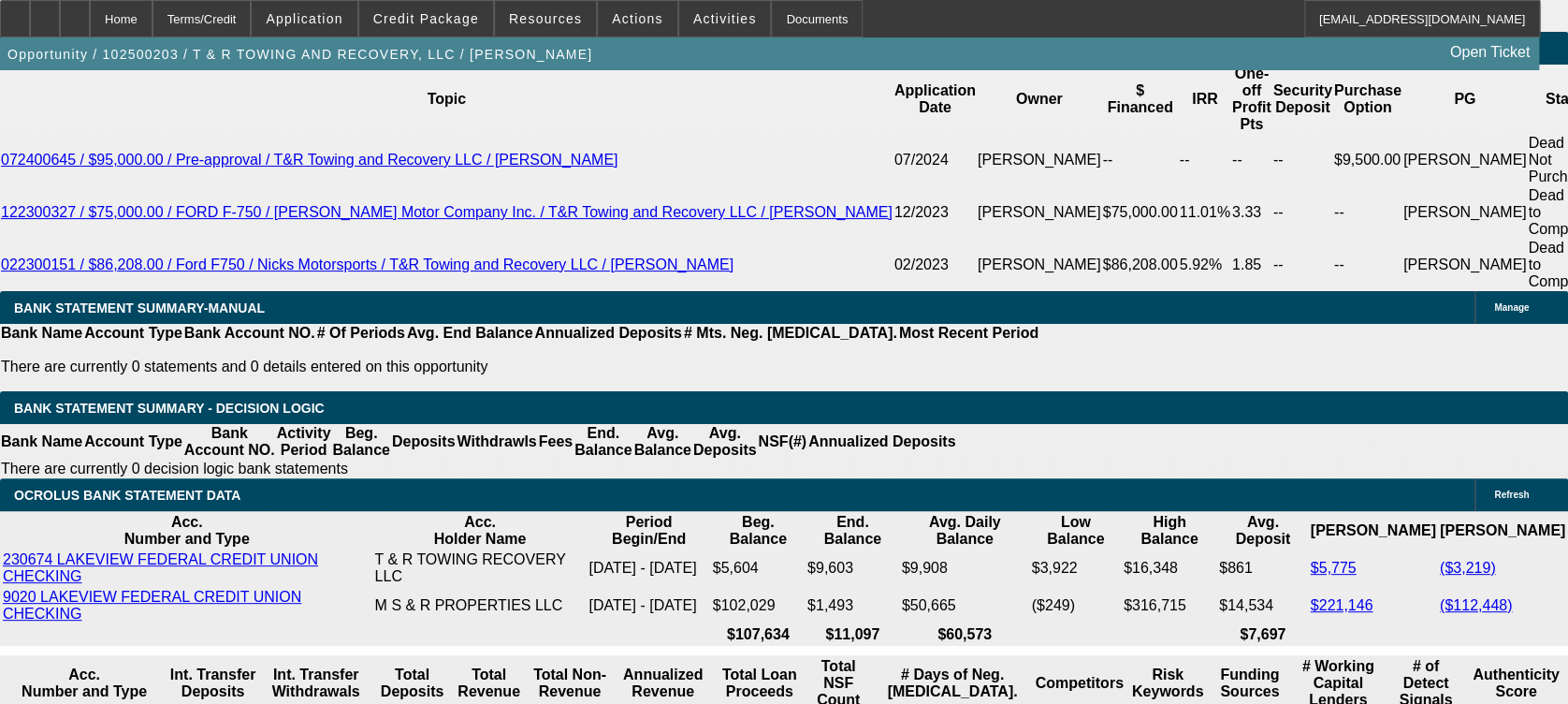
select select "0.1"
select select "4"
select select "0"
select select "0.1"
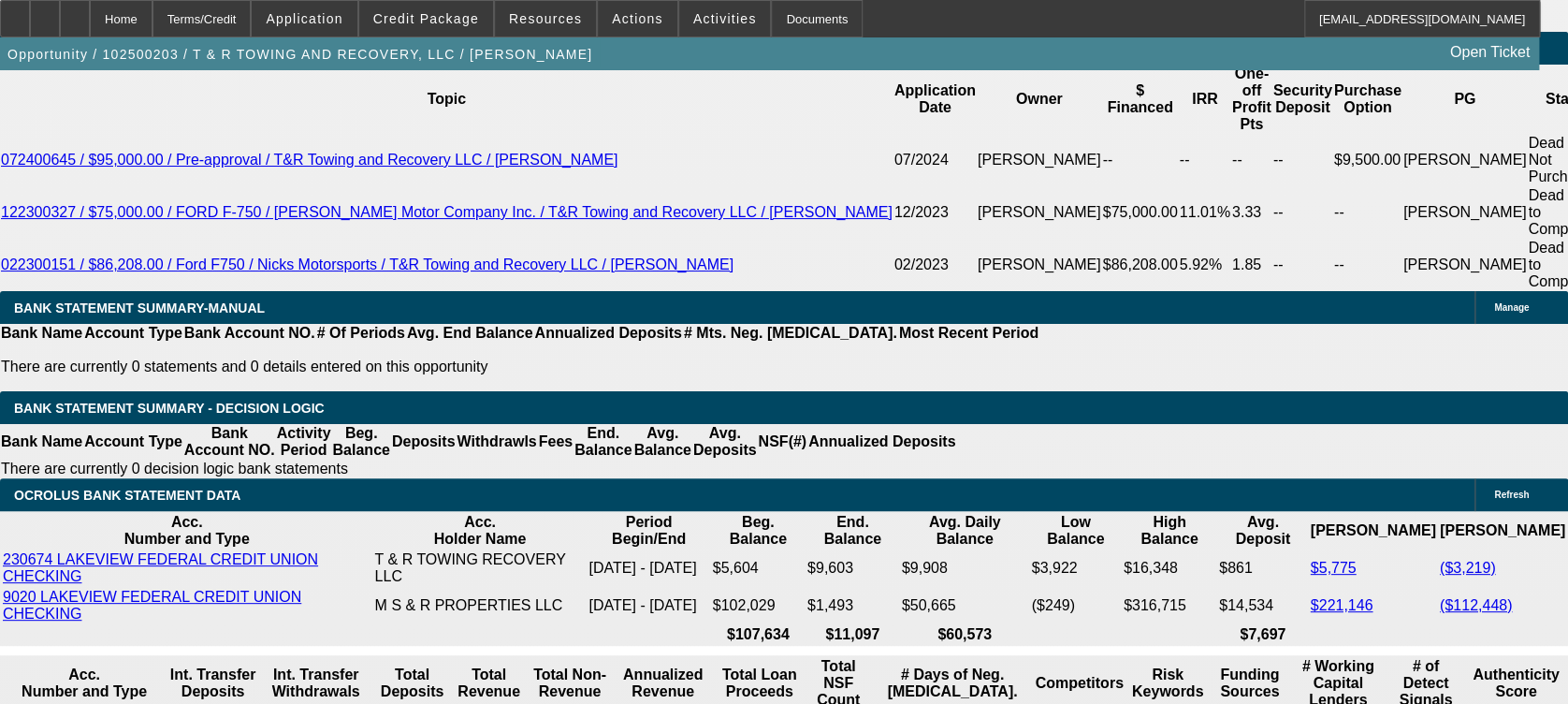
select select "4"
select select "0"
select select "2"
select select "0.1"
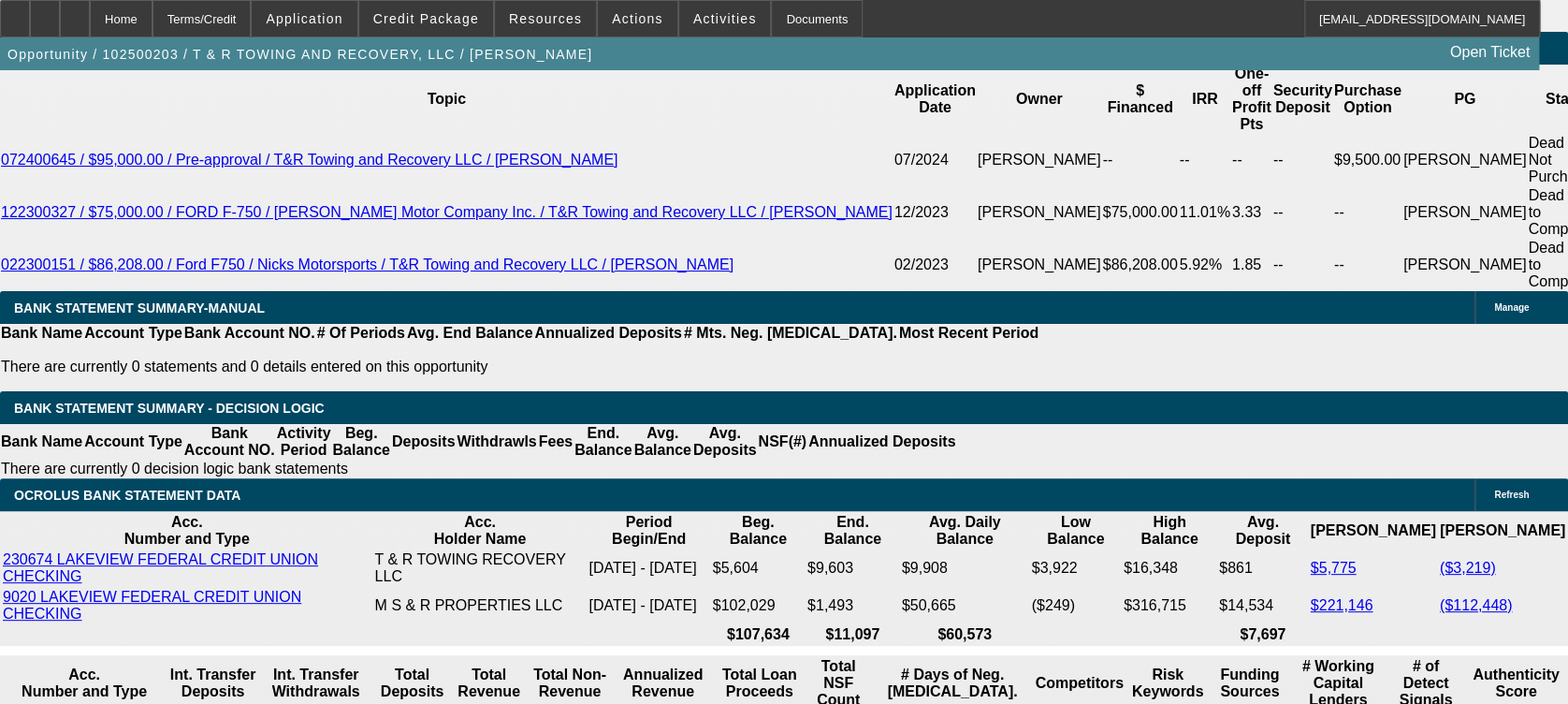
select select "4"
select select "0"
select select "3"
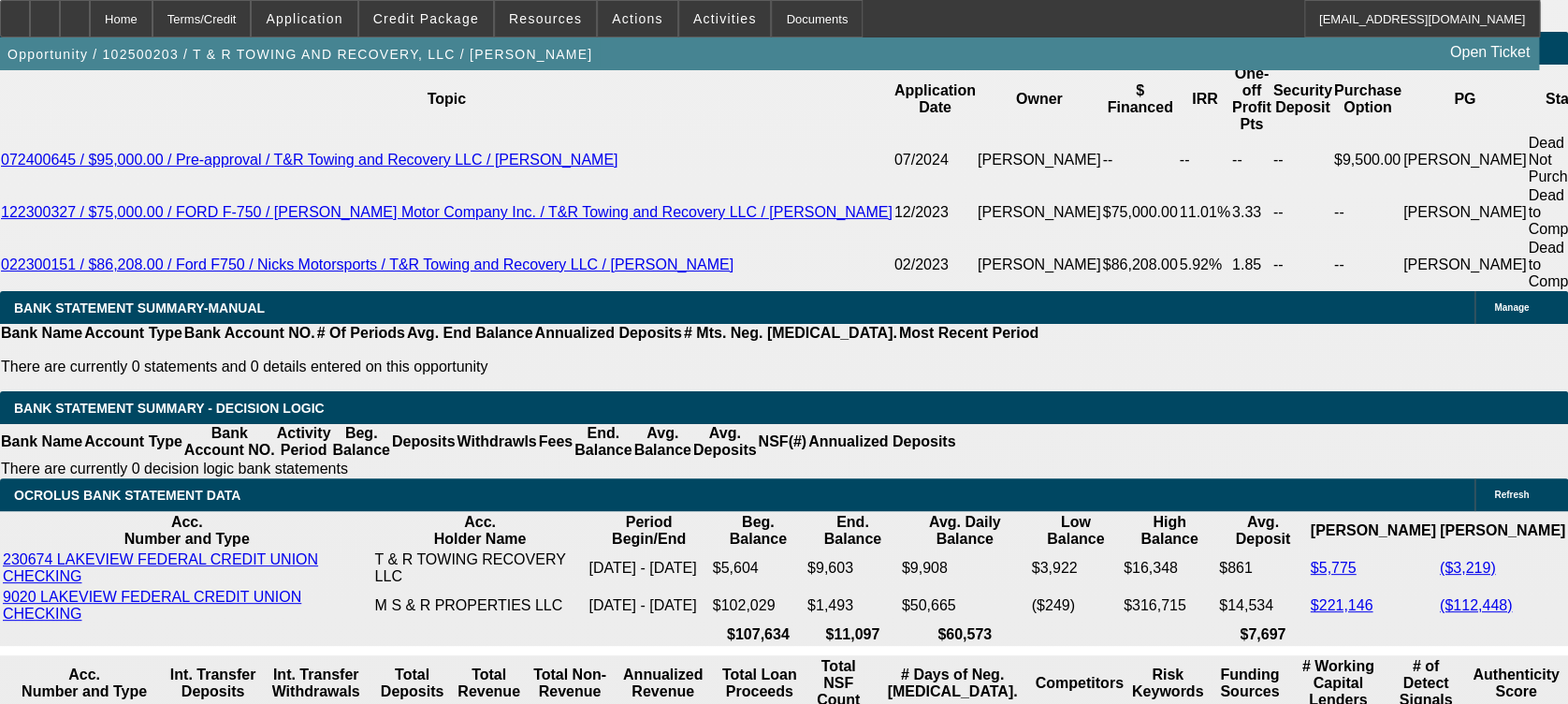
select select "0.1"
select select "4"
select select "0"
select select "3"
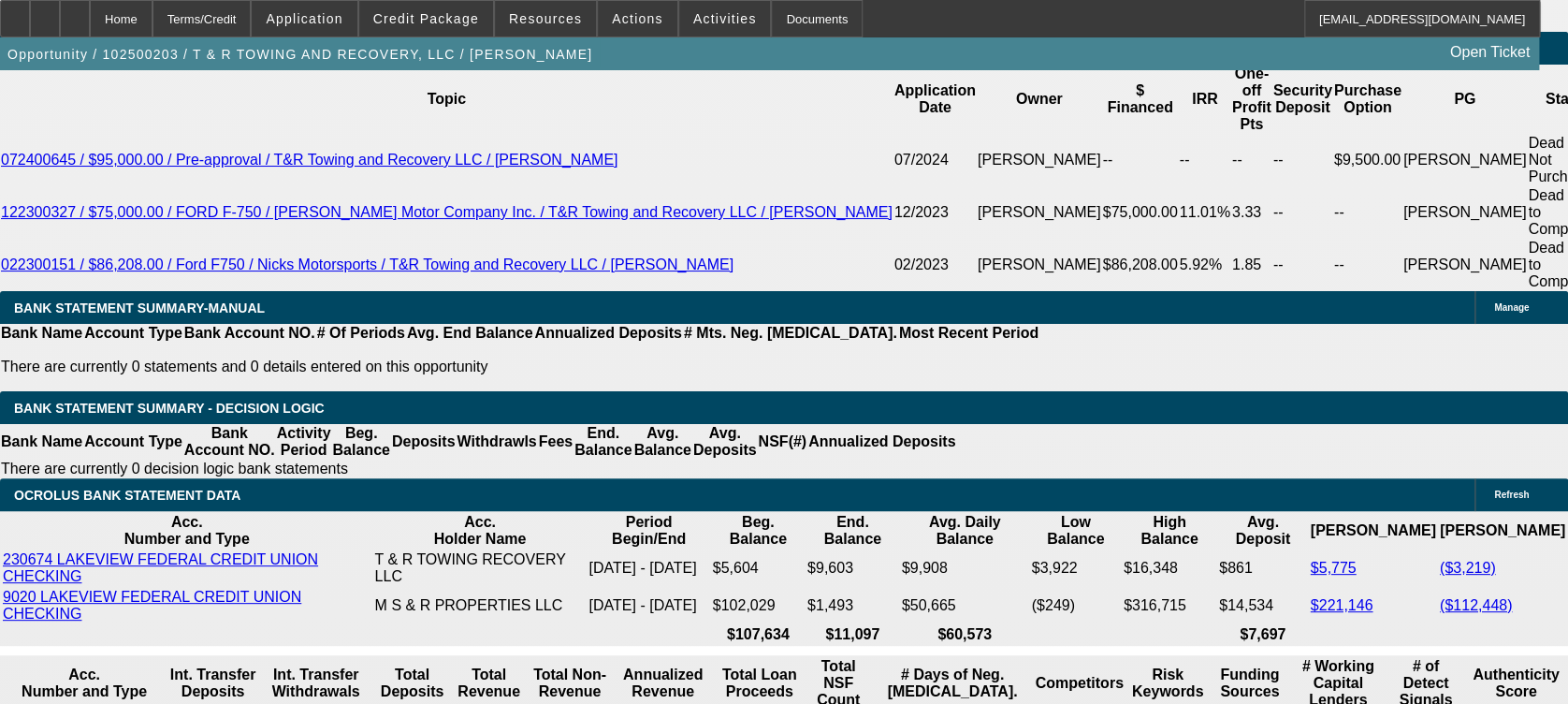
select select "0.1"
select select "4"
select select "0"
select select "2"
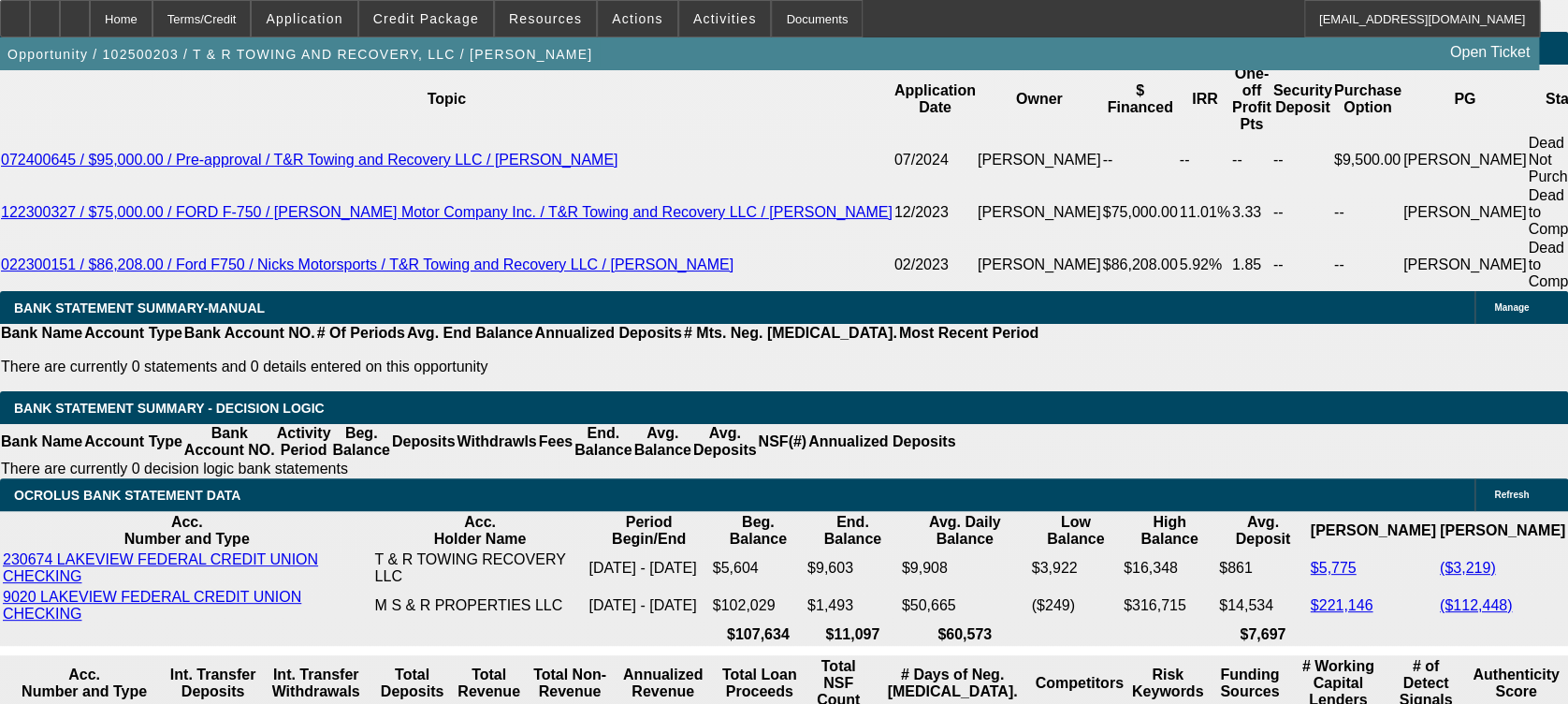
select select "0.1"
select select "4"
select select "0"
select select "2"
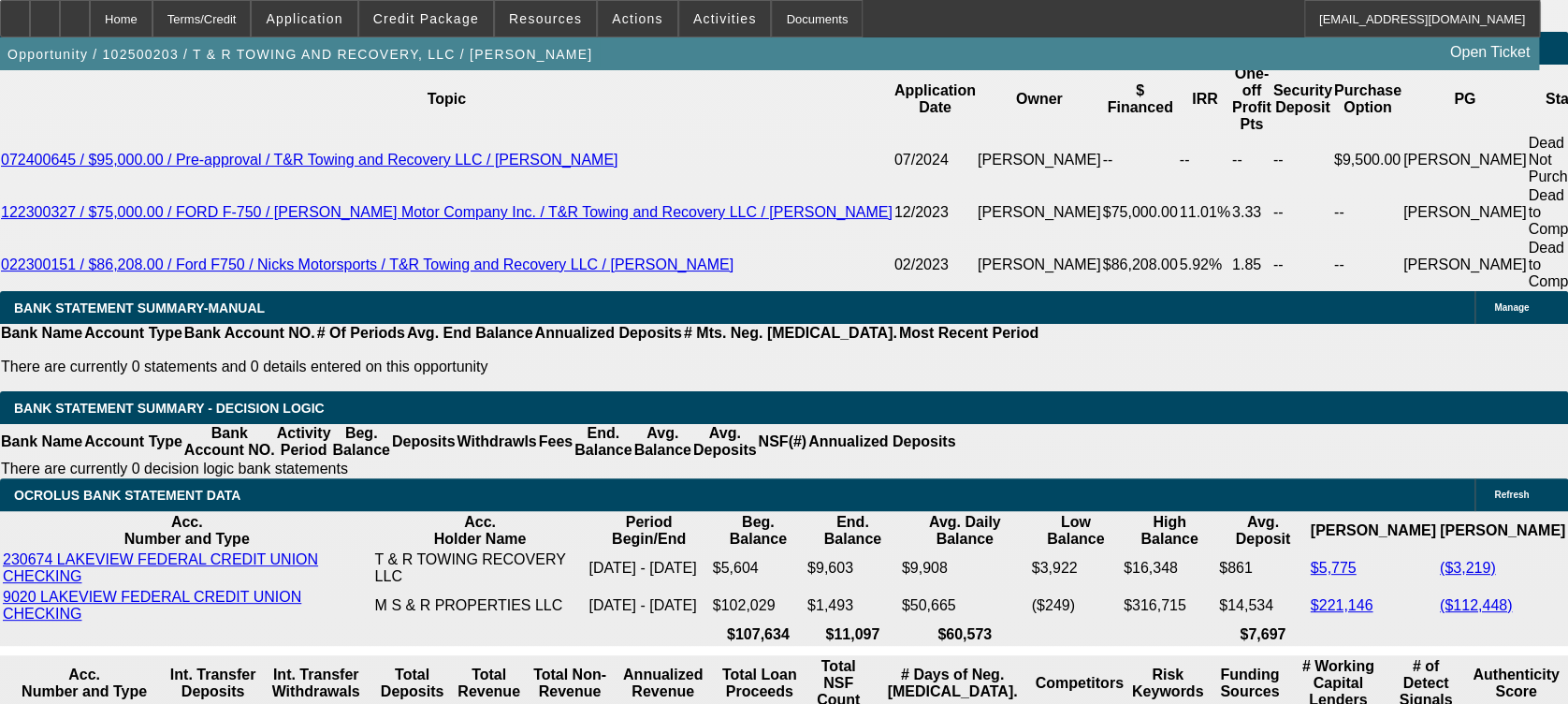
select select "0.1"
select select "4"
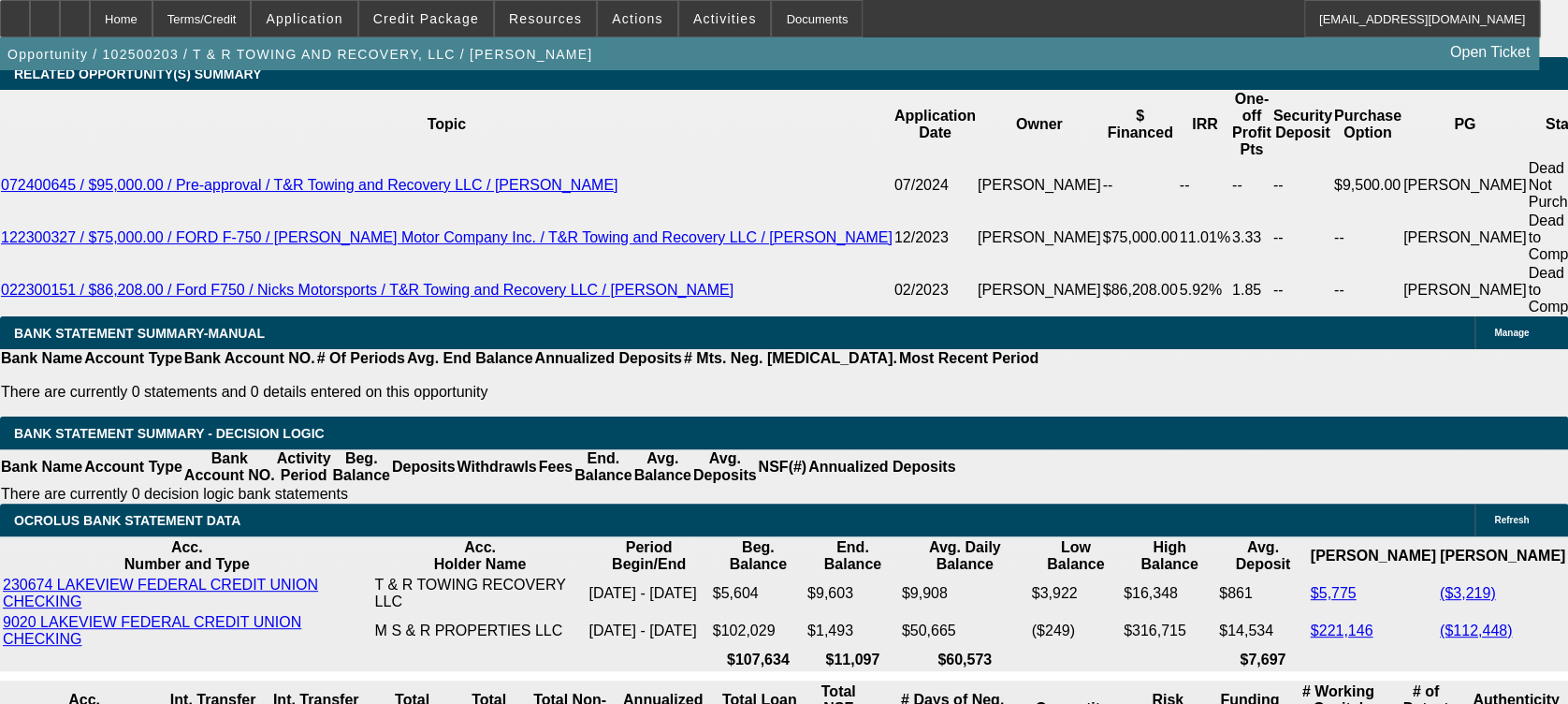
scroll to position [3164, 0]
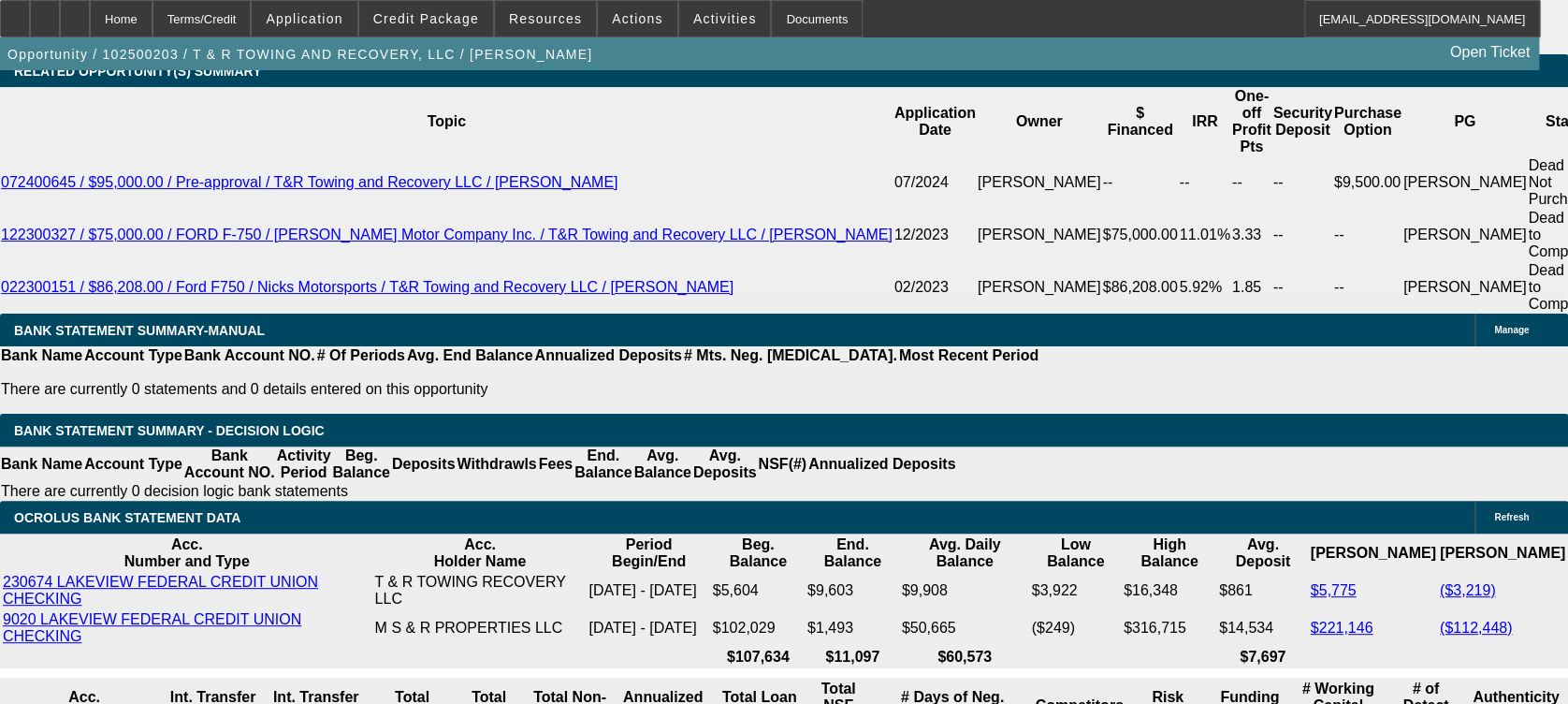
select select "0"
select select "3"
select select "0.1"
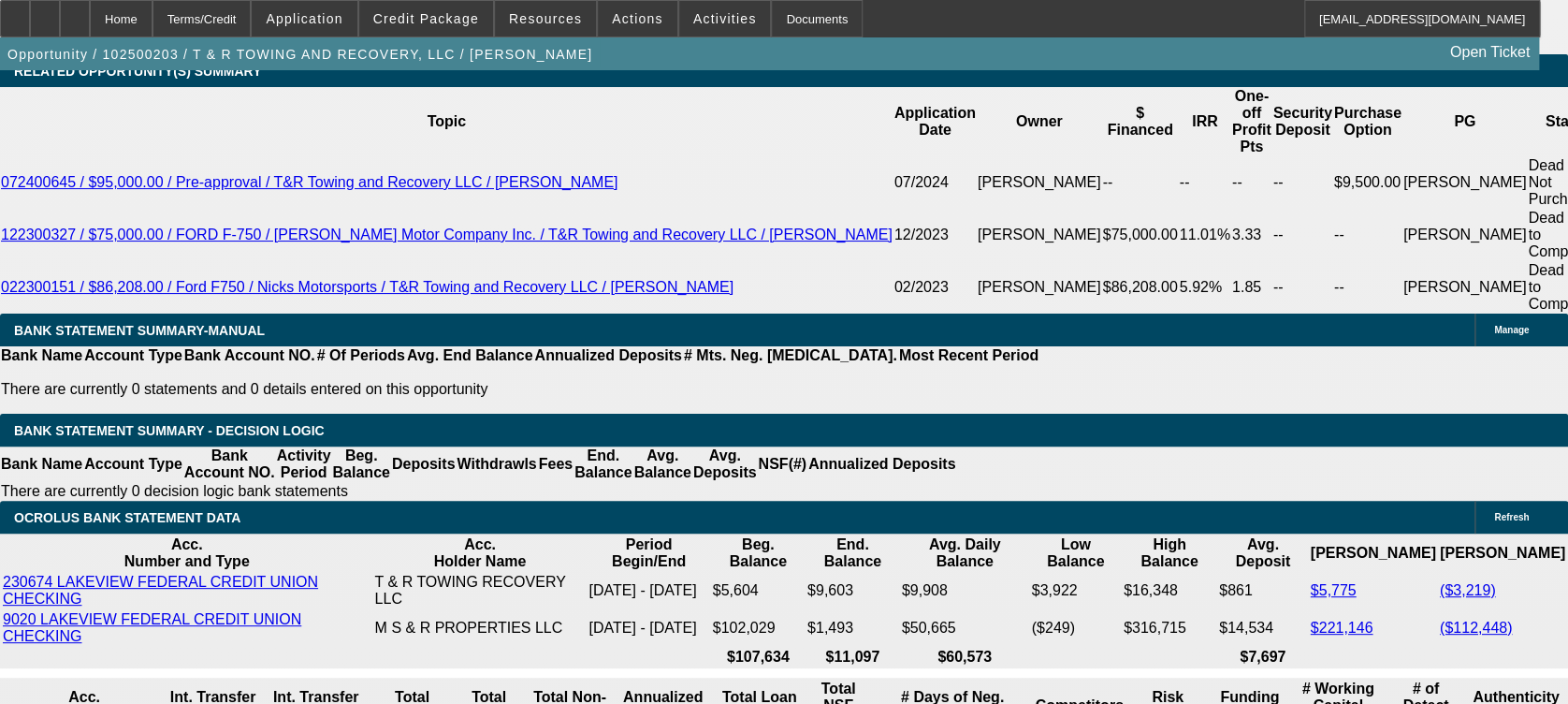
select select "6"
select select "0"
select select "3"
select select "0"
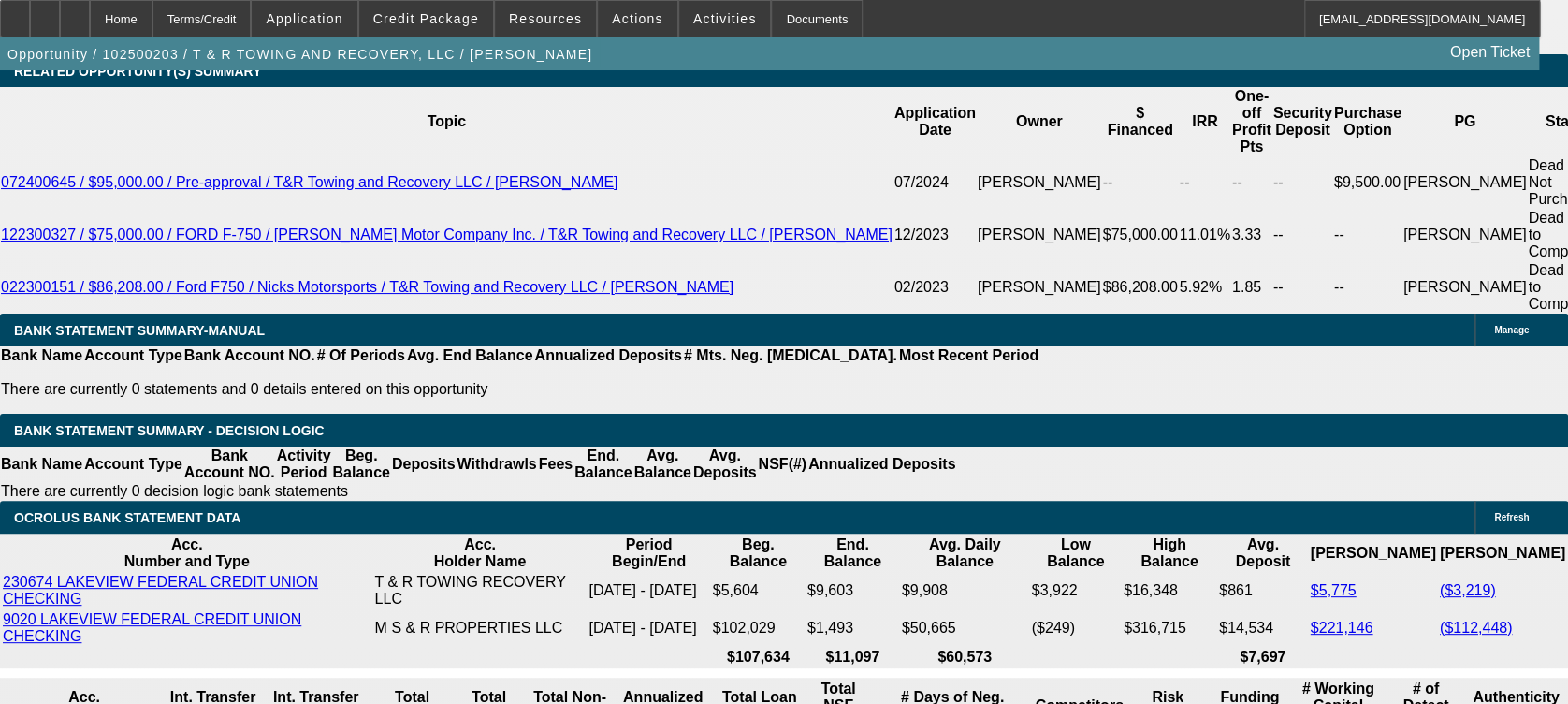
select select "6"
select select "0"
select select "3"
select select "0"
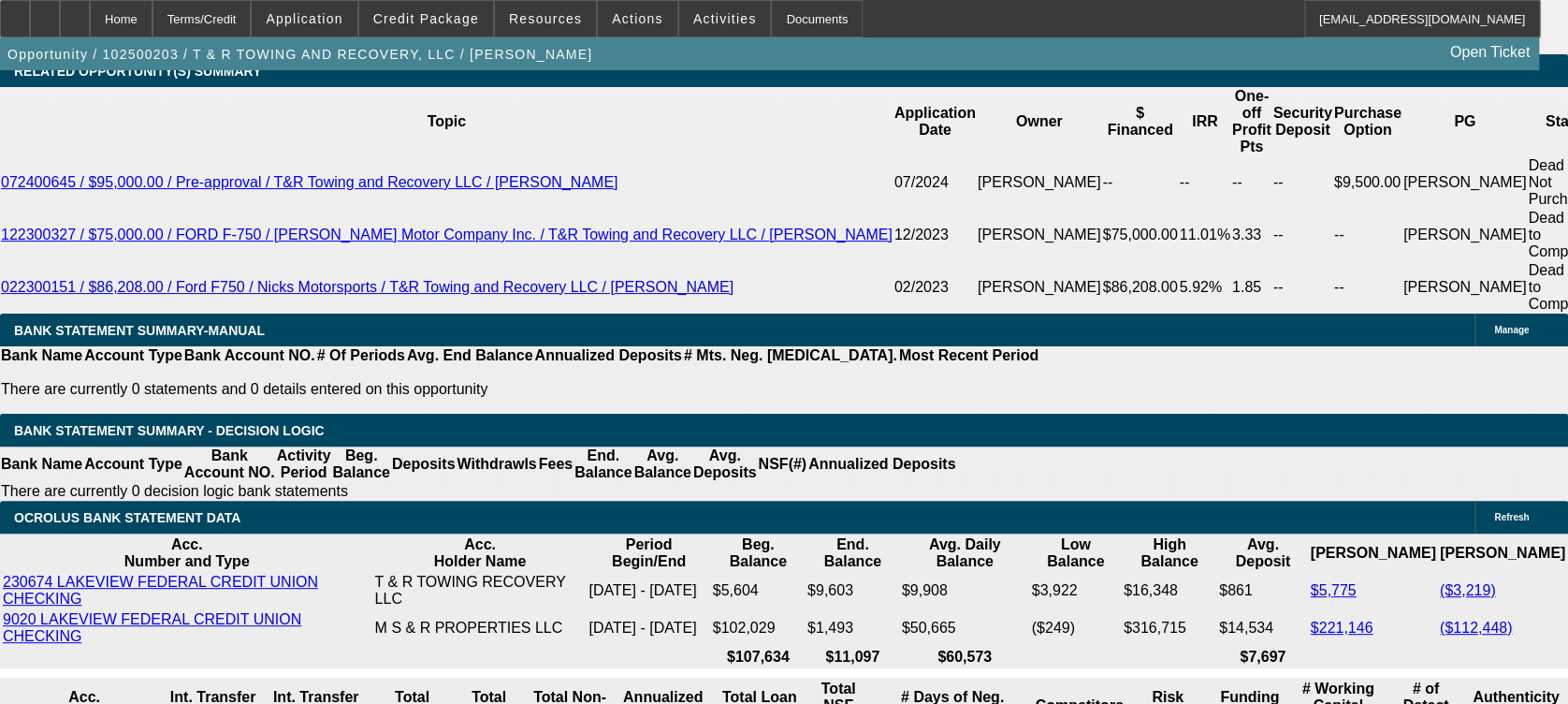
select select "6"
select select "0"
select select "3"
select select "0"
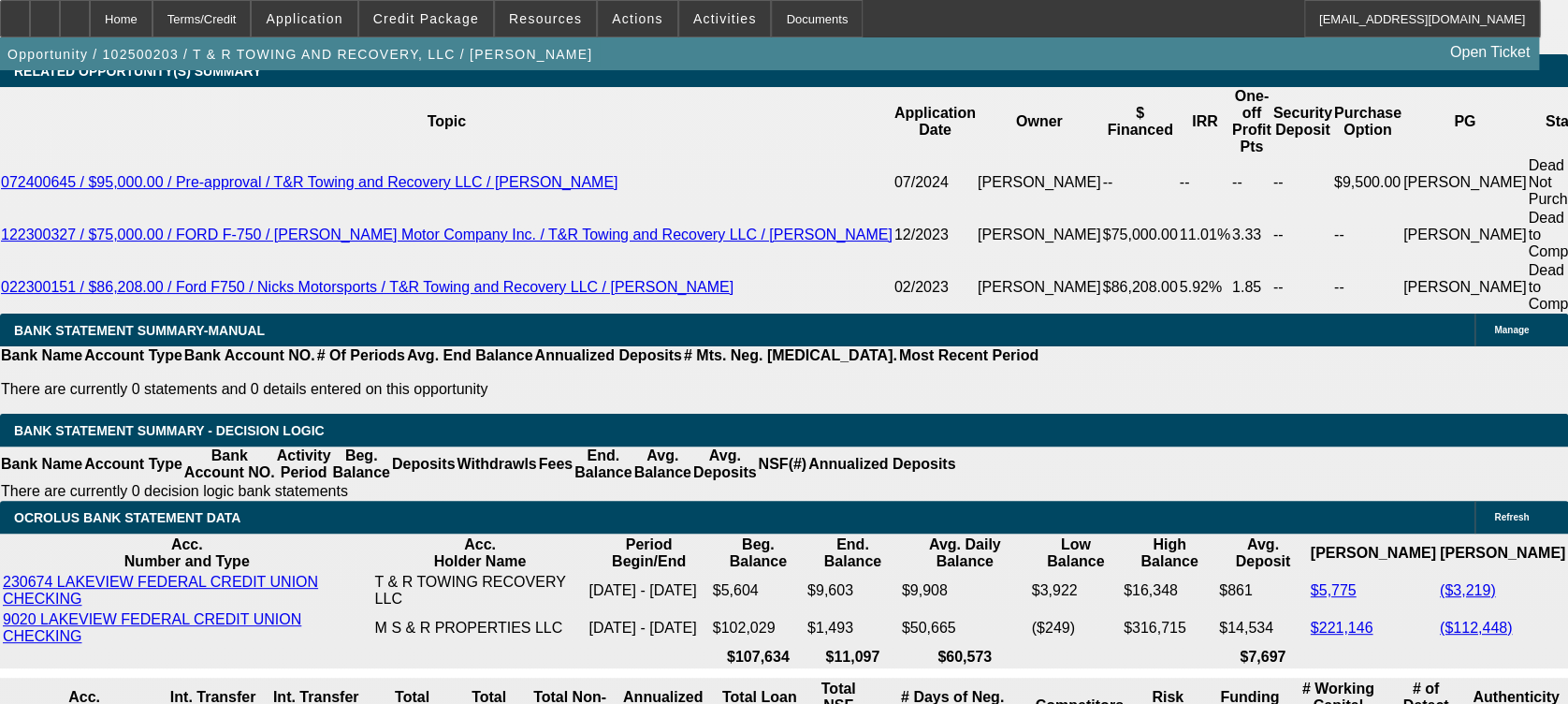
select select "6"
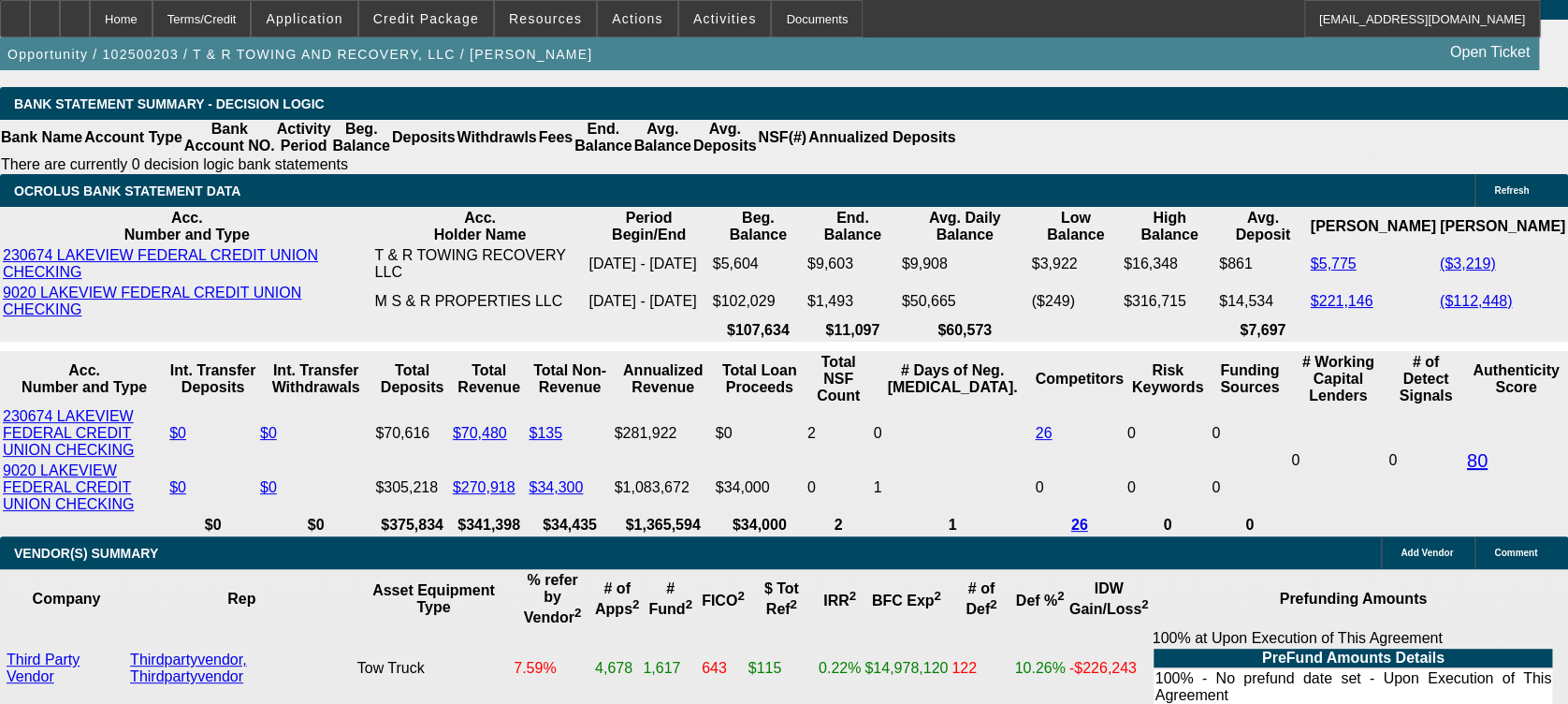
type input "11."
type input "UNKNOWN"
type input "$2,446.02"
type input "11.5"
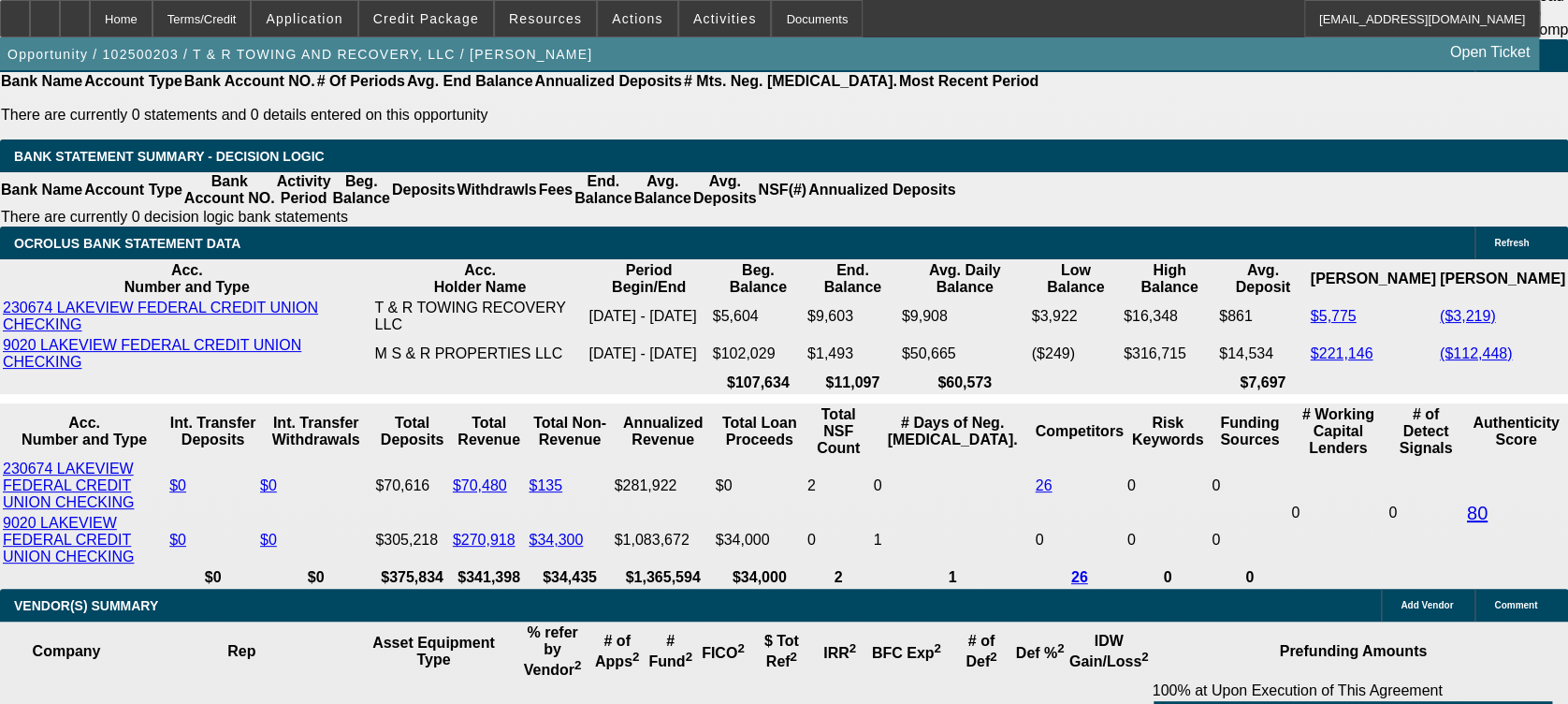
scroll to position [3437, 0]
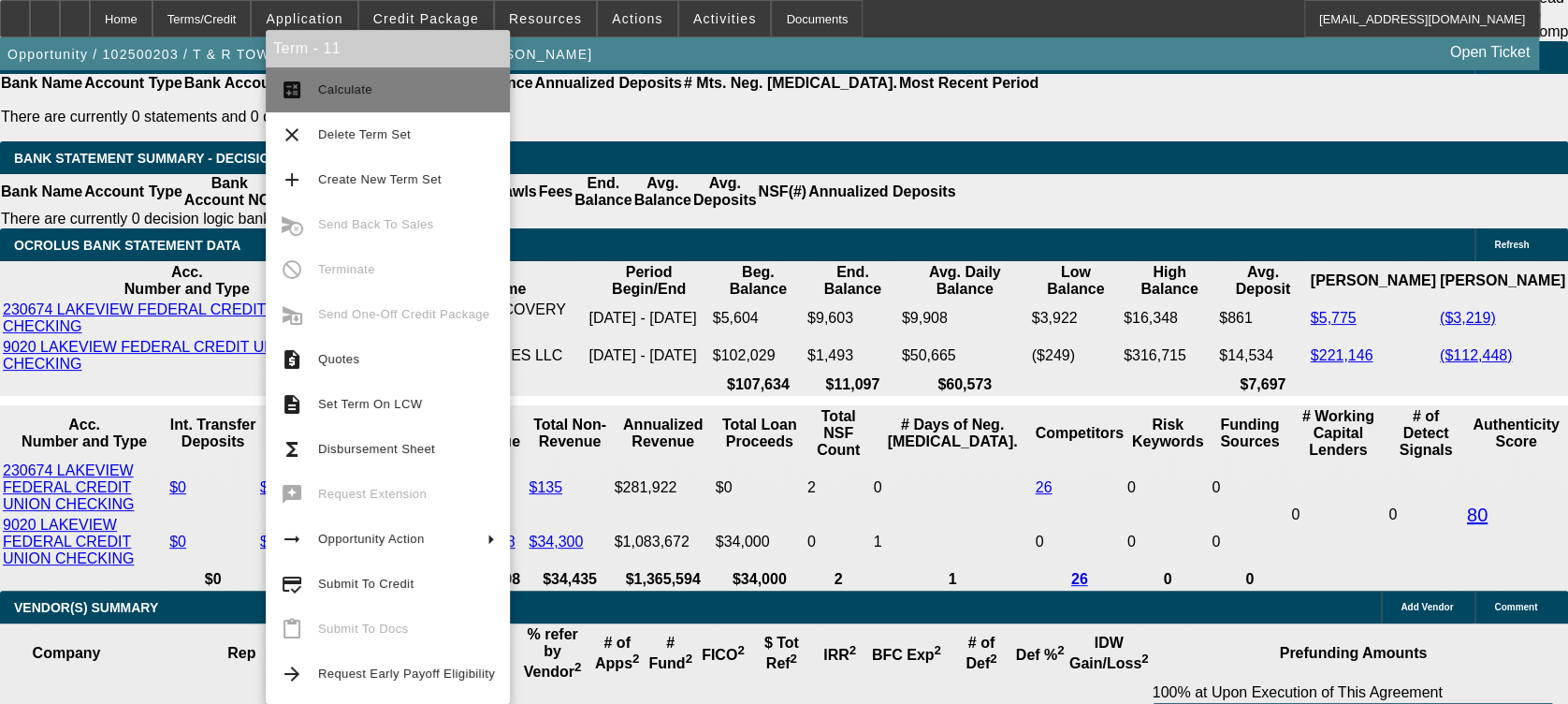
click at [397, 100] on span "Calculate" at bounding box center [406, 89] width 177 height 23
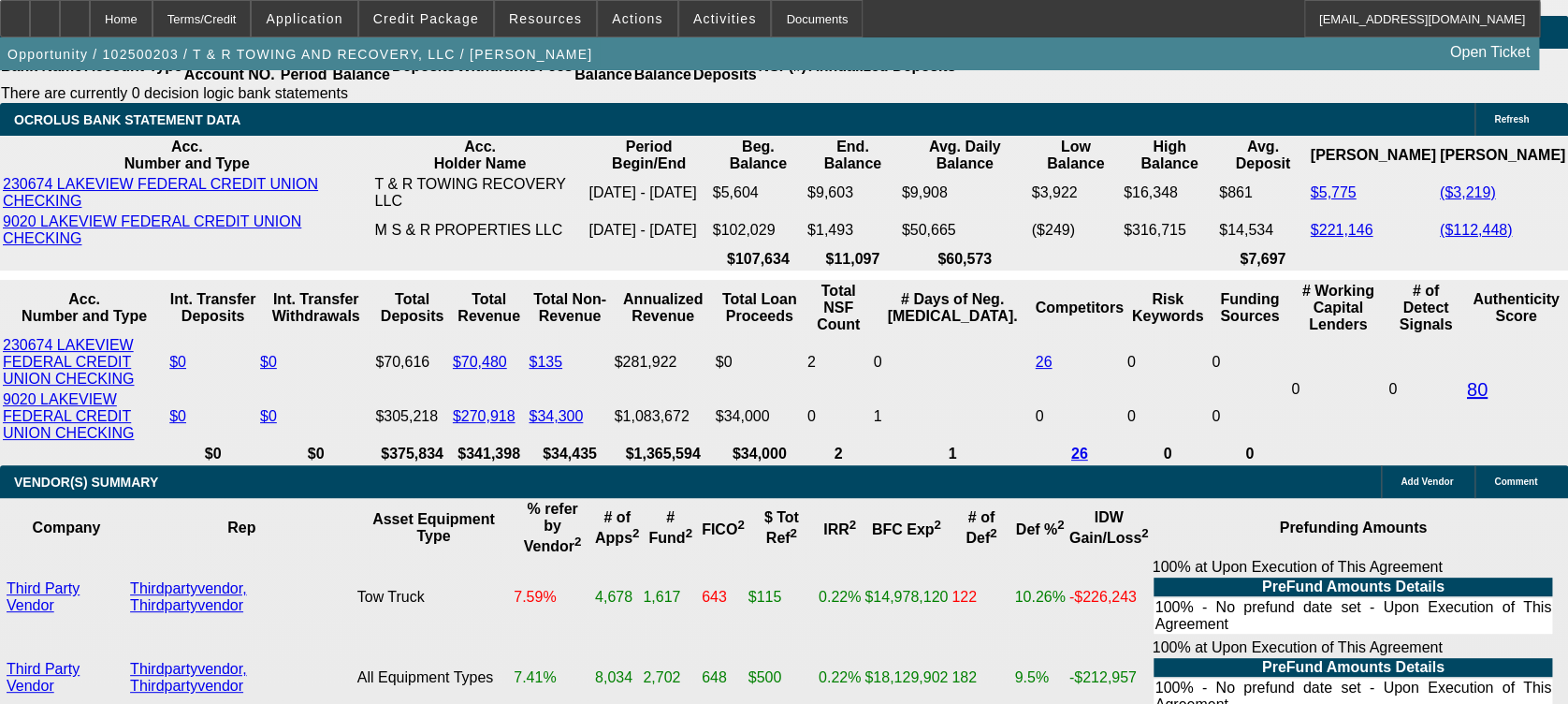
scroll to position [3639, 0]
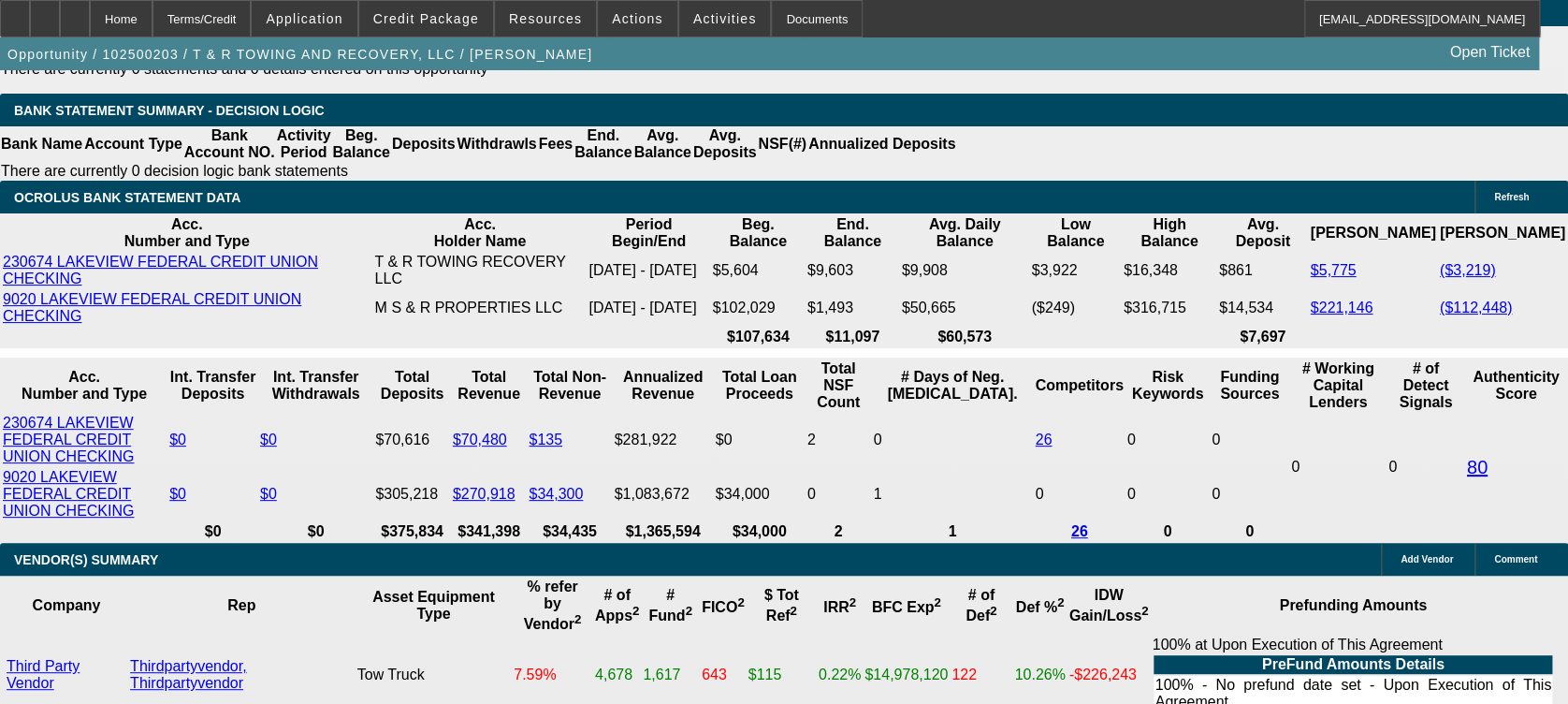
scroll to position [3487, 0]
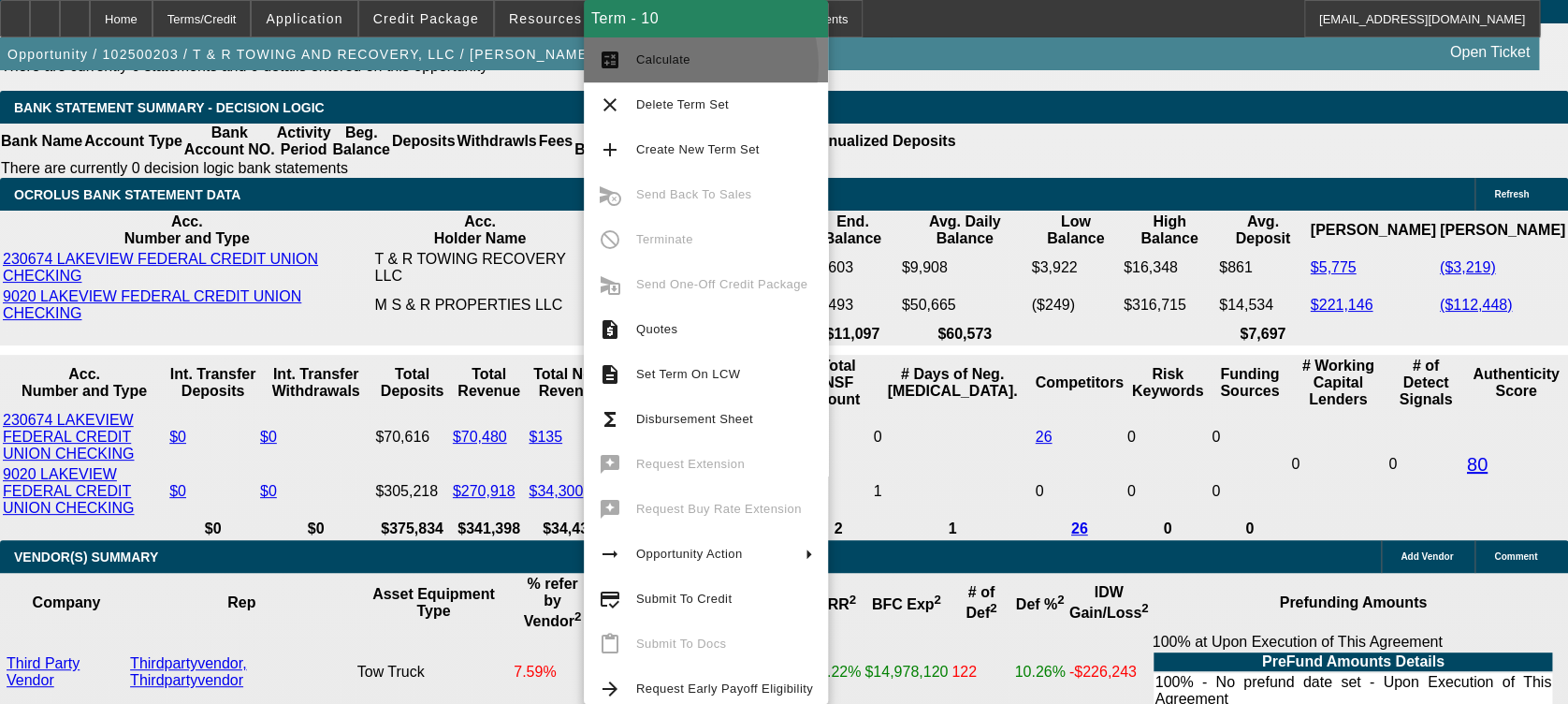
click at [687, 65] on span "Calculate" at bounding box center [725, 59] width 177 height 23
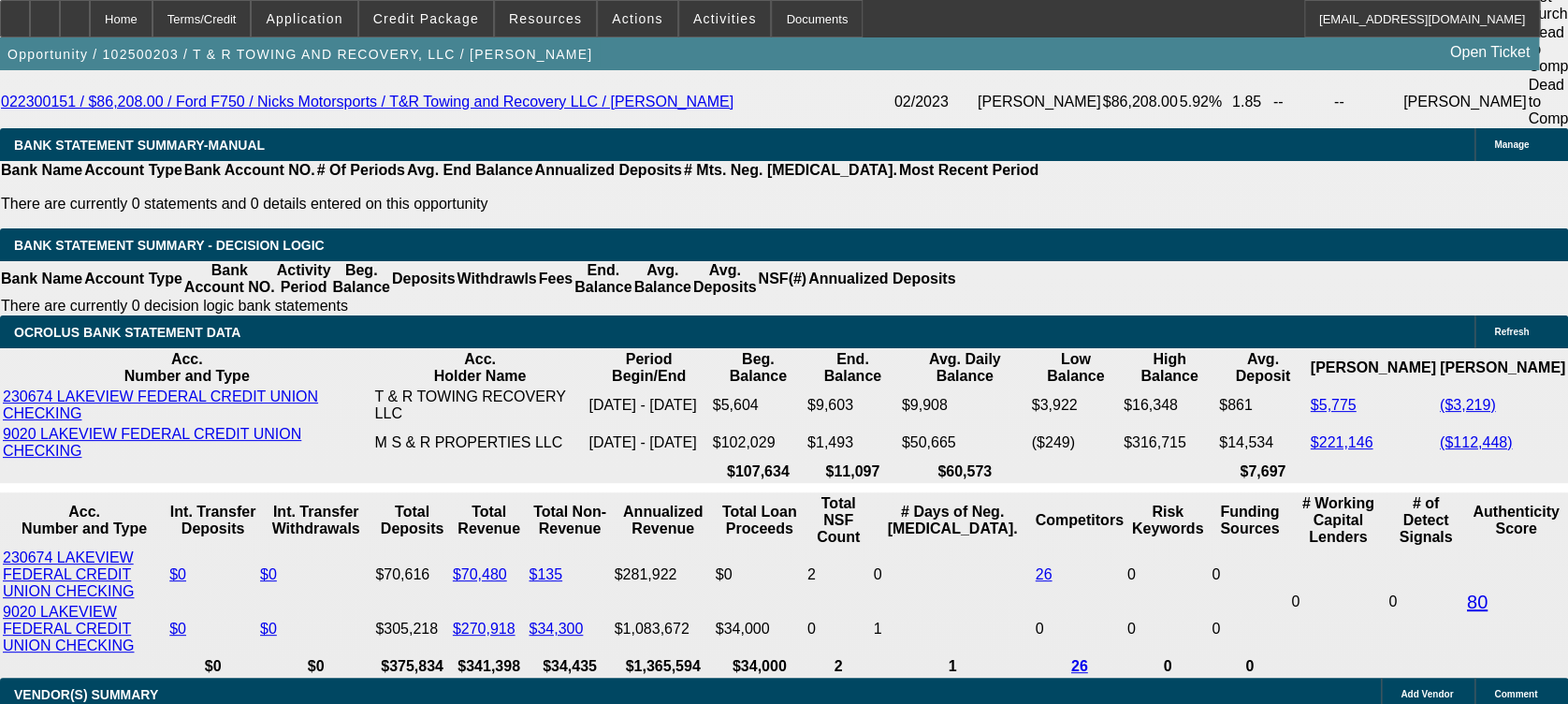
scroll to position [3327, 0]
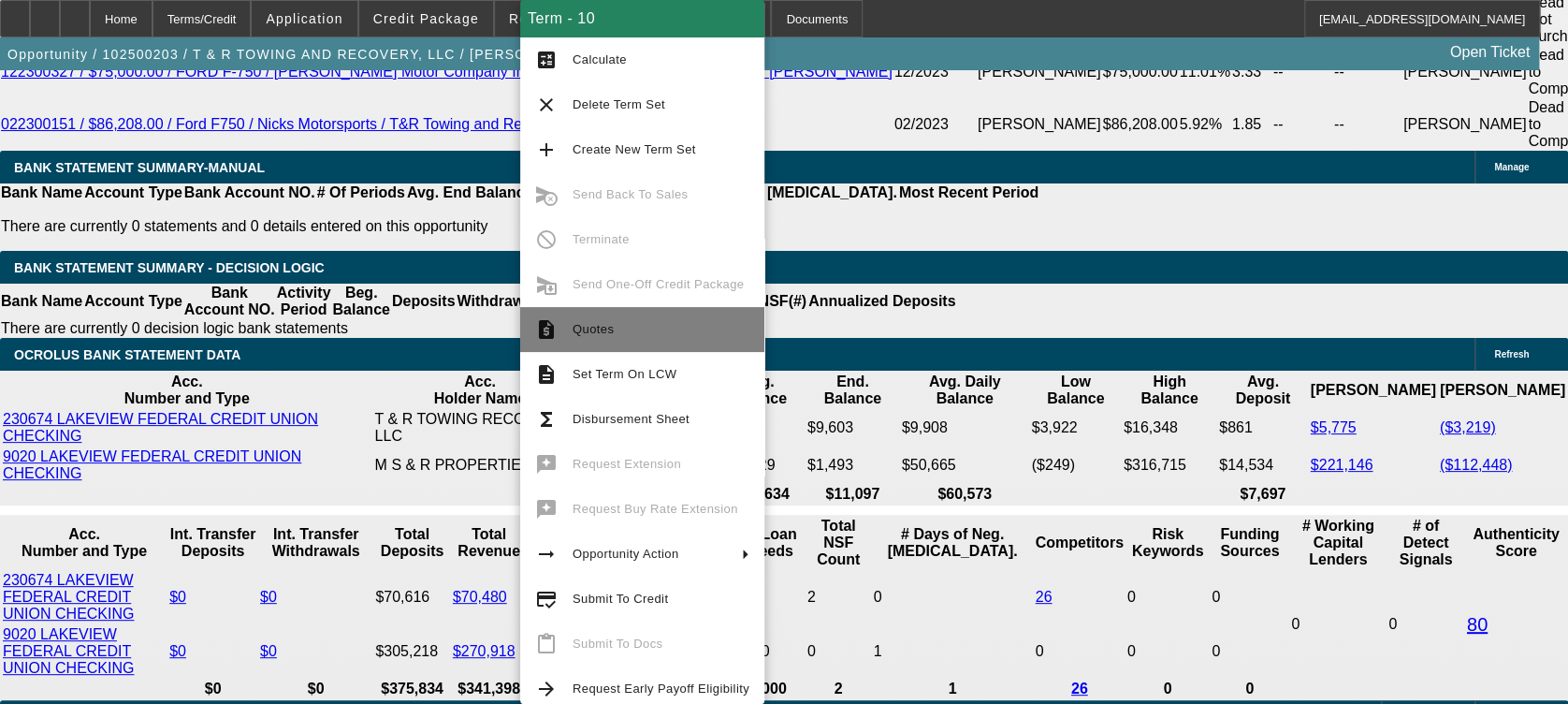
click at [654, 314] on button "request_quote Quotes" at bounding box center [641, 329] width 245 height 45
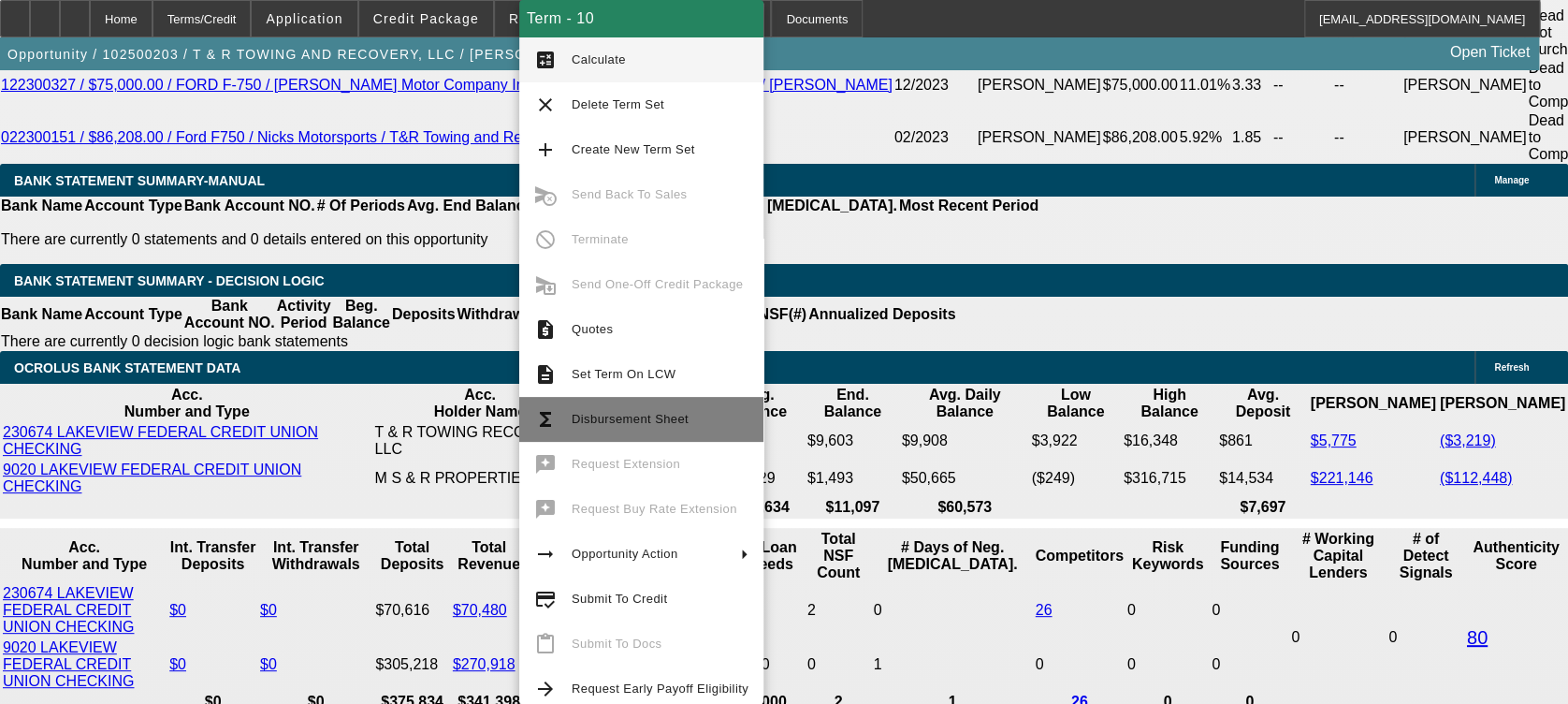
scroll to position [15, 0]
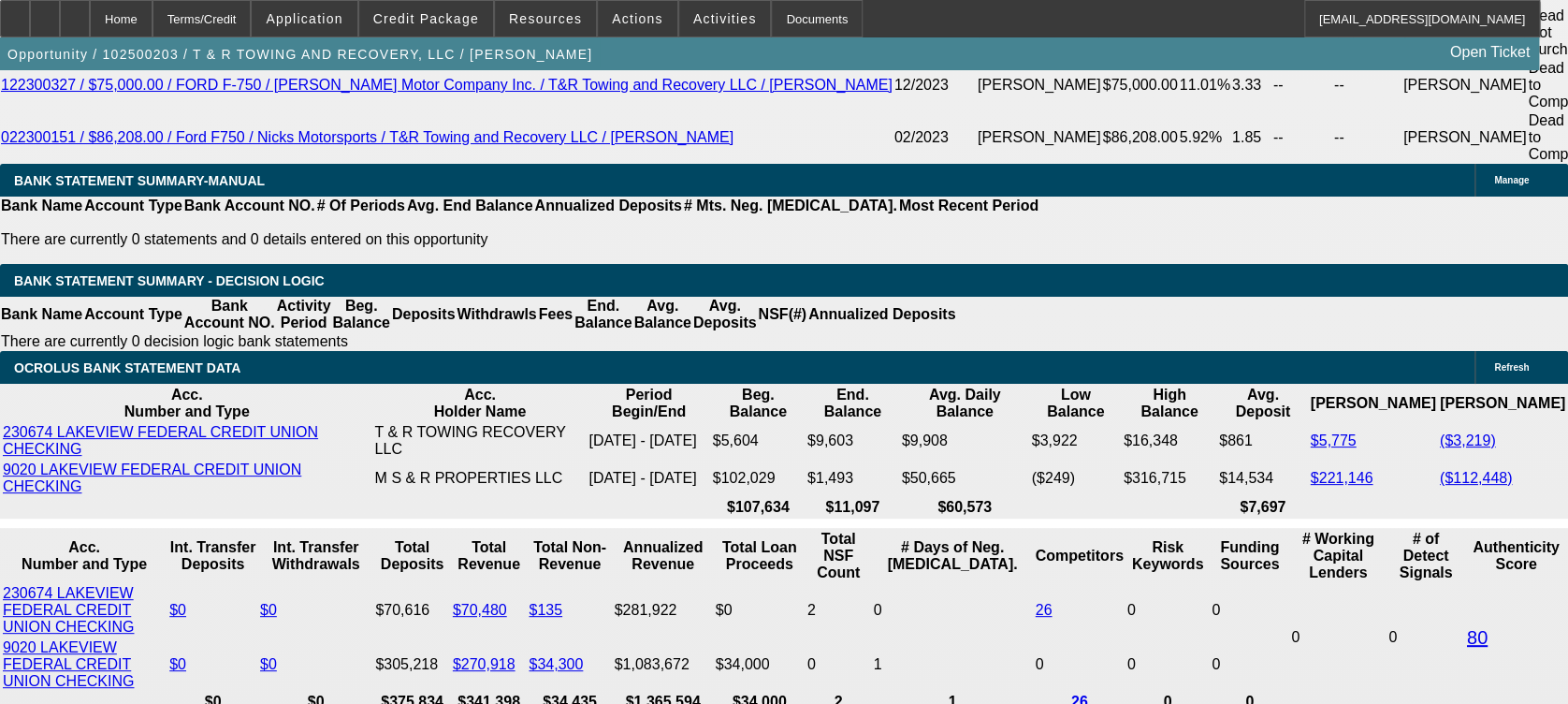
drag, startPoint x: 704, startPoint y: 360, endPoint x: 531, endPoint y: 377, distance: 173.8
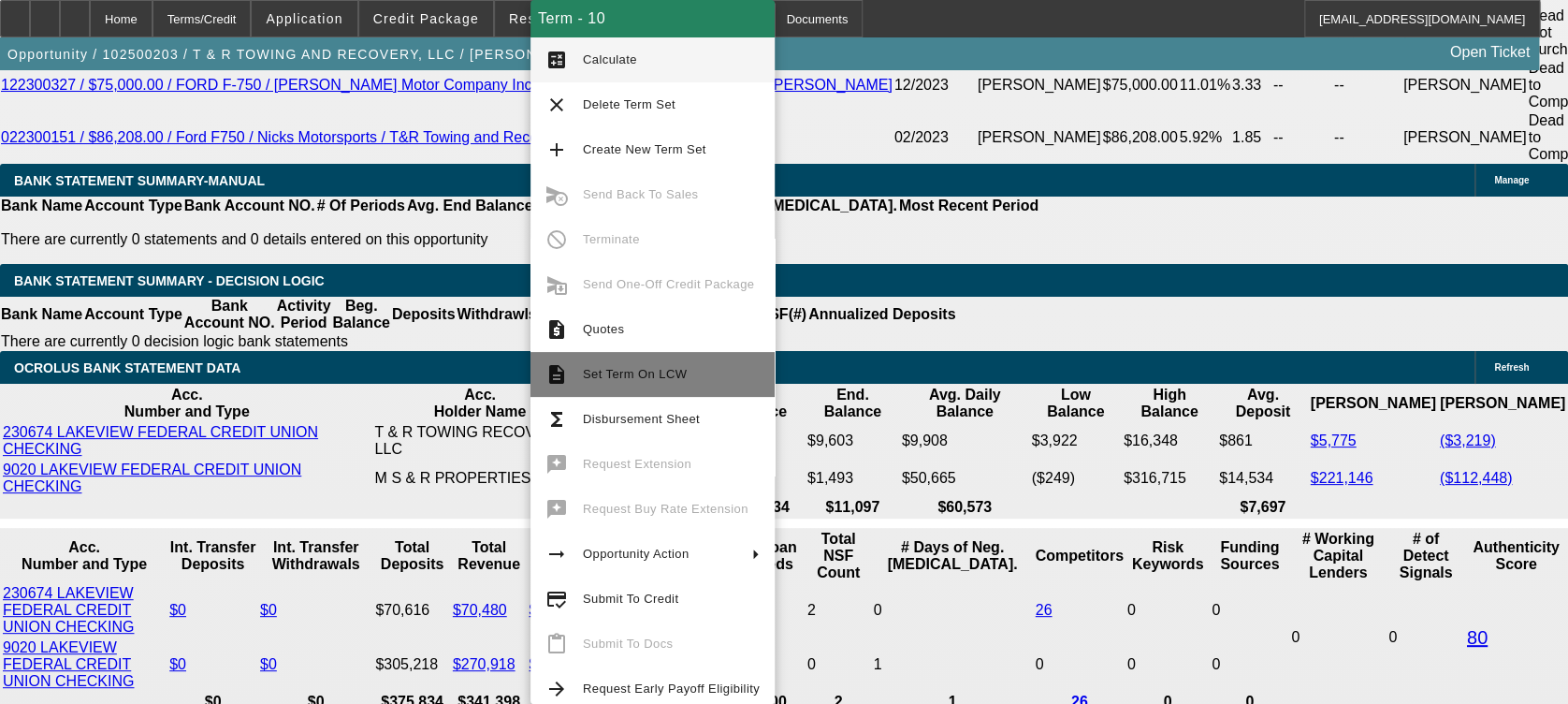
click at [610, 374] on span "Set Term On LCW" at bounding box center [635, 373] width 104 height 14
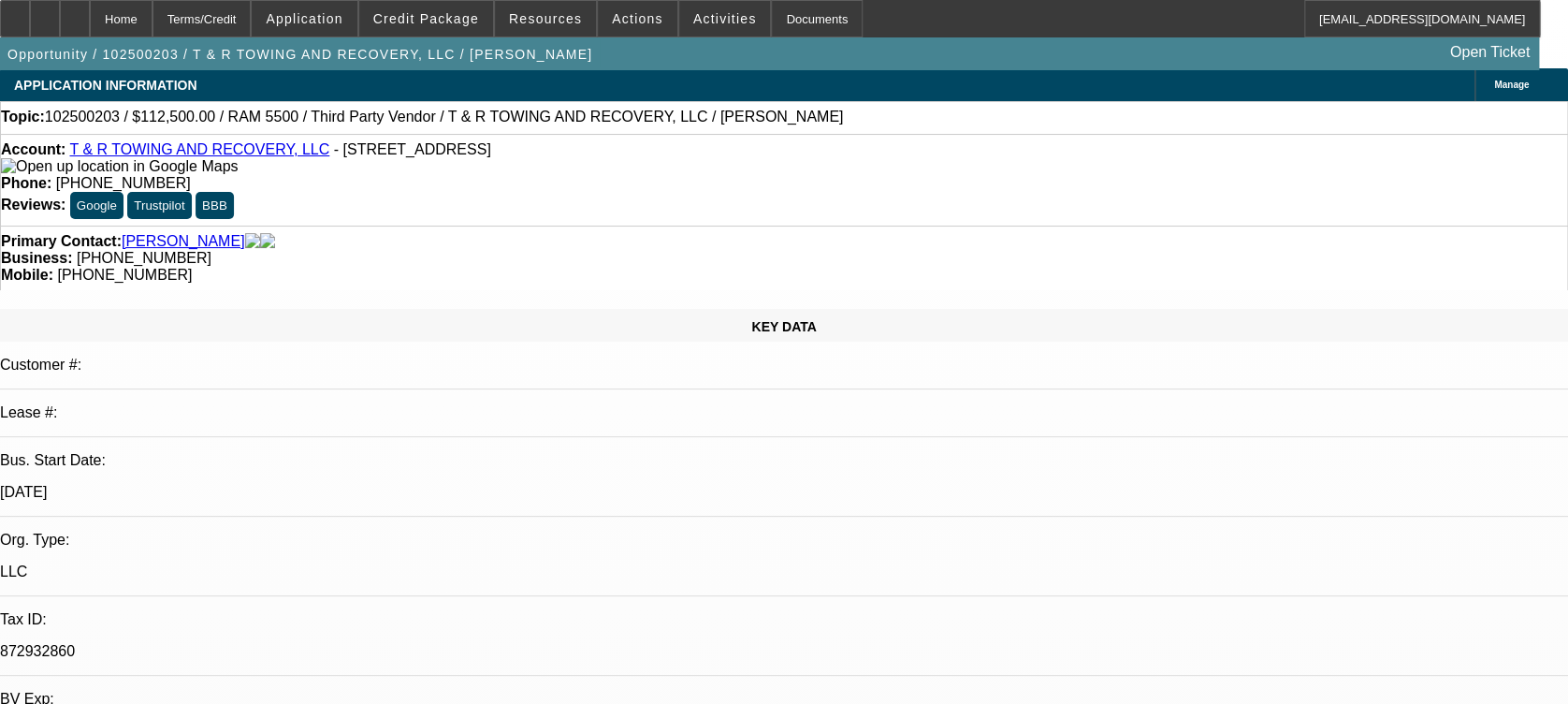
select select "0"
select select "0.1"
select select "0"
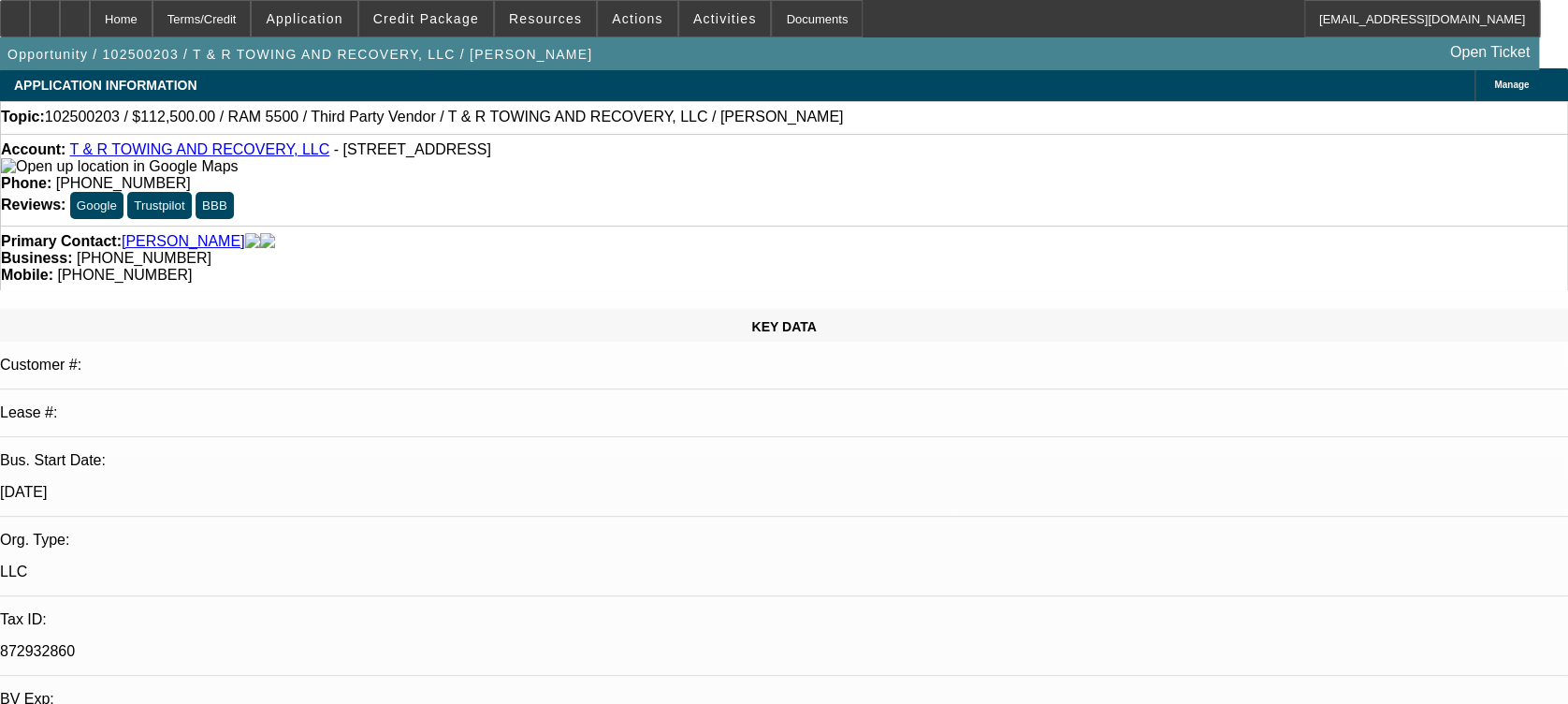
select select "0"
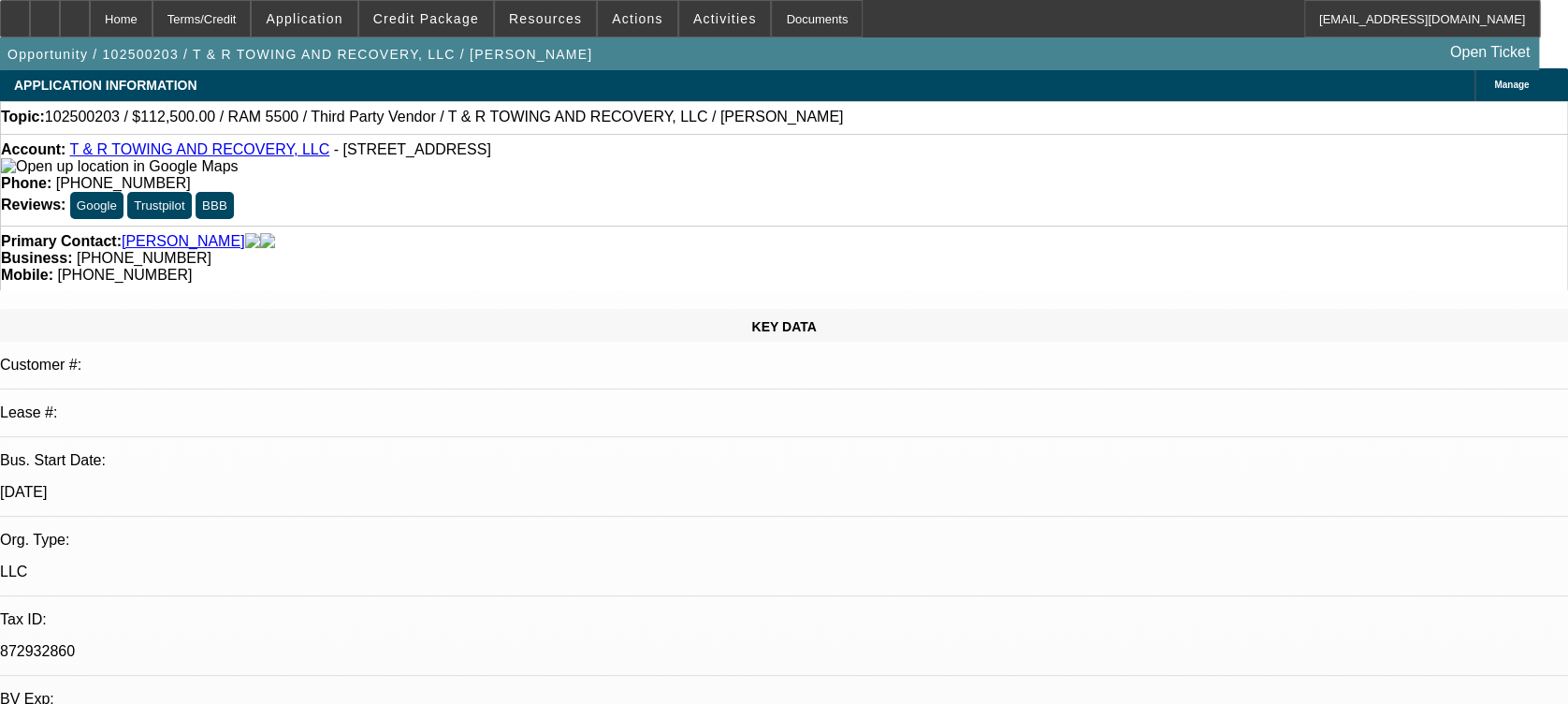
select select "0"
select select "1"
select select "3"
select select "6"
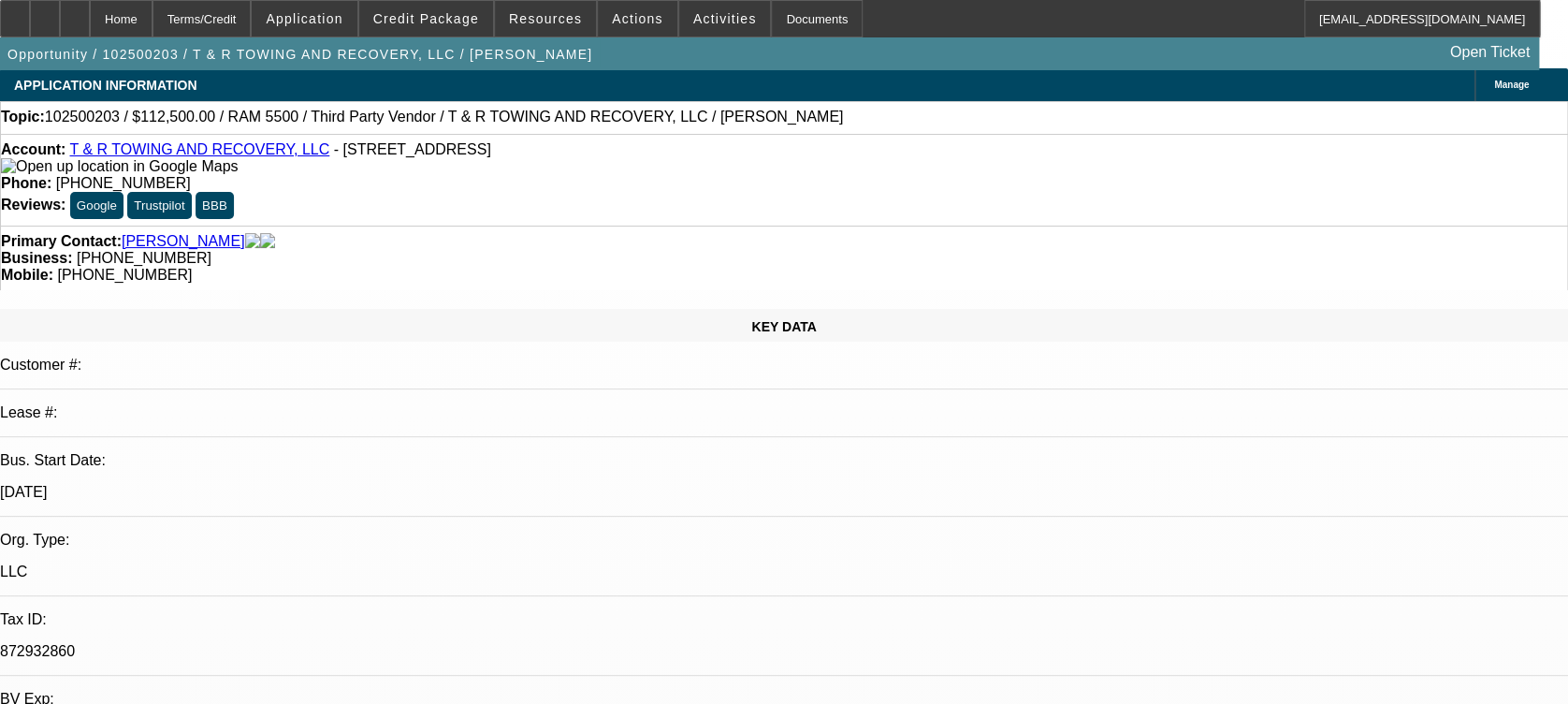
select select "1"
select select "3"
select select "6"
select select "1"
select select "3"
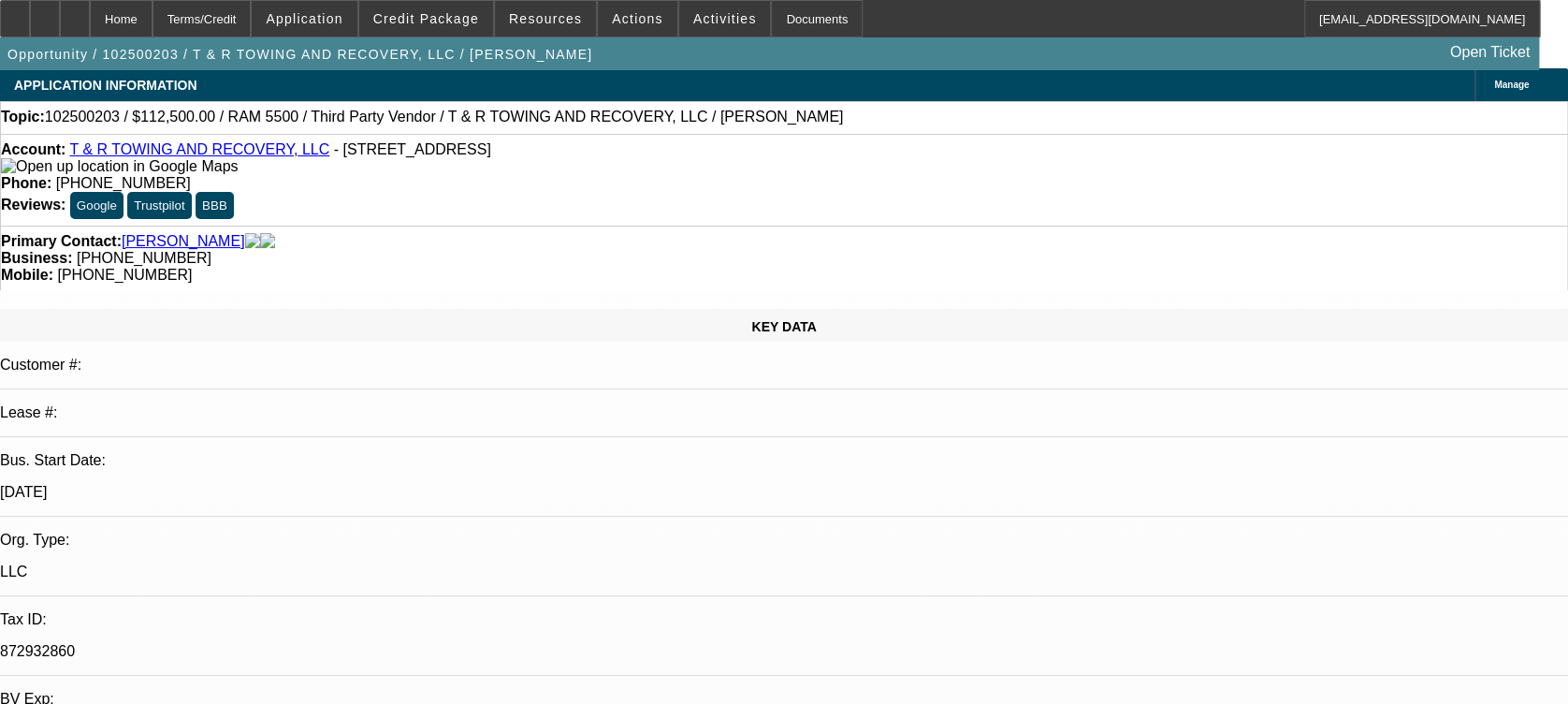
select select "6"
select select "1"
select select "3"
select select "6"
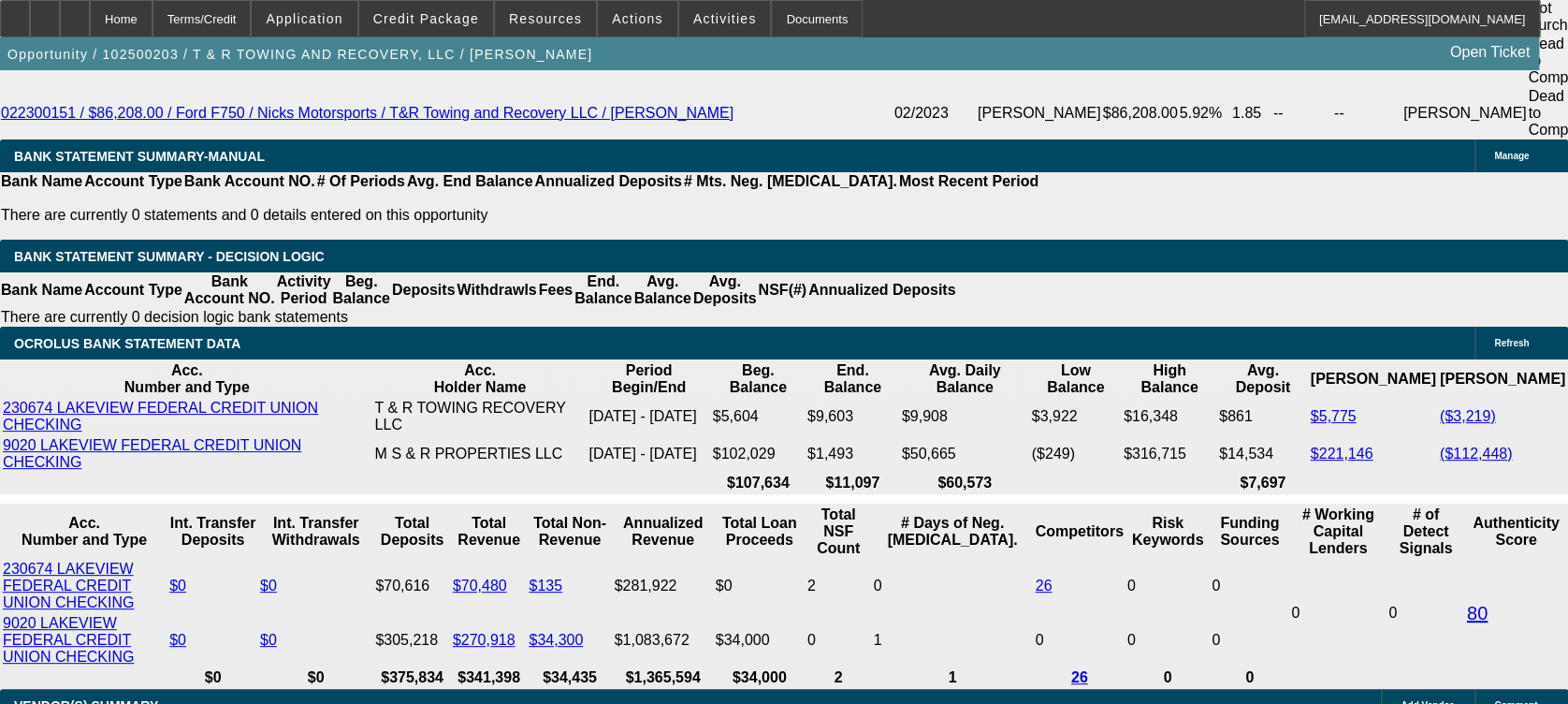
scroll to position [3356, 0]
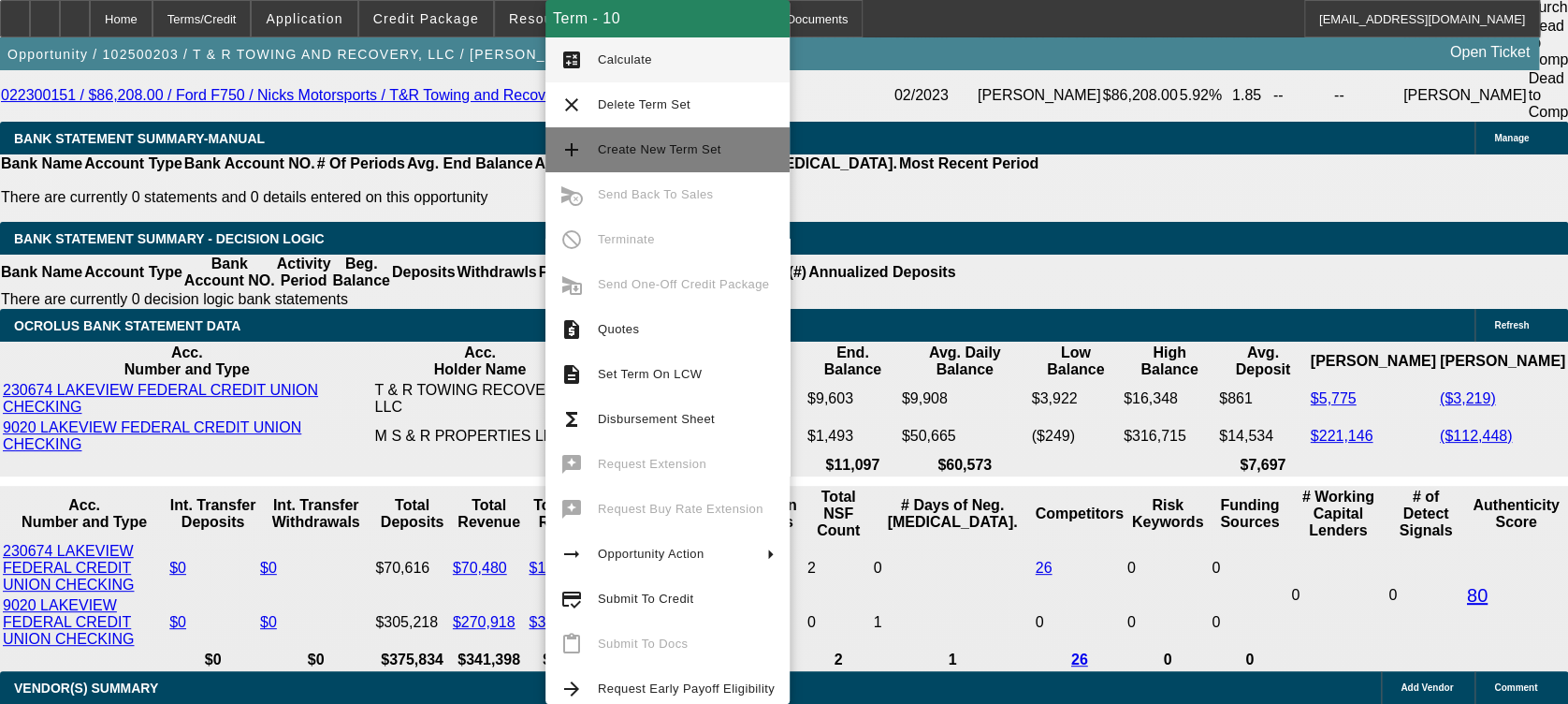
click at [619, 148] on span "Create New Term Set" at bounding box center [659, 150] width 124 height 14
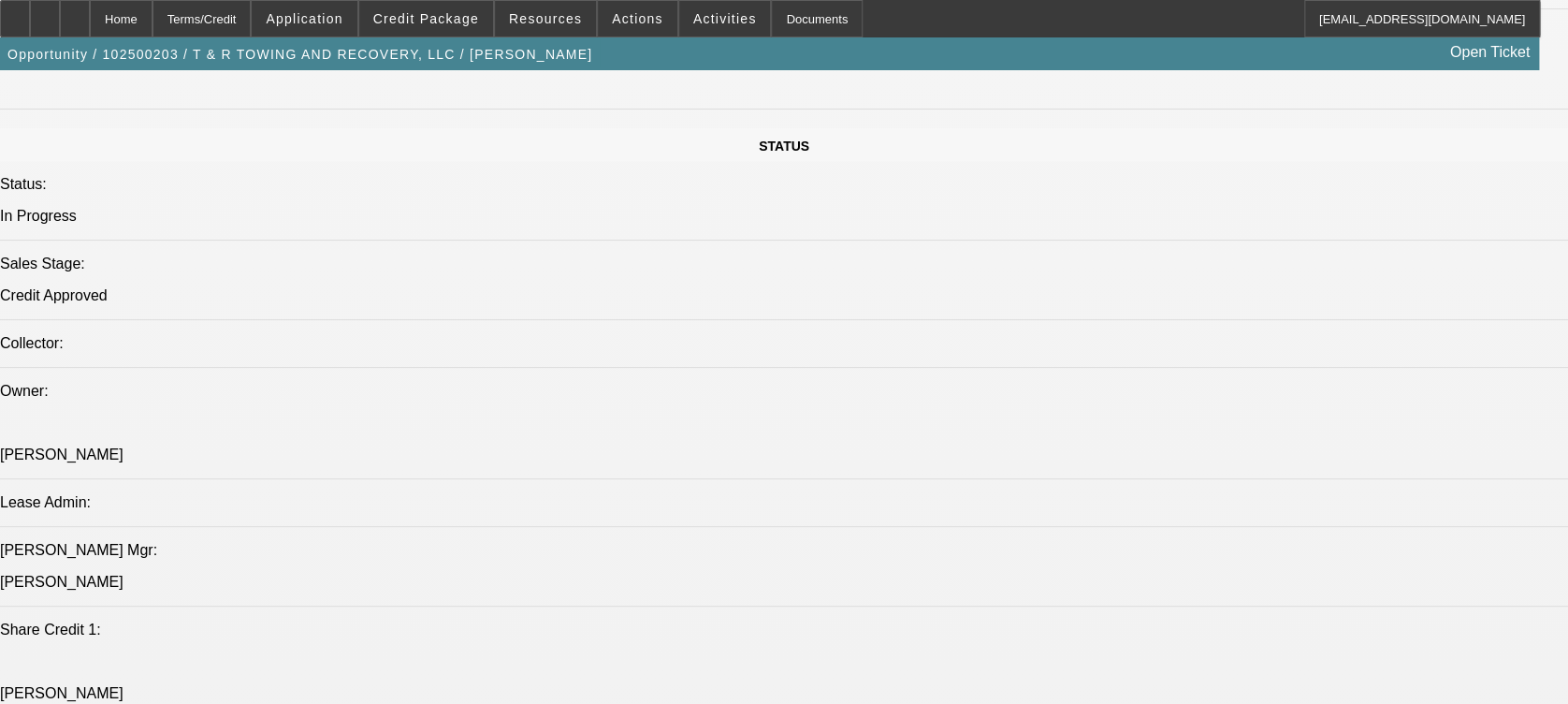
select select "0"
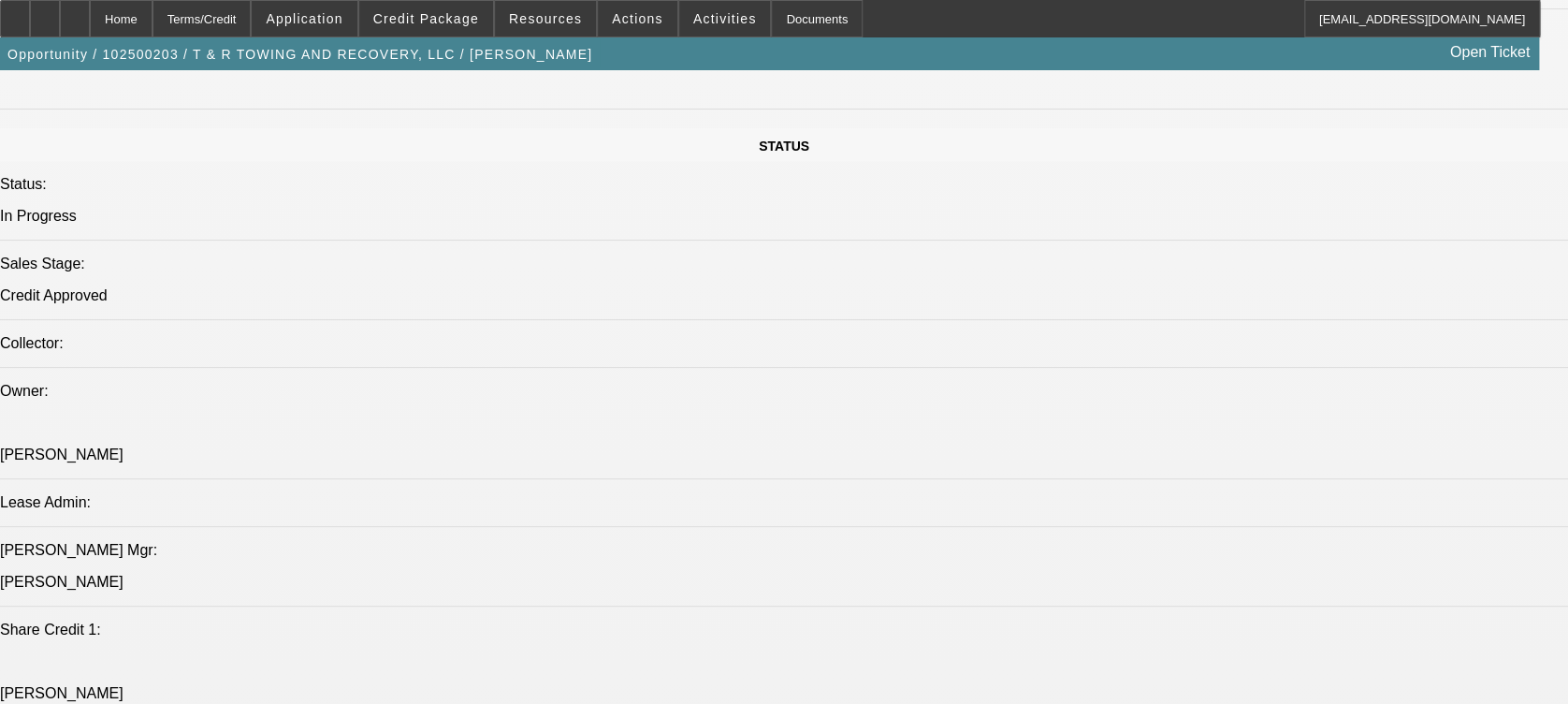
select select "0.1"
select select "0"
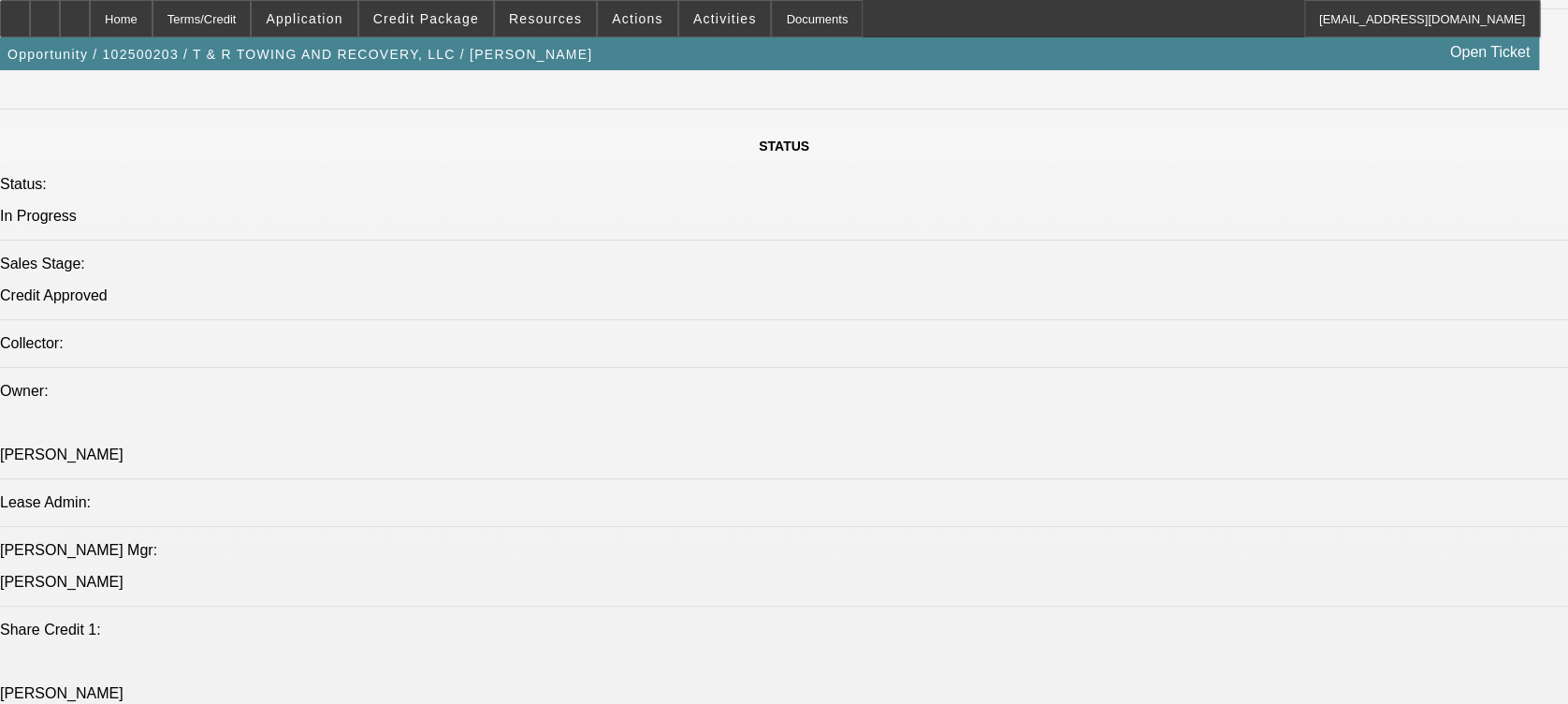
select select "0"
select select "1"
select select "3"
select select "6"
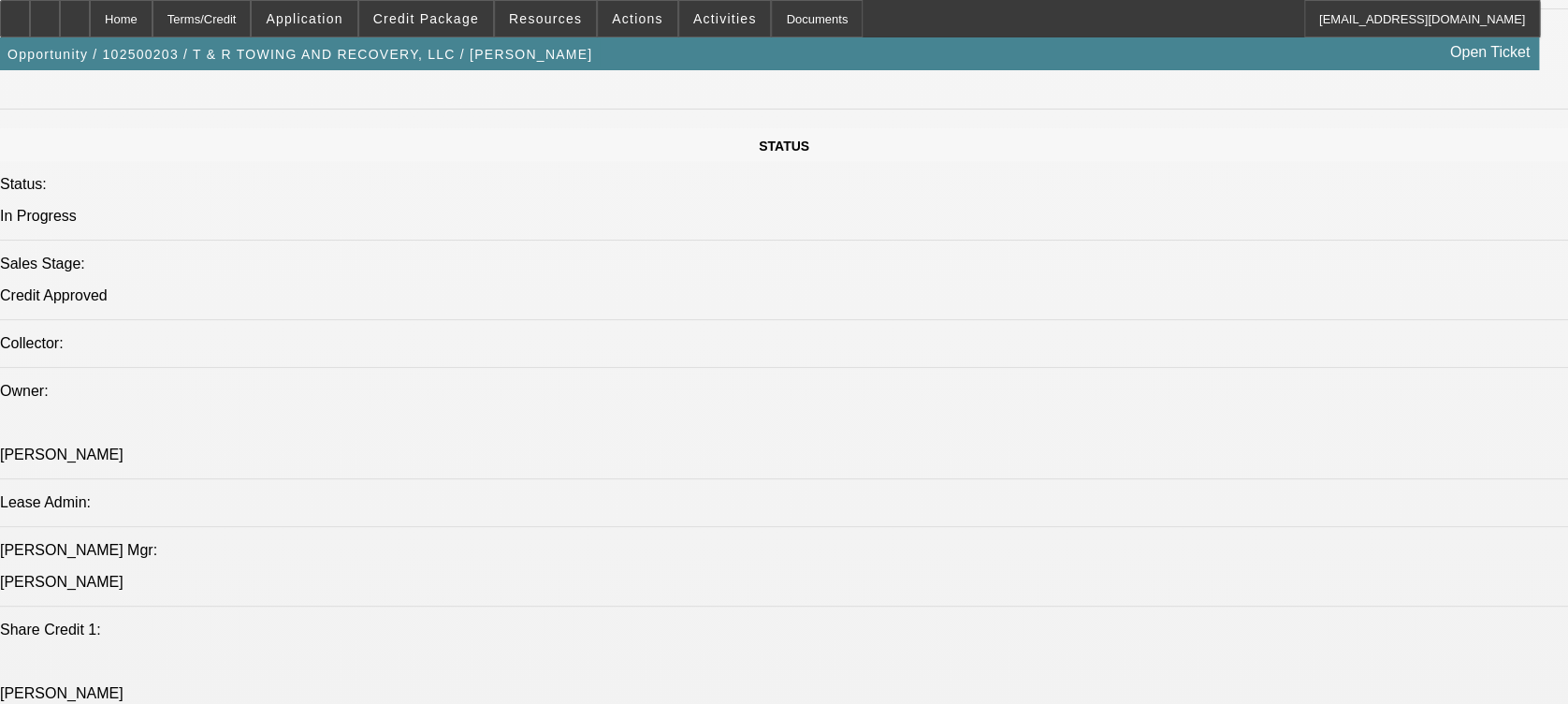
select select "1"
select select "3"
select select "6"
select select "1"
select select "3"
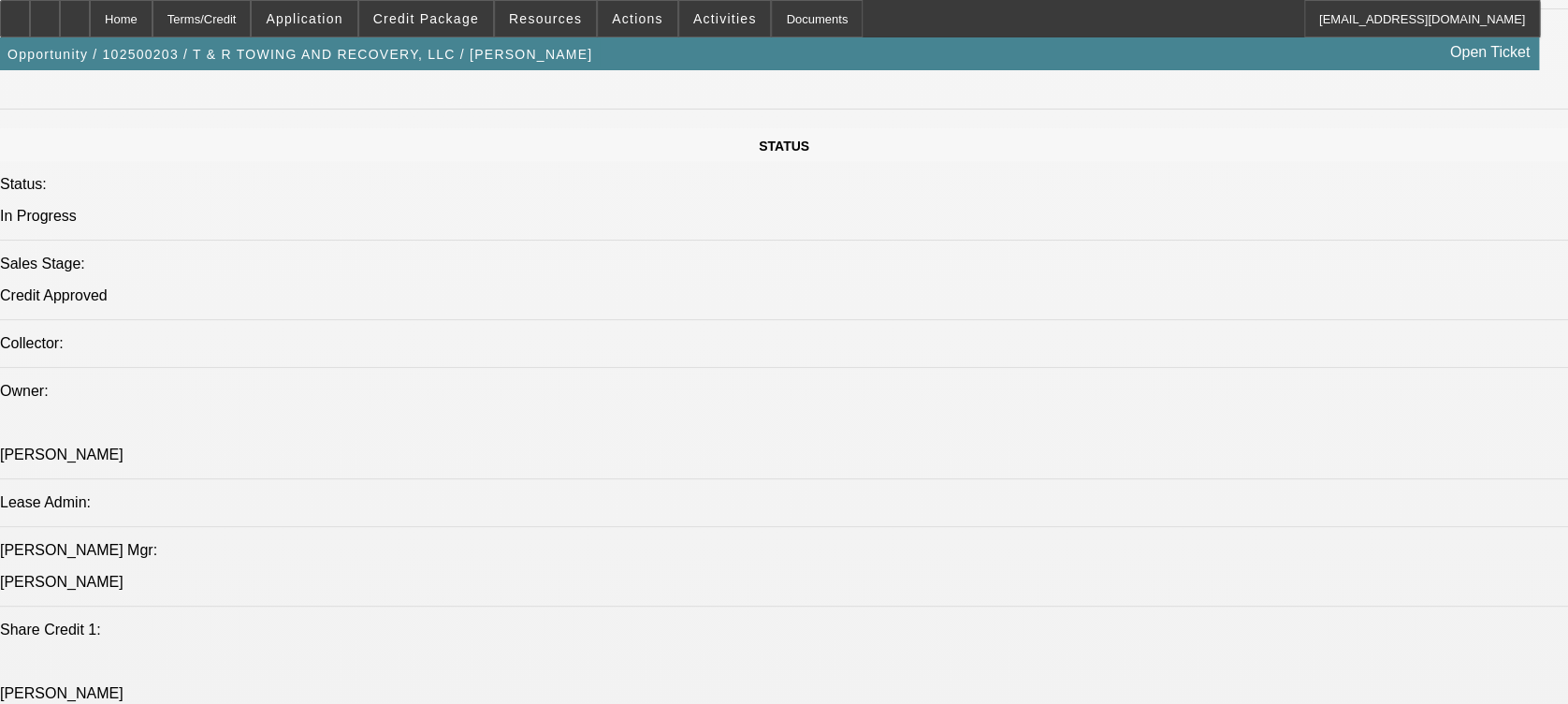
select select "6"
select select "1"
select select "3"
select select "6"
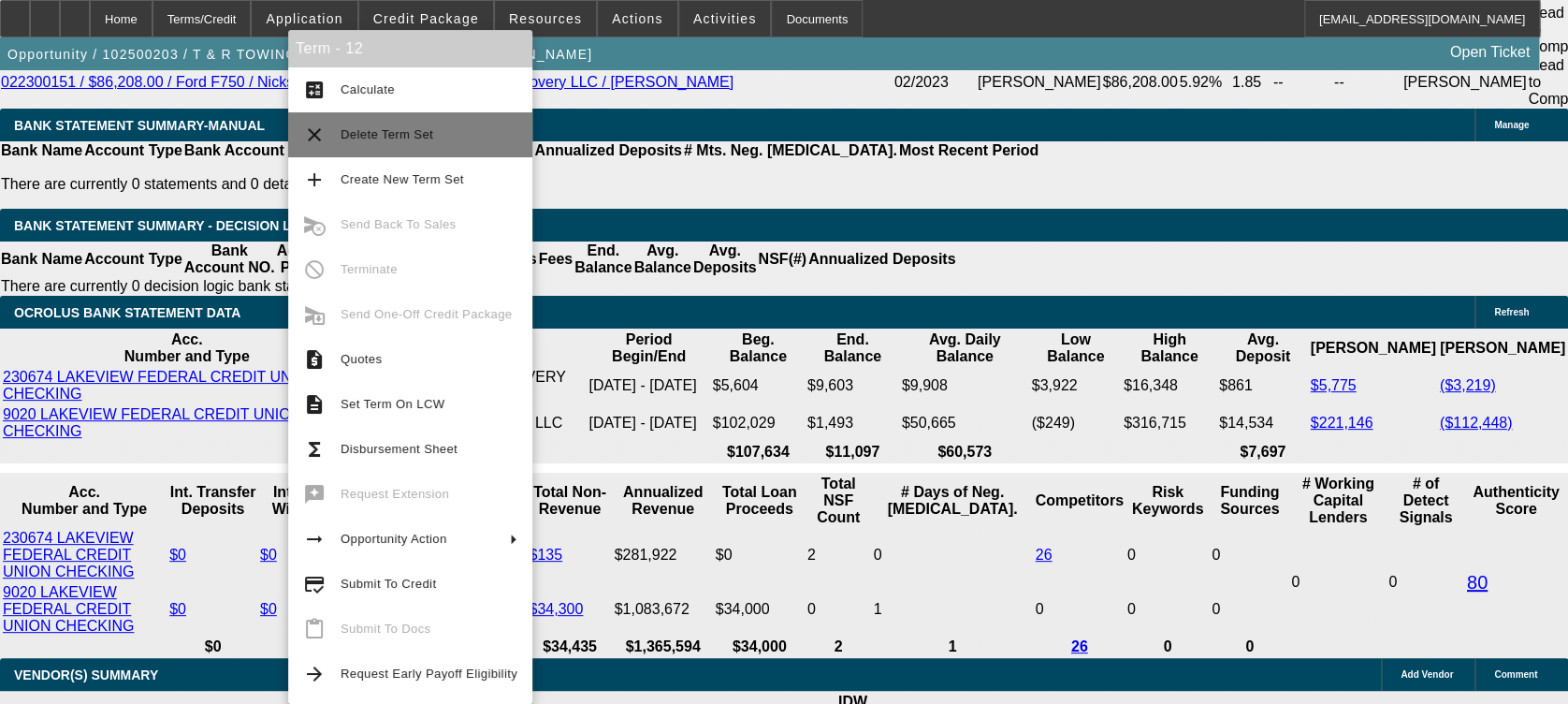
scroll to position [3528, 0]
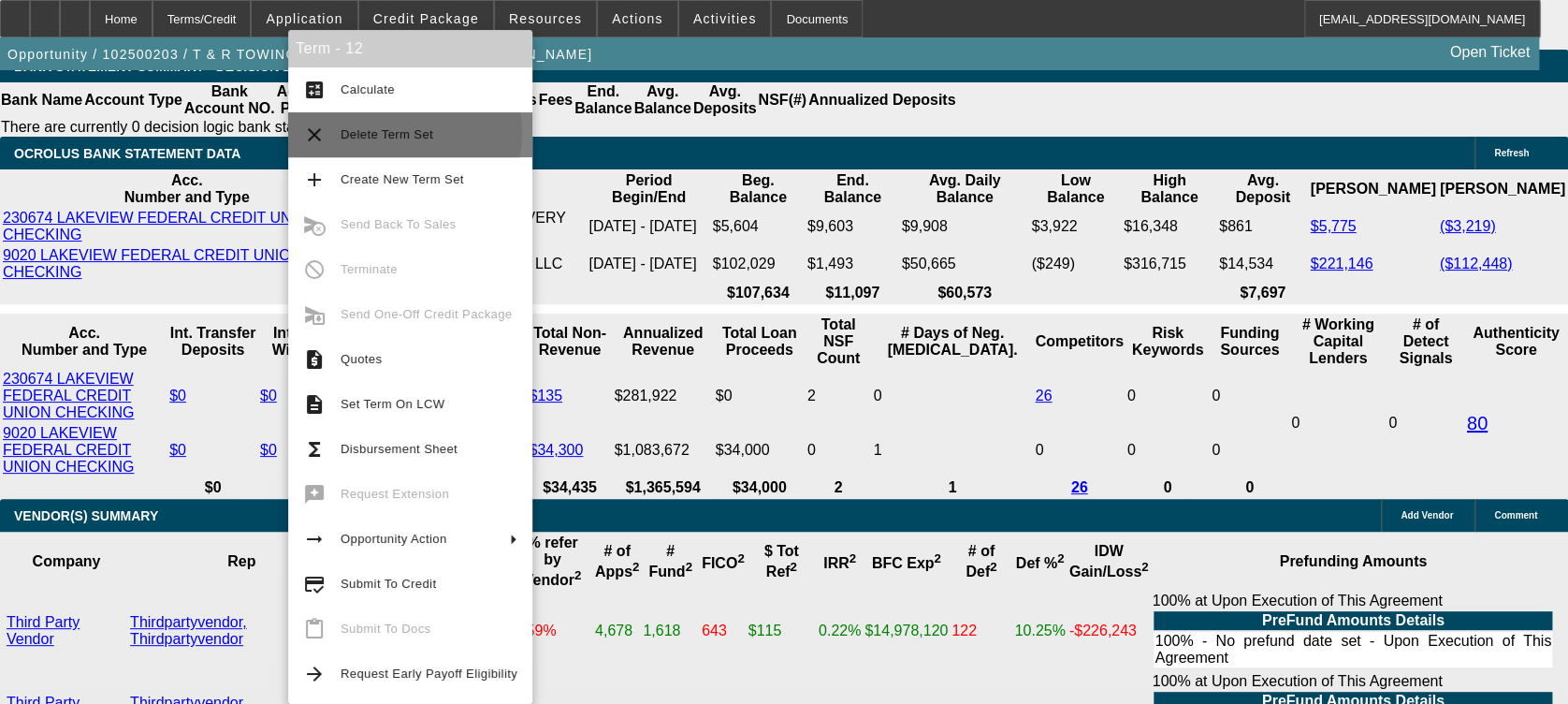
click at [380, 132] on span "Delete Term Set" at bounding box center [387, 135] width 93 height 14
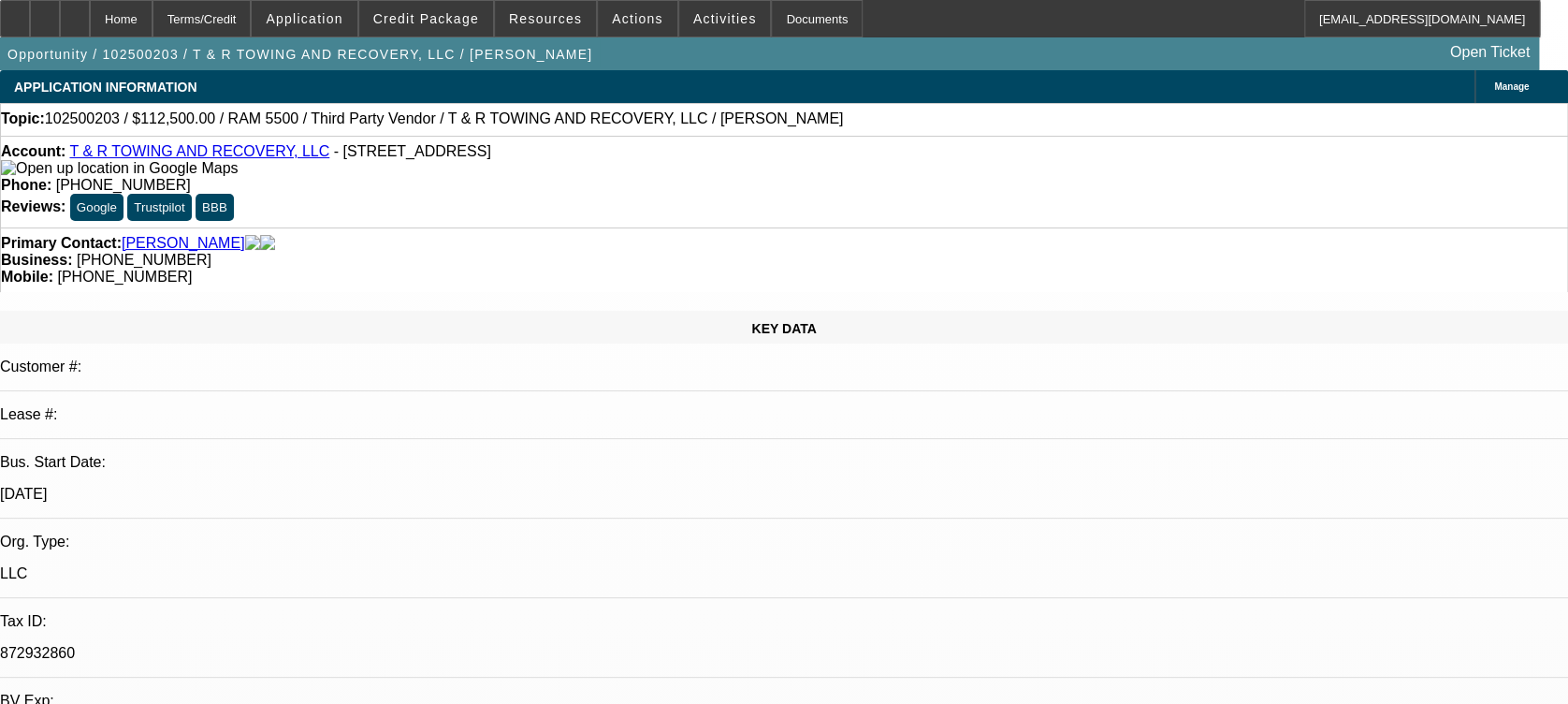
select select "0"
select select "0.1"
select select "0"
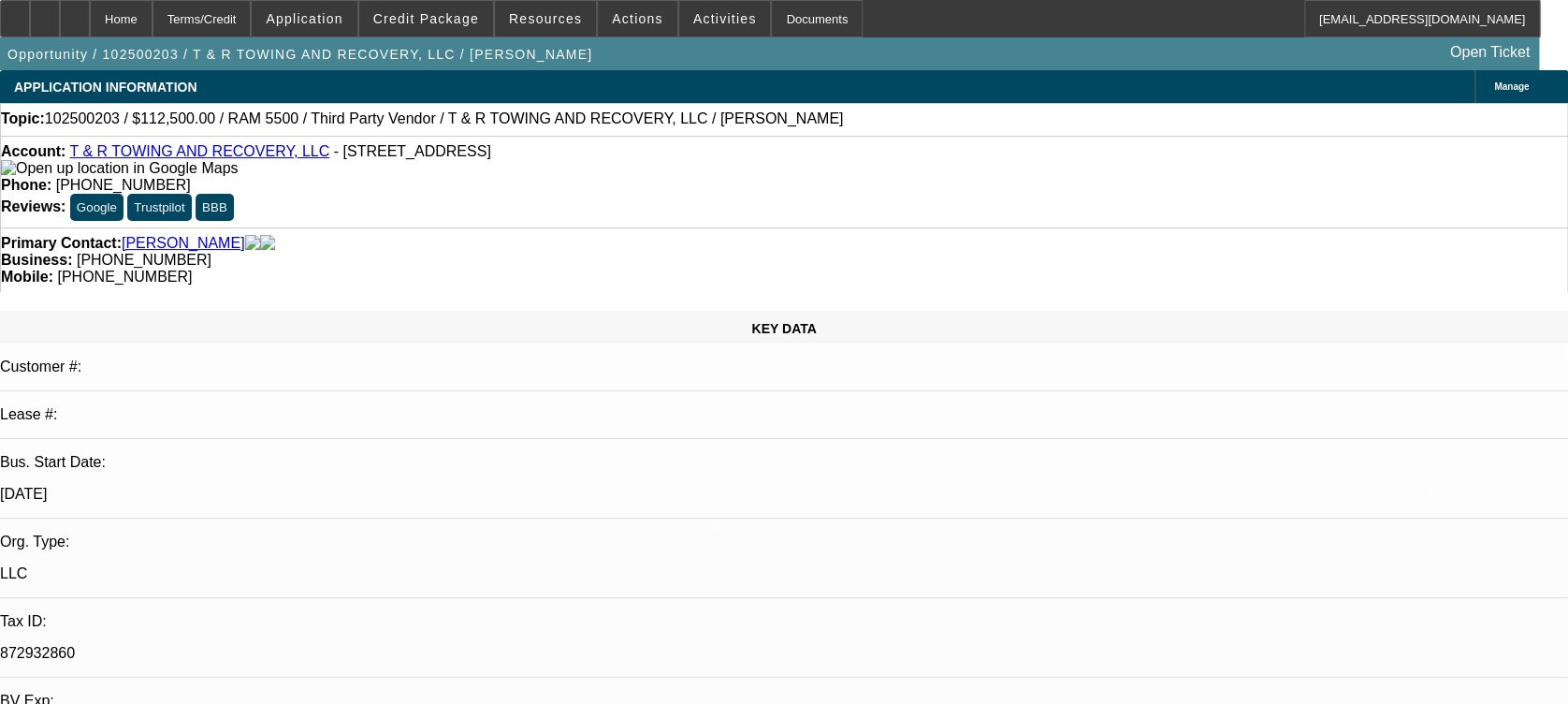
select select "0"
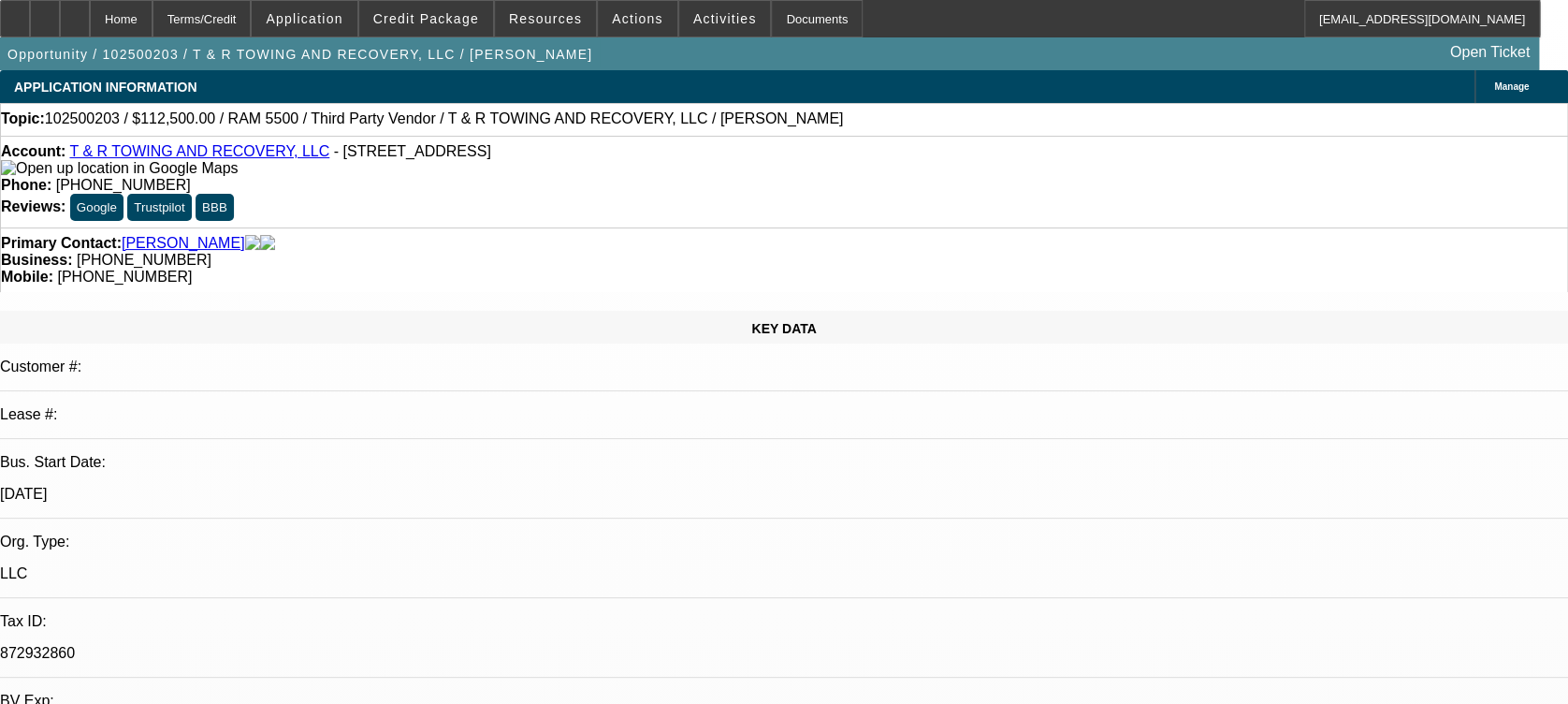
select select "0"
select select "1"
select select "3"
select select "6"
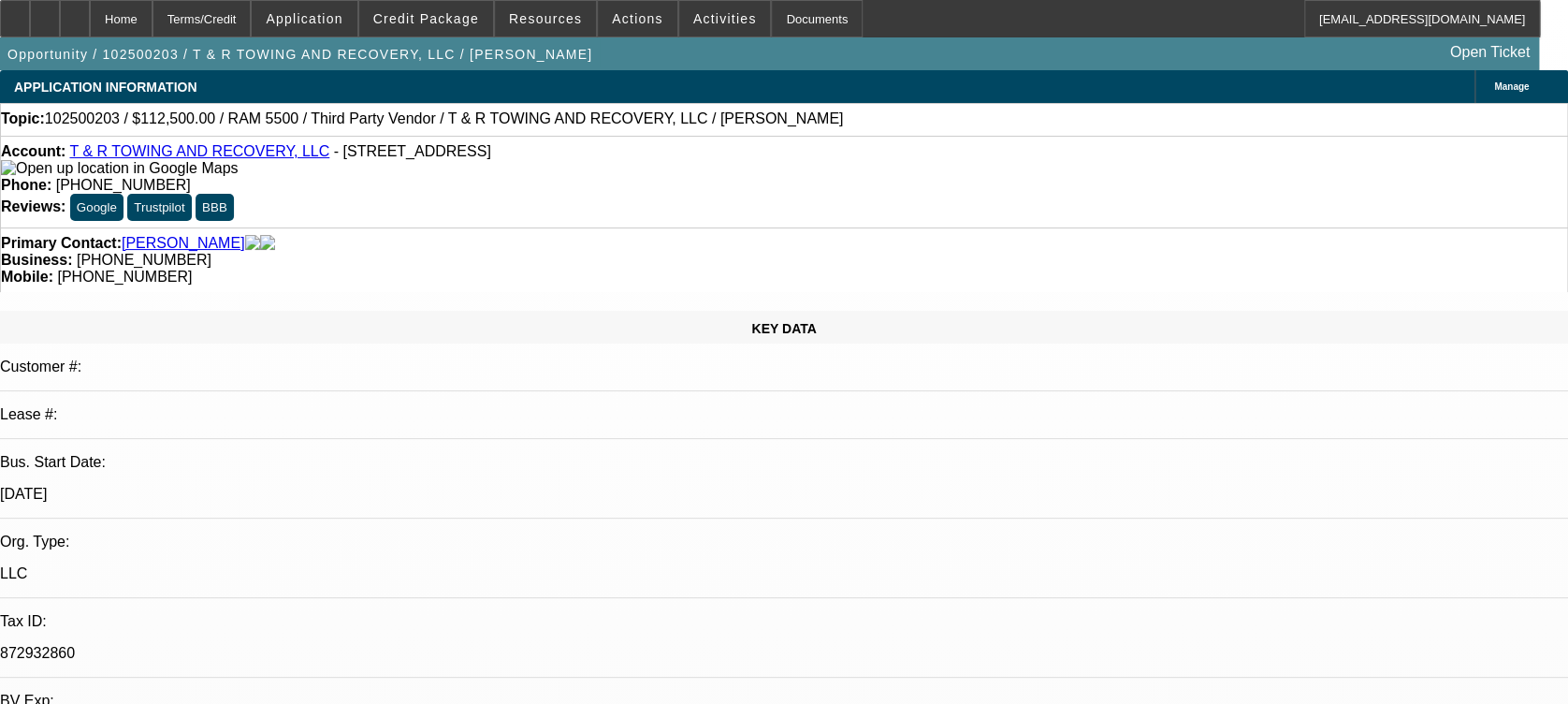
select select "1"
select select "3"
select select "6"
select select "1"
select select "3"
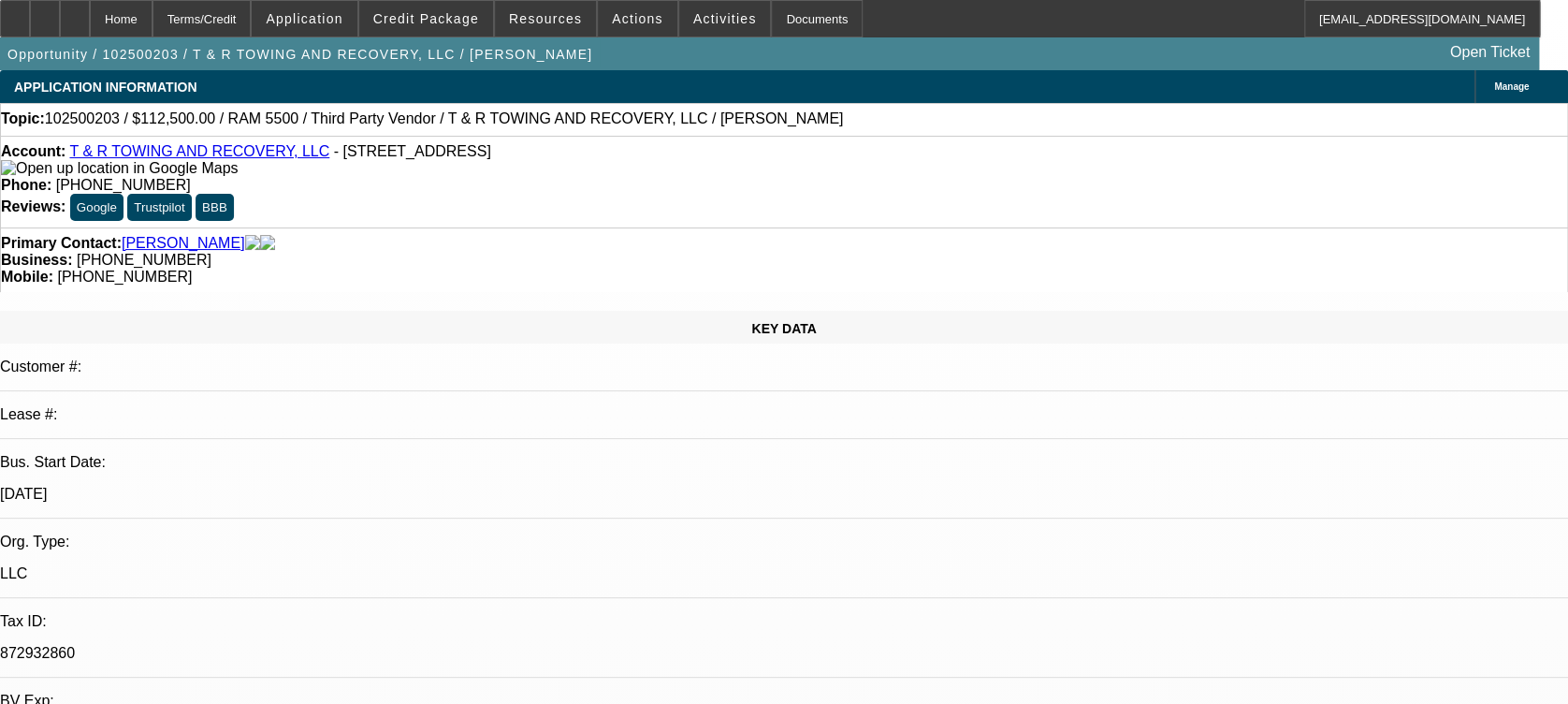
select select "6"
select select "1"
select select "3"
select select "6"
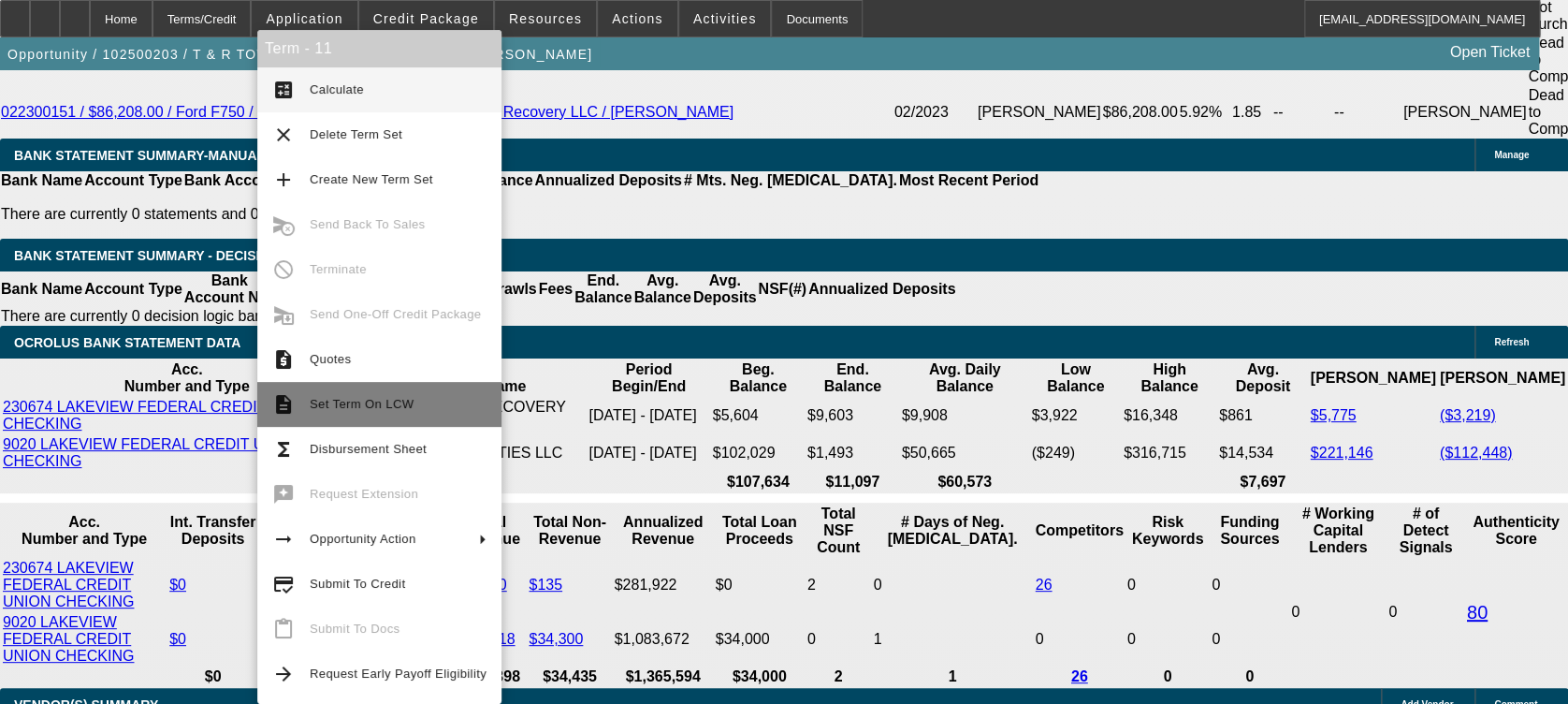
scroll to position [3497, 0]
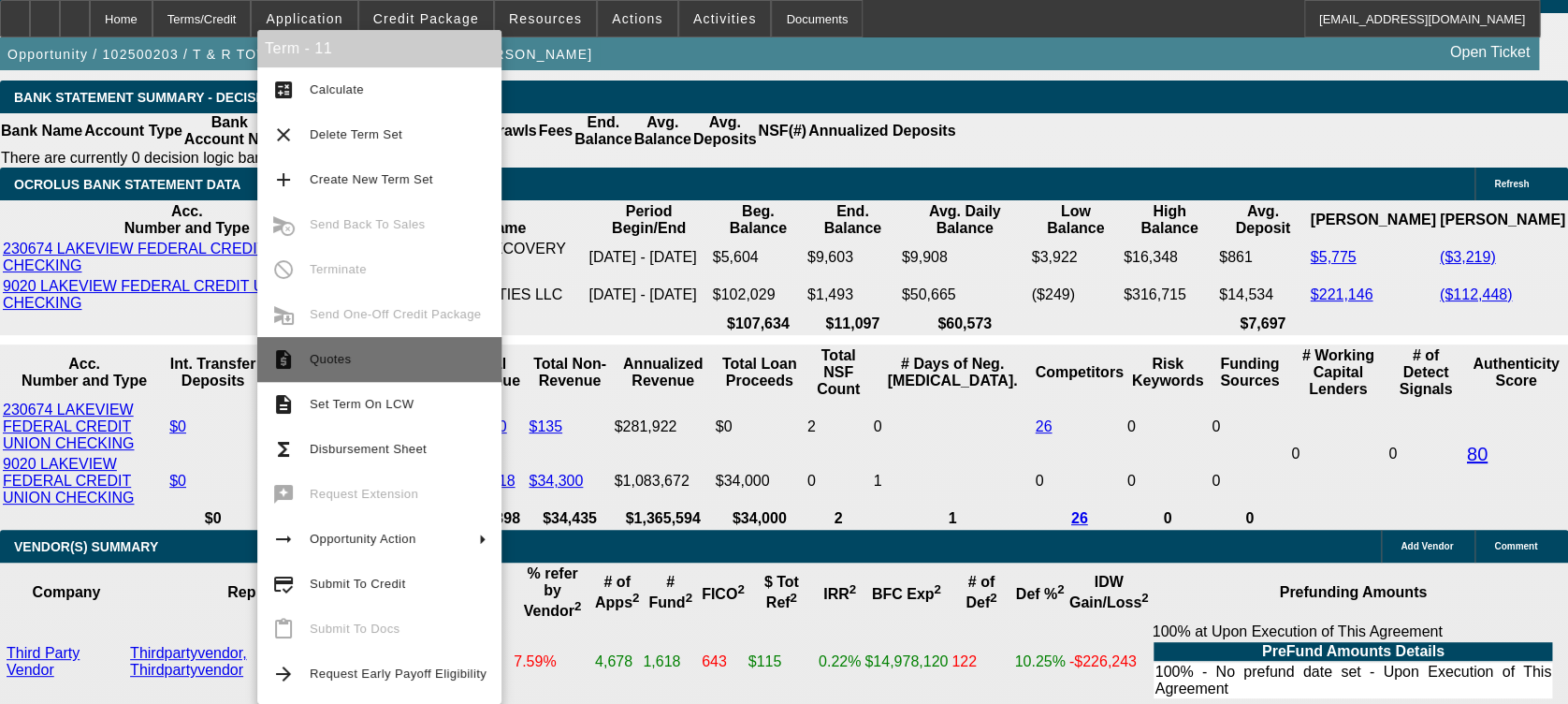
click at [396, 371] on button "request_quote Quotes" at bounding box center [379, 358] width 245 height 45
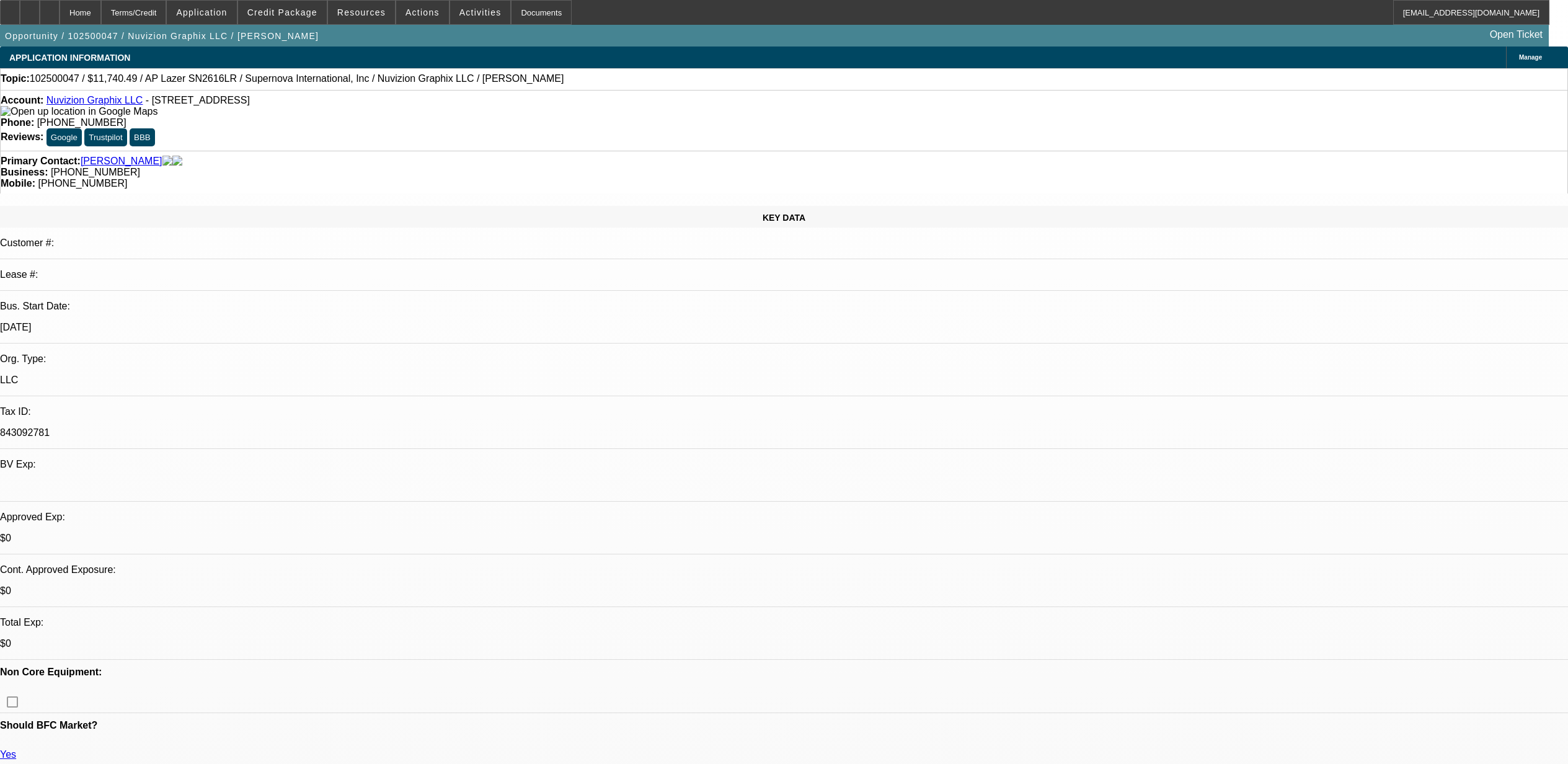
select select "0"
select select "0.1"
select select "5"
select select "0"
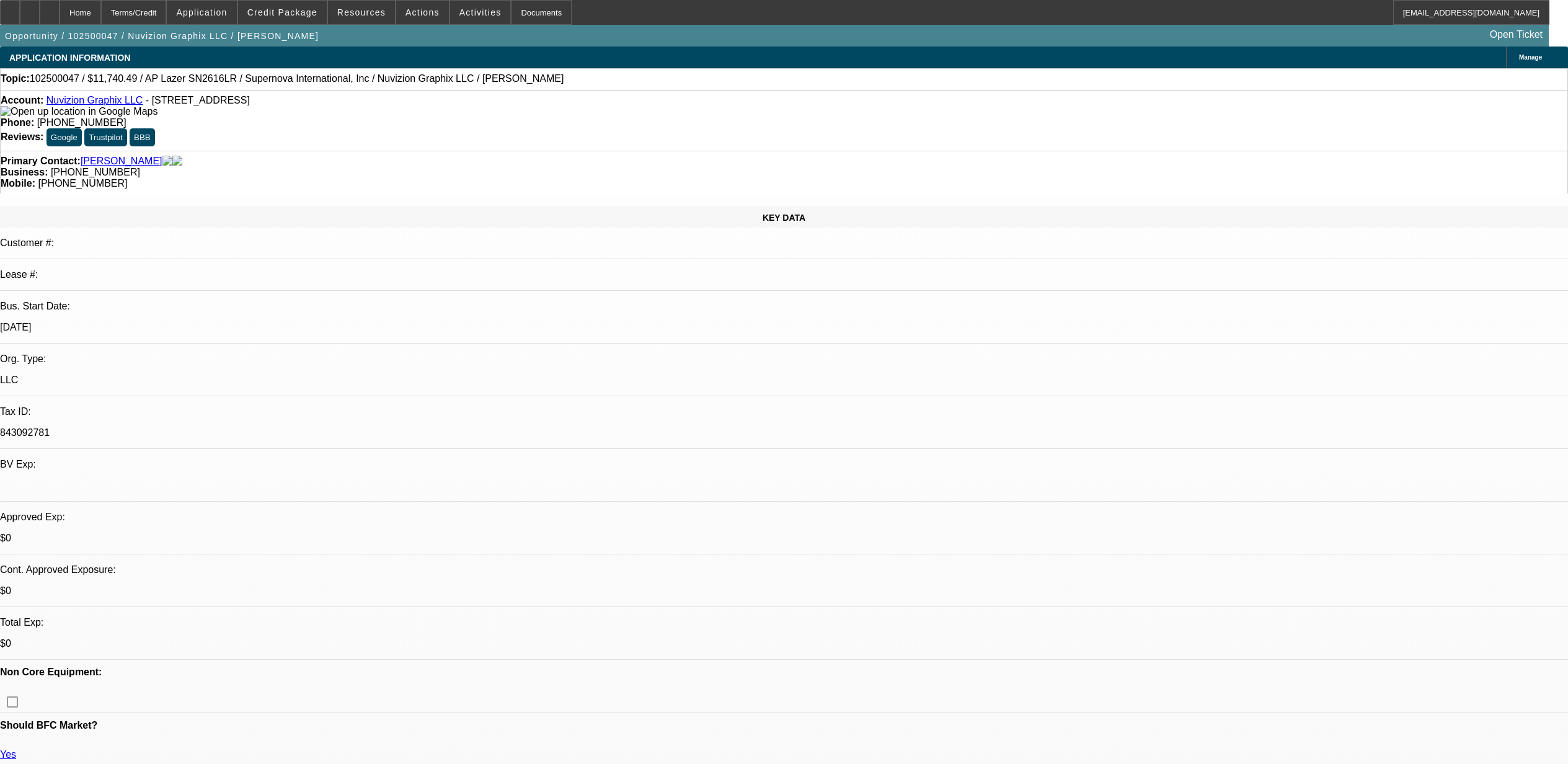
select select "0"
select select "0.1"
select select "5"
select select "0"
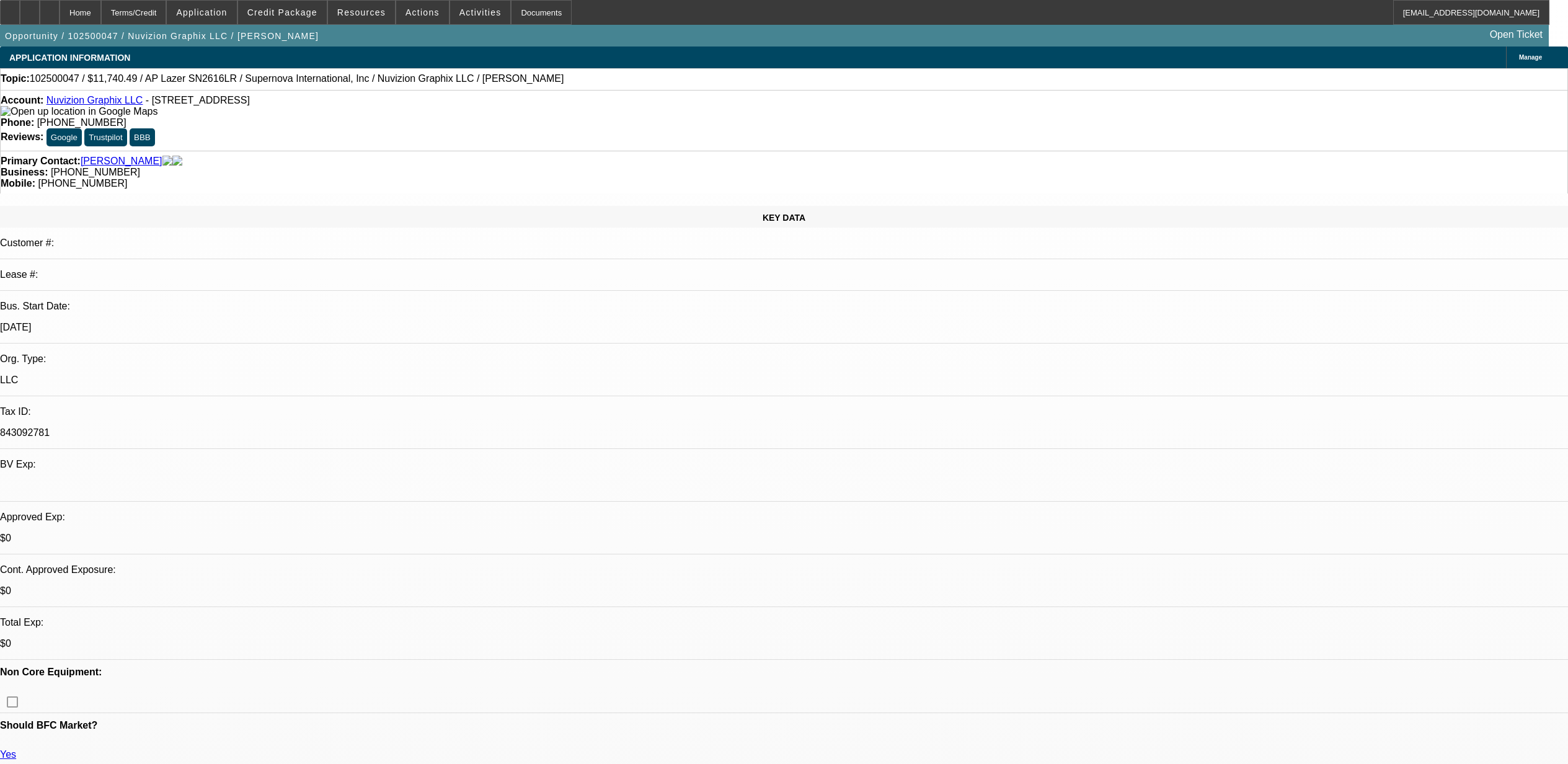
select select "0.1"
select select "5"
select select "0"
select select "0.1"
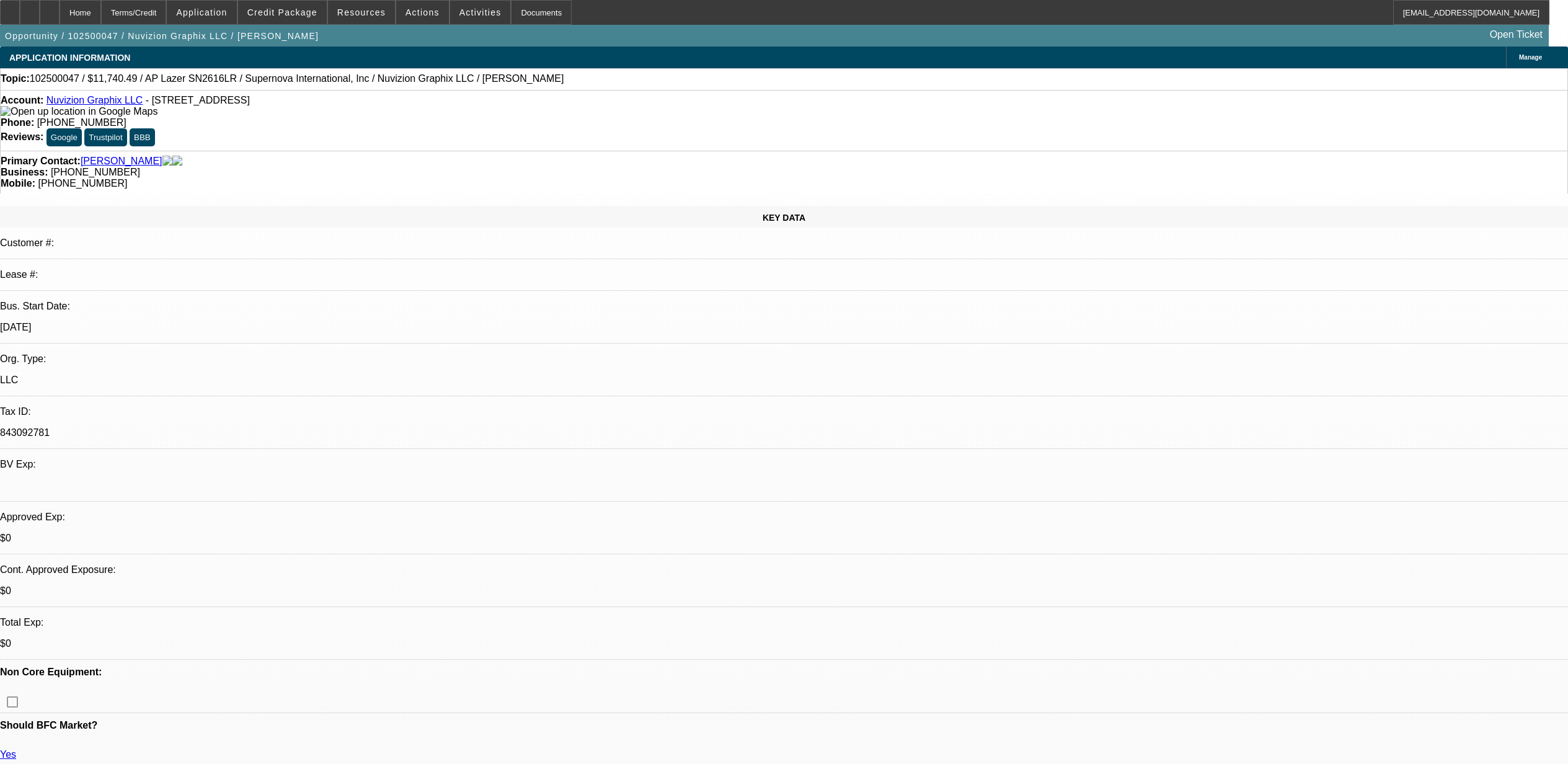
select select "5"
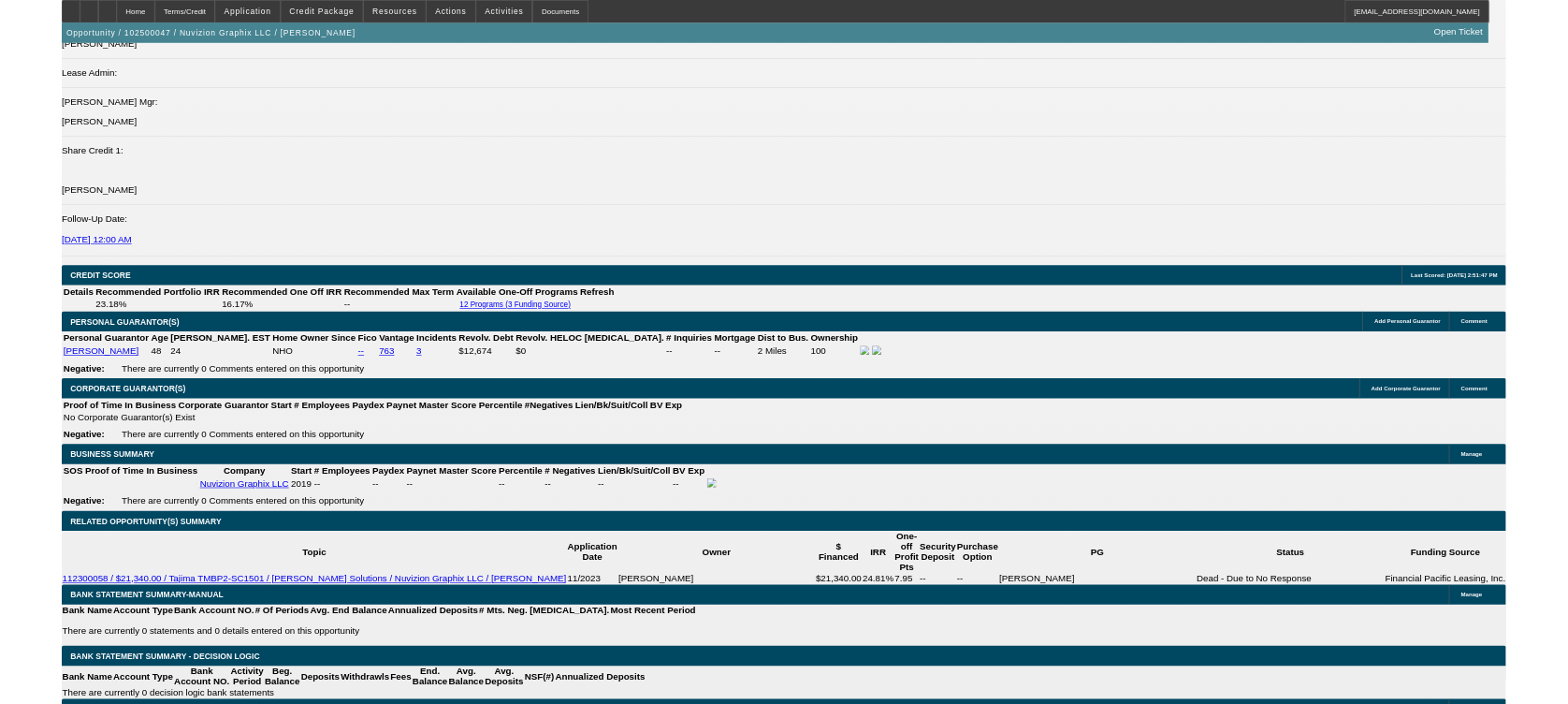
scroll to position [2594, 0]
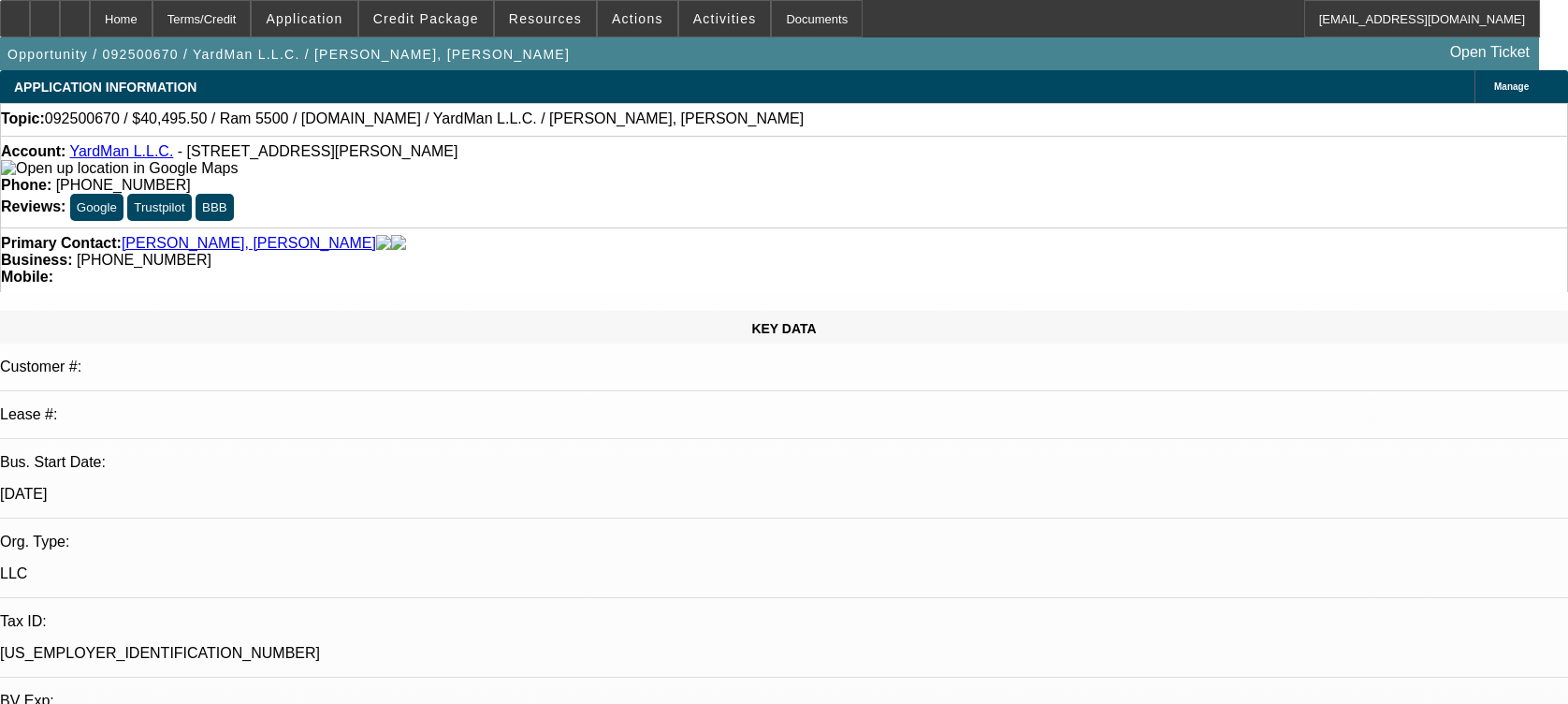
select select "0.1"
select select "2"
select select "0.1"
select select "4"
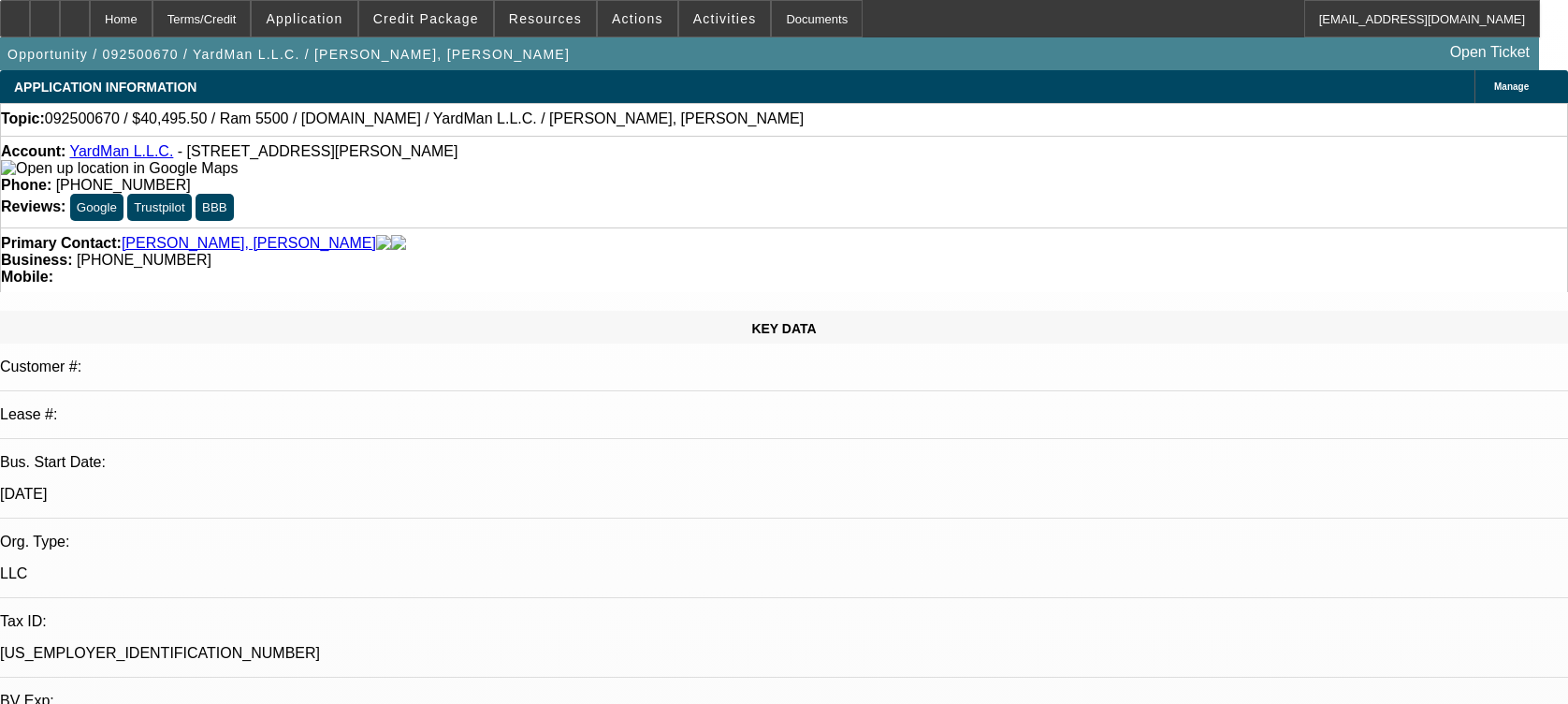
scroll to position [2153, 0]
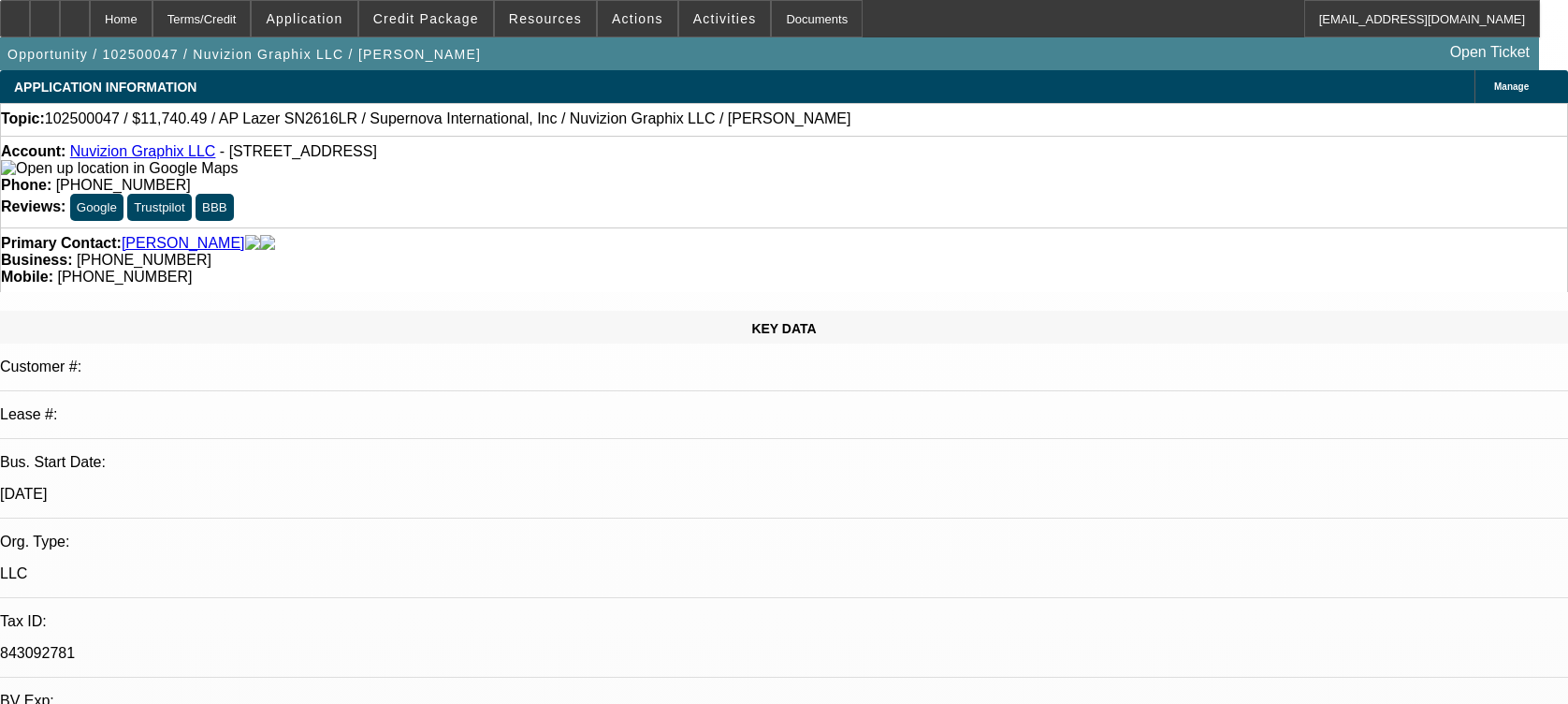
select select "0"
select select "0.1"
select select "5"
select select "0"
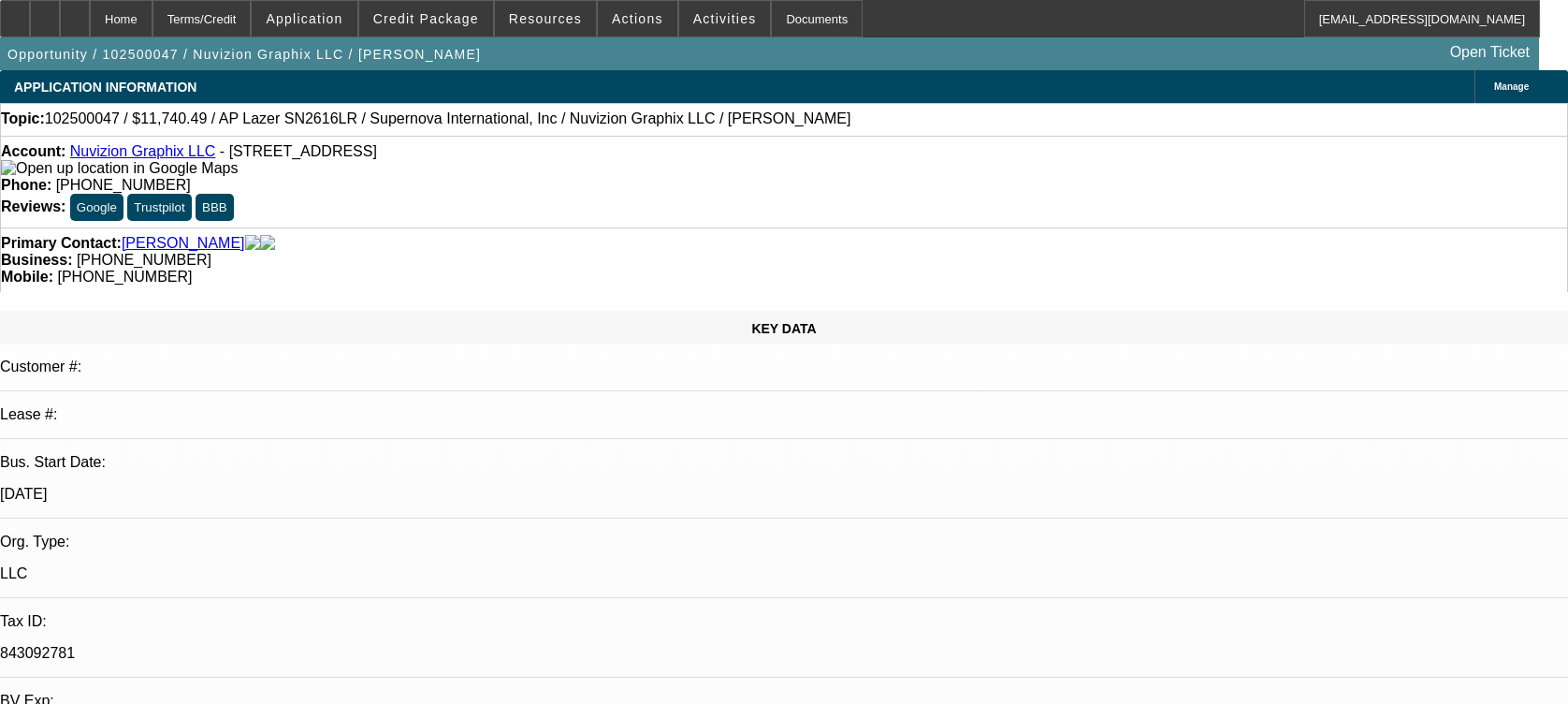
select select "0"
select select "0.1"
select select "5"
select select "0"
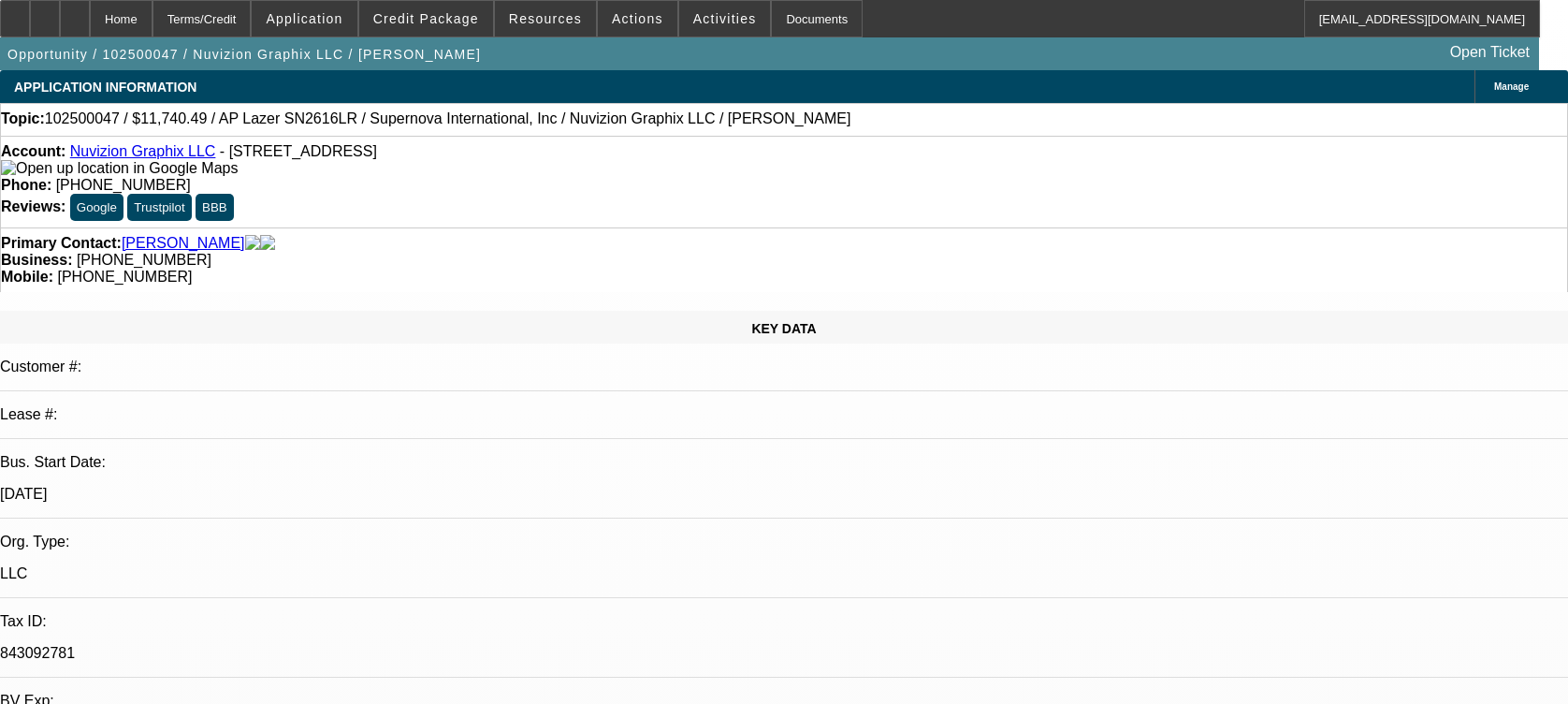
select select "0.1"
select select "5"
select select "0"
select select "0.1"
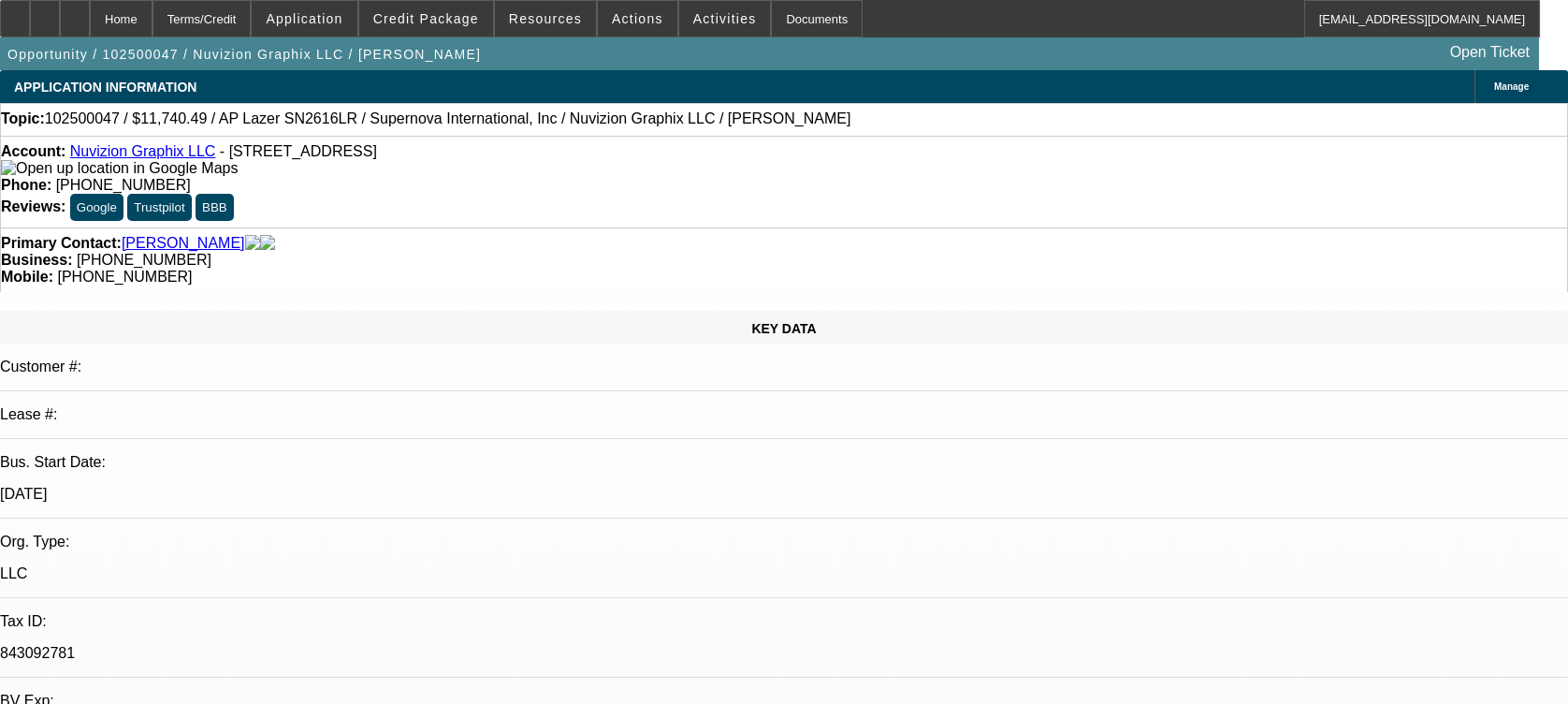
select select "5"
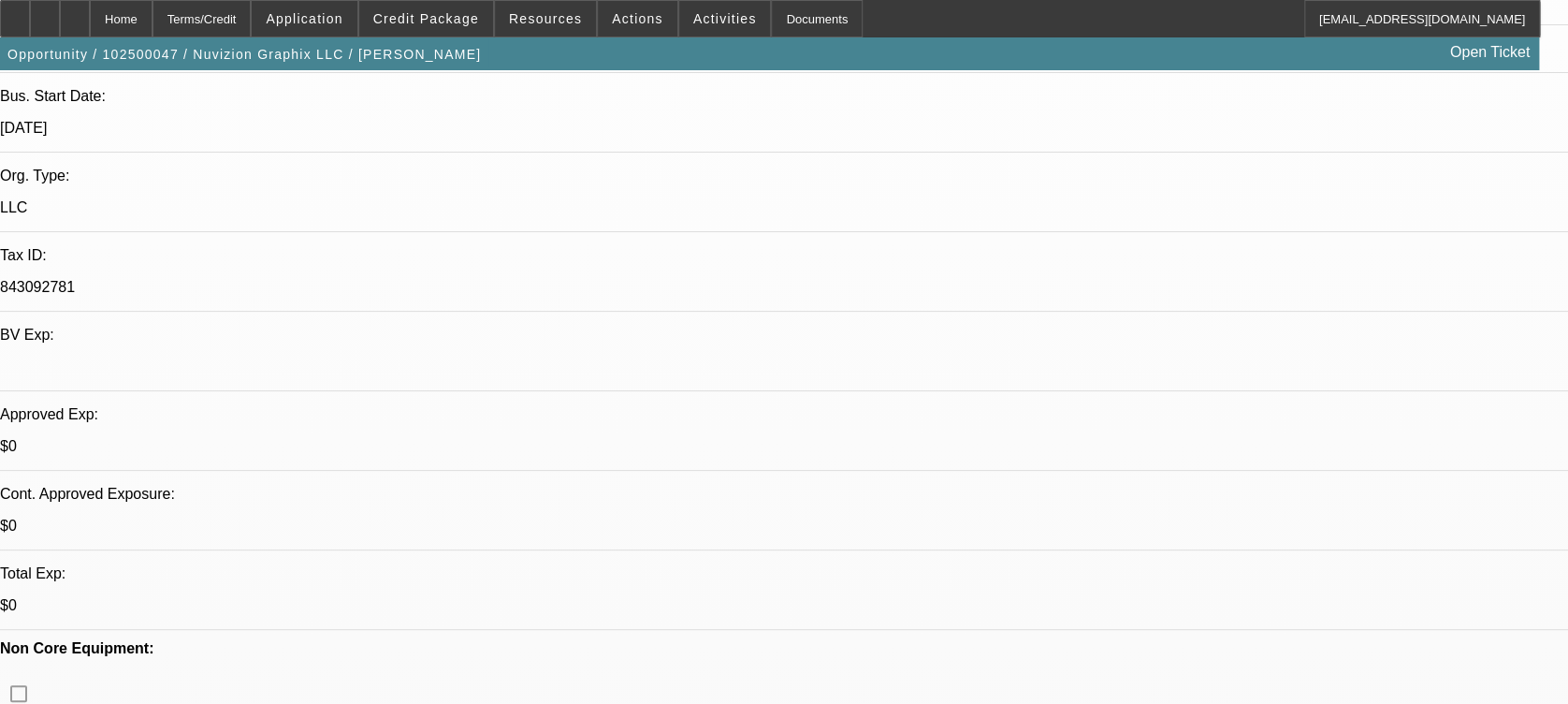
scroll to position [366, 0]
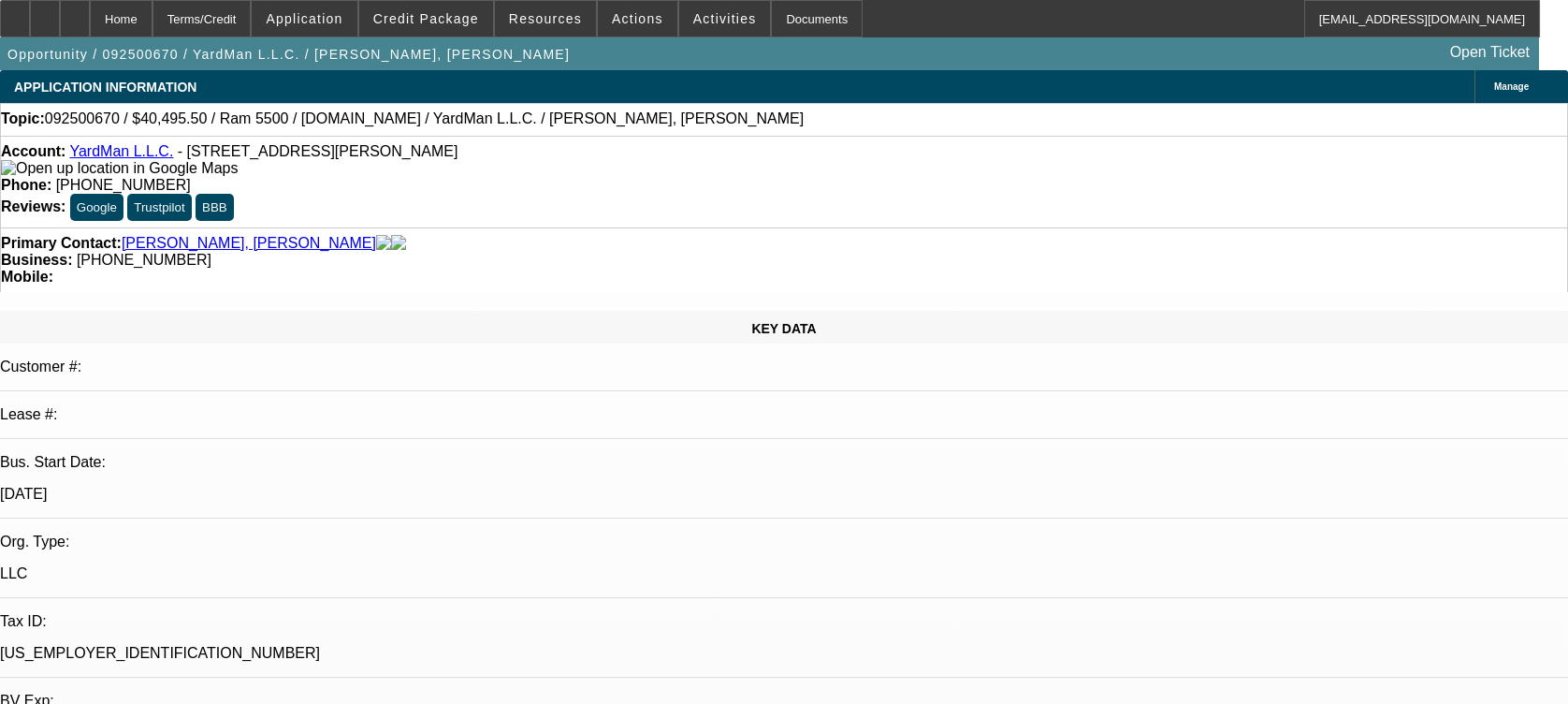
select select "0.1"
select select "2"
select select "0.1"
select select "4"
